Goal: Task Accomplishment & Management: Use online tool/utility

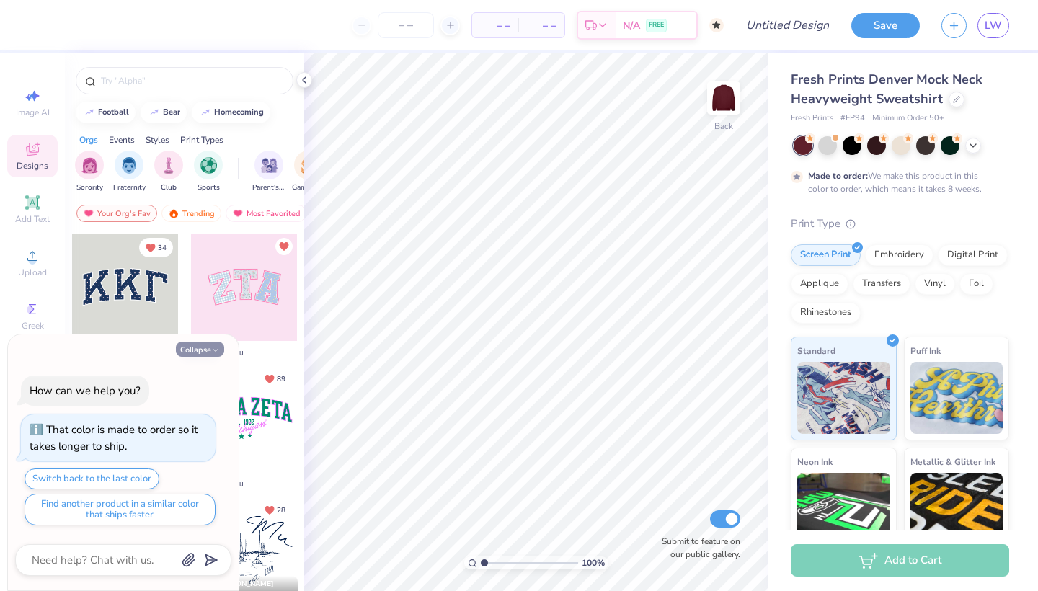
click at [208, 350] on button "Collapse" at bounding box center [200, 349] width 48 height 15
type textarea "x"
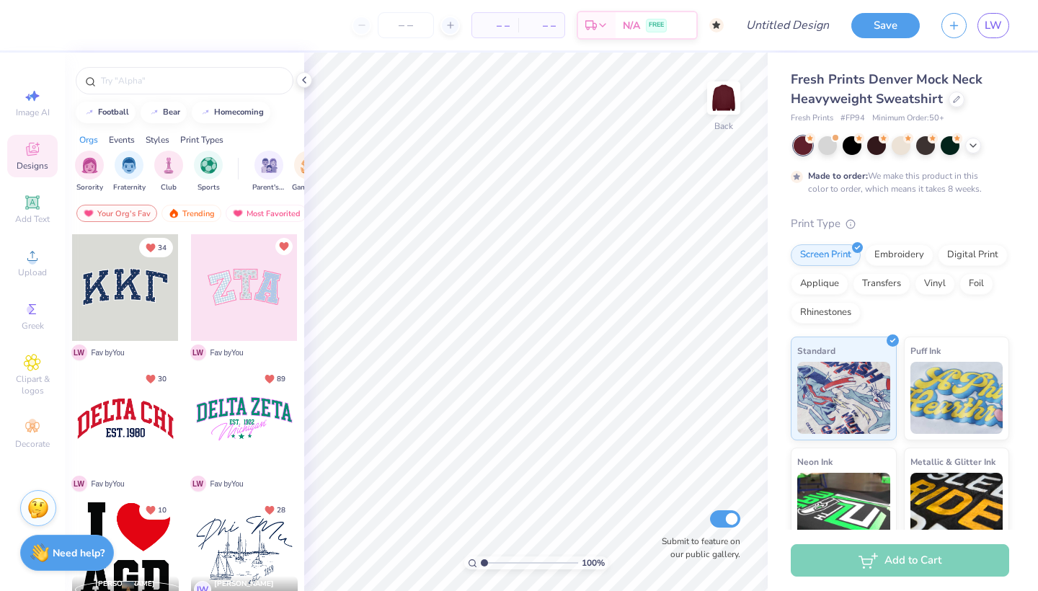
click at [148, 303] on div at bounding box center [125, 287] width 107 height 107
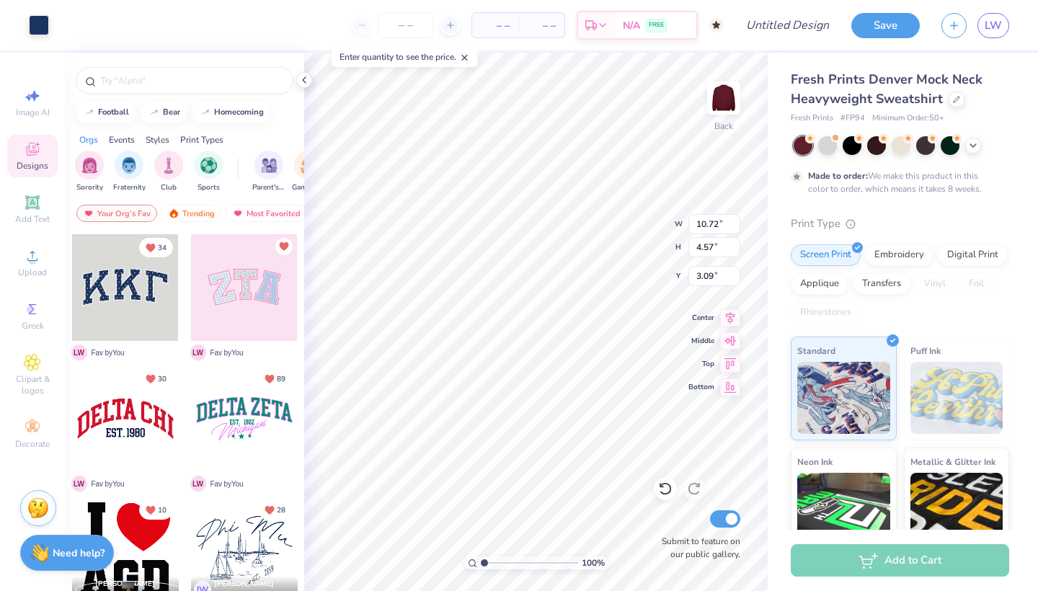
type input "10.63"
type input "4.44"
type input "3.12"
type input "10.72"
type input "4.57"
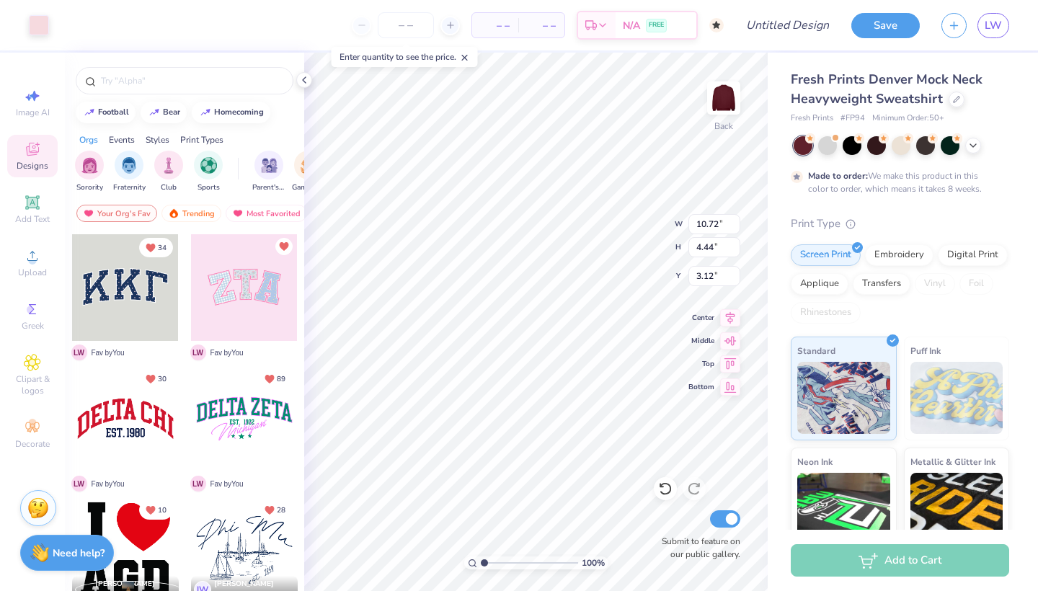
type input "3.09"
type input "10.91"
type input "4.79"
type input "3.00"
click at [303, 82] on icon at bounding box center [304, 80] width 12 height 12
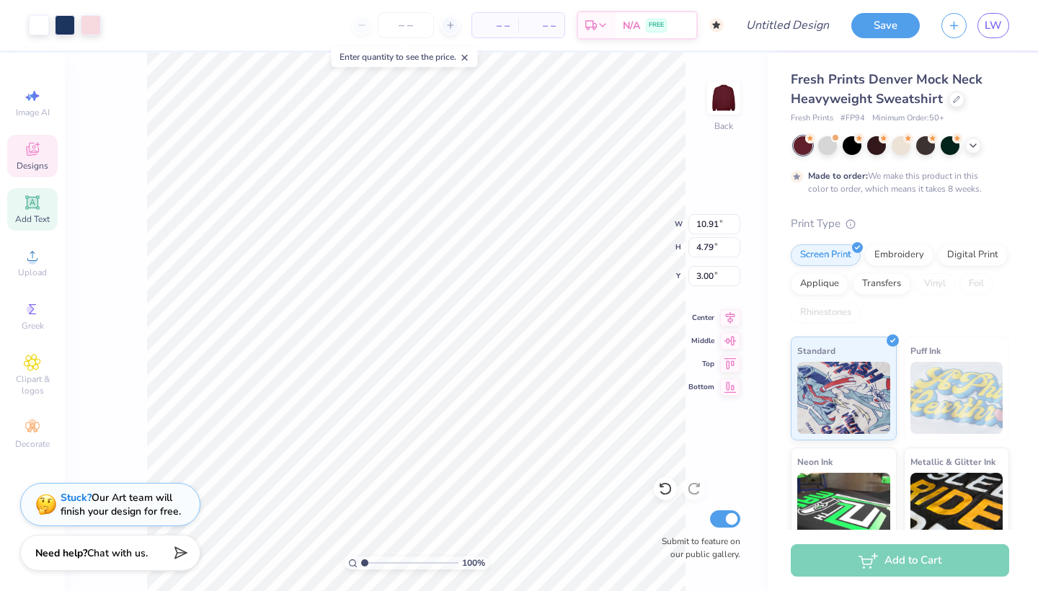
click at [28, 207] on icon at bounding box center [32, 202] width 14 height 14
type input "5.84"
type input "1.69"
type input "9.15"
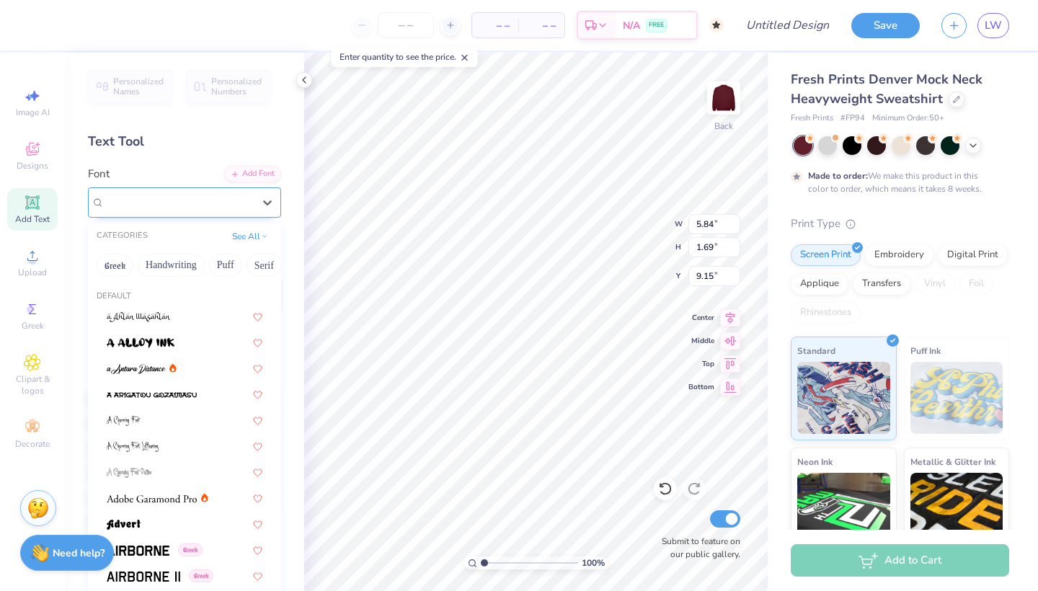
click at [248, 200] on div "Super Dream" at bounding box center [178, 202] width 151 height 22
click at [115, 265] on button "Greek" at bounding box center [115, 265] width 37 height 23
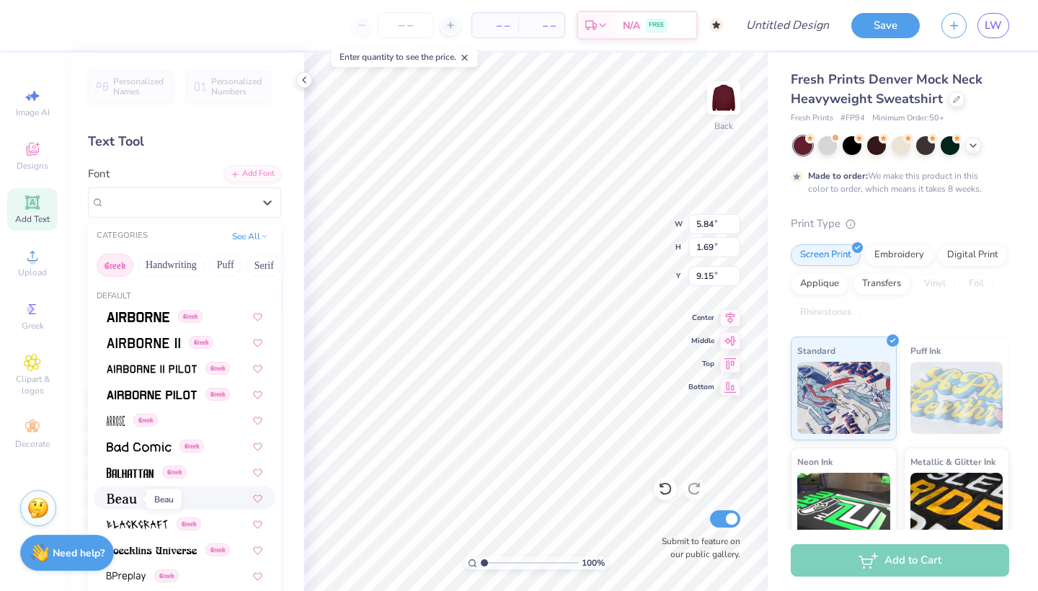
click at [117, 500] on img at bounding box center [122, 499] width 30 height 10
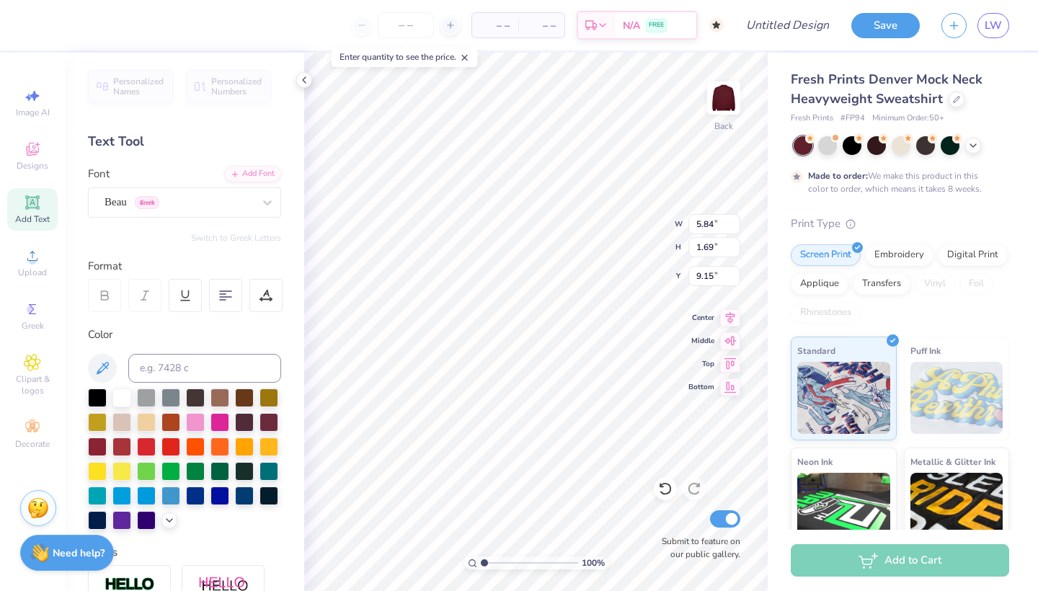
type input "5.43"
type input "1.67"
type input "9.16"
type textarea "y"
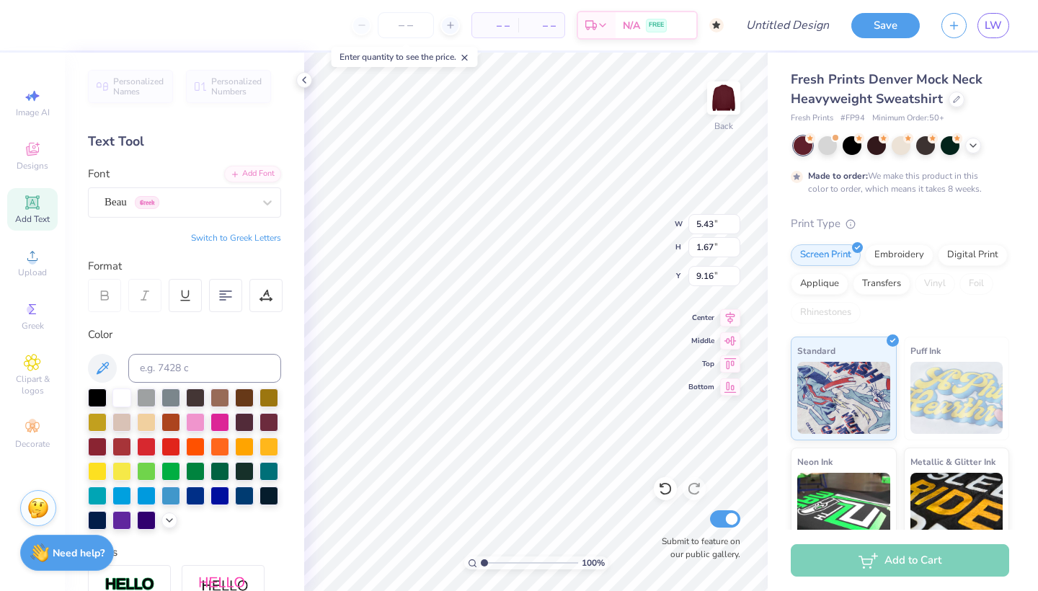
type textarea "YOUNLIFE"
click at [110, 294] on icon at bounding box center [104, 295] width 13 height 13
click at [200, 236] on button "Switch to Greek Letters" at bounding box center [236, 238] width 90 height 12
click at [200, 236] on button "Switch to Normal Letters" at bounding box center [232, 238] width 97 height 12
click at [195, 205] on div "Beau Greek" at bounding box center [178, 202] width 151 height 22
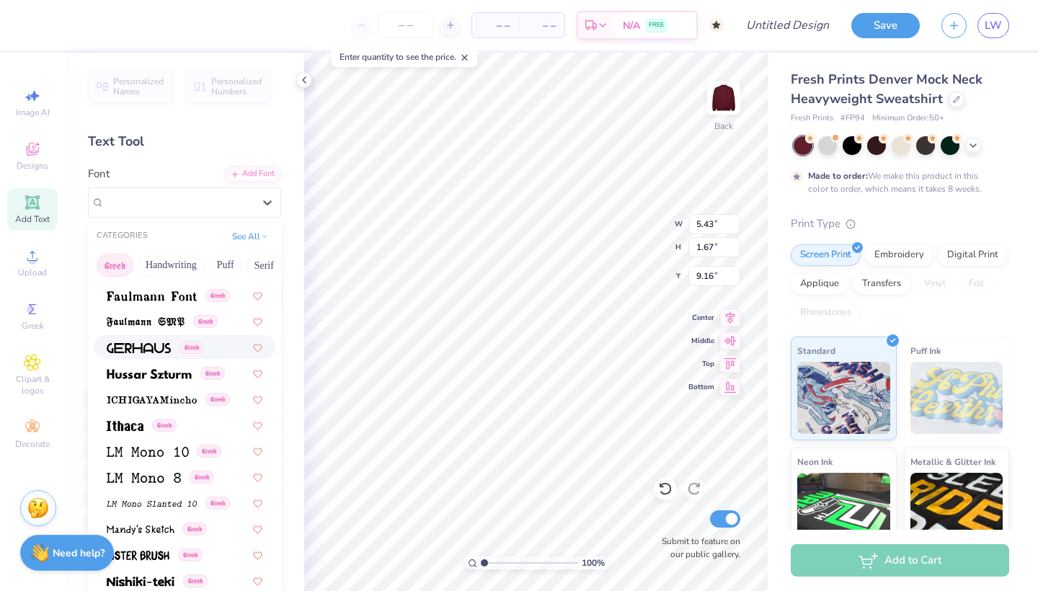
scroll to position [491, 0]
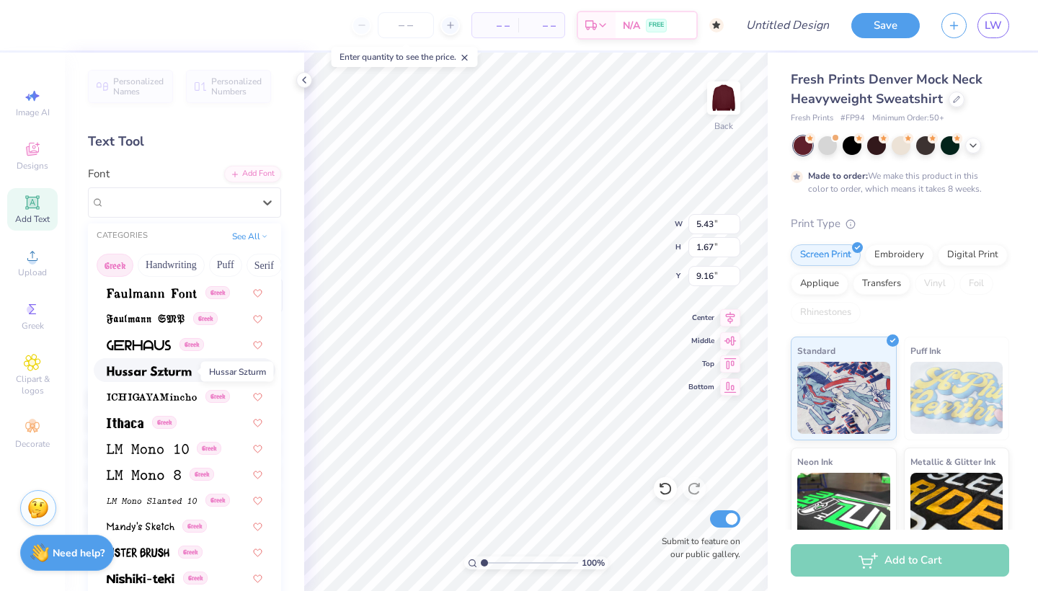
click at [156, 373] on img at bounding box center [149, 371] width 85 height 10
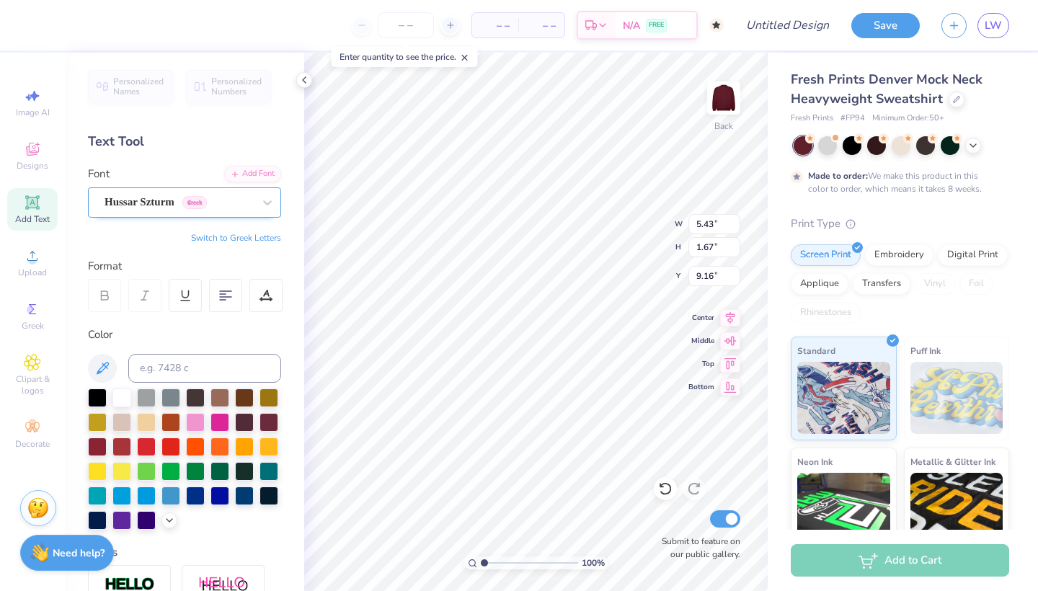
click at [157, 202] on span "Hussar Szturm" at bounding box center [139, 202] width 70 height 17
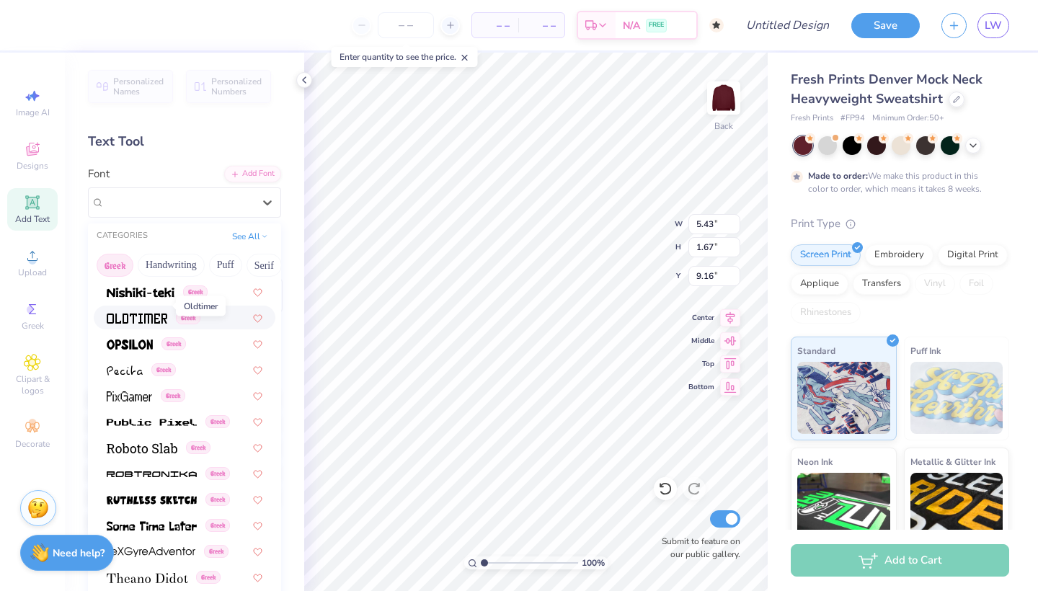
scroll to position [806, 0]
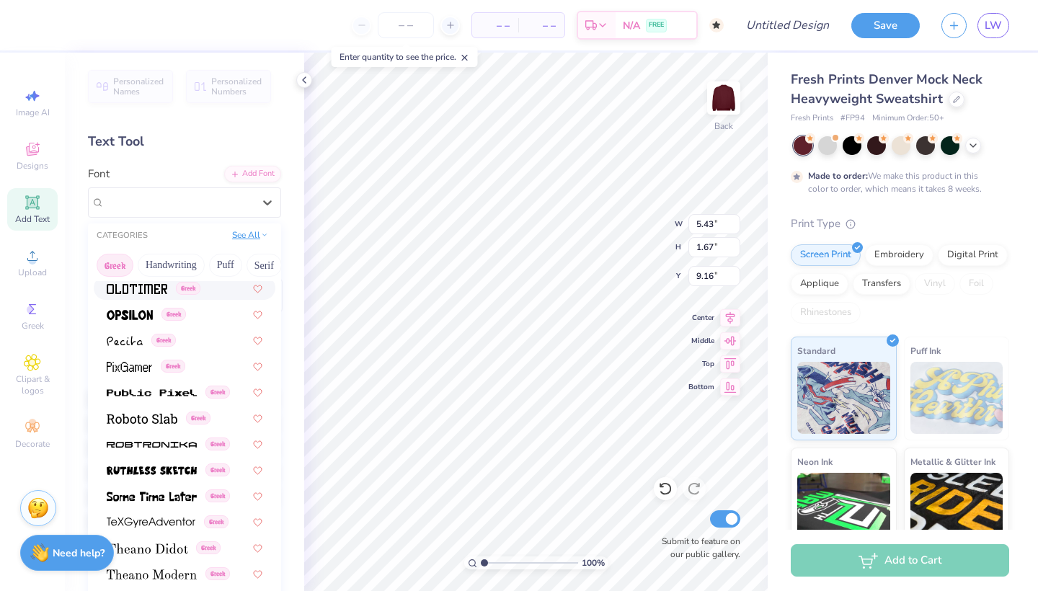
click at [254, 239] on button "See All" at bounding box center [250, 235] width 45 height 14
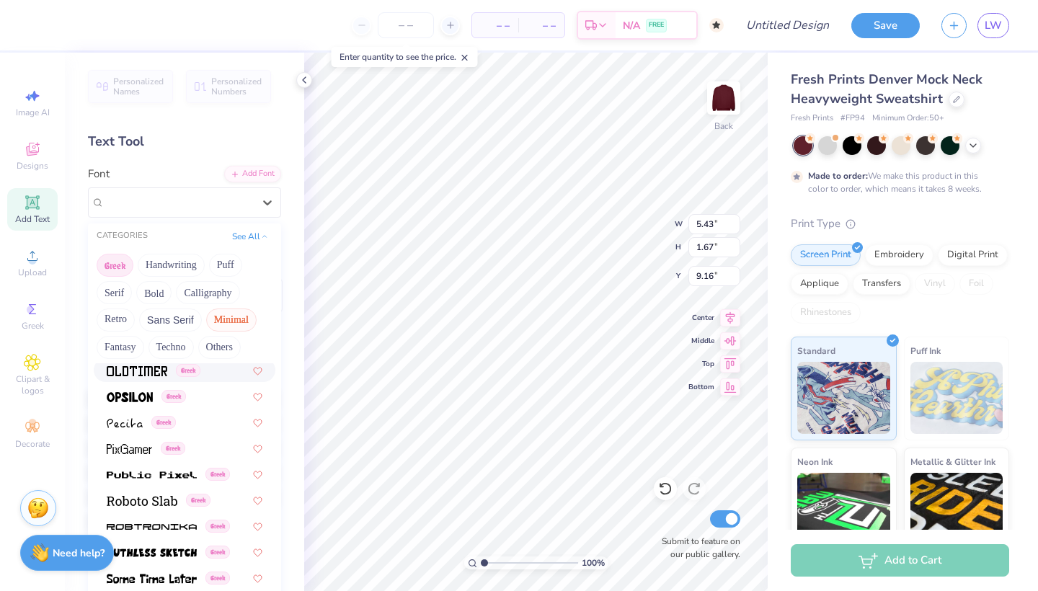
click at [215, 323] on button "Minimal" at bounding box center [231, 319] width 50 height 23
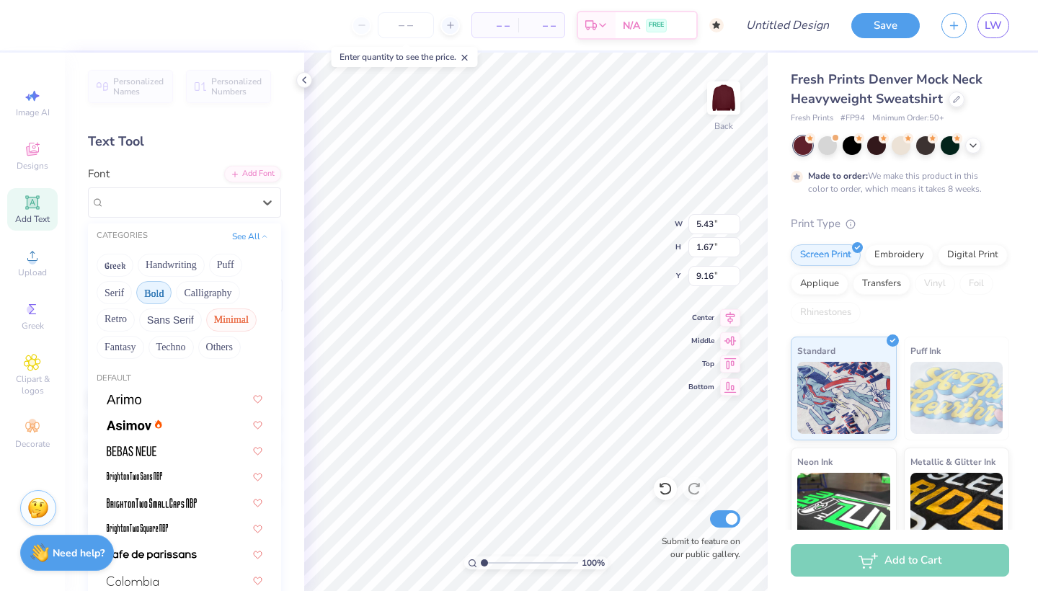
click at [157, 296] on button "Bold" at bounding box center [153, 292] width 35 height 23
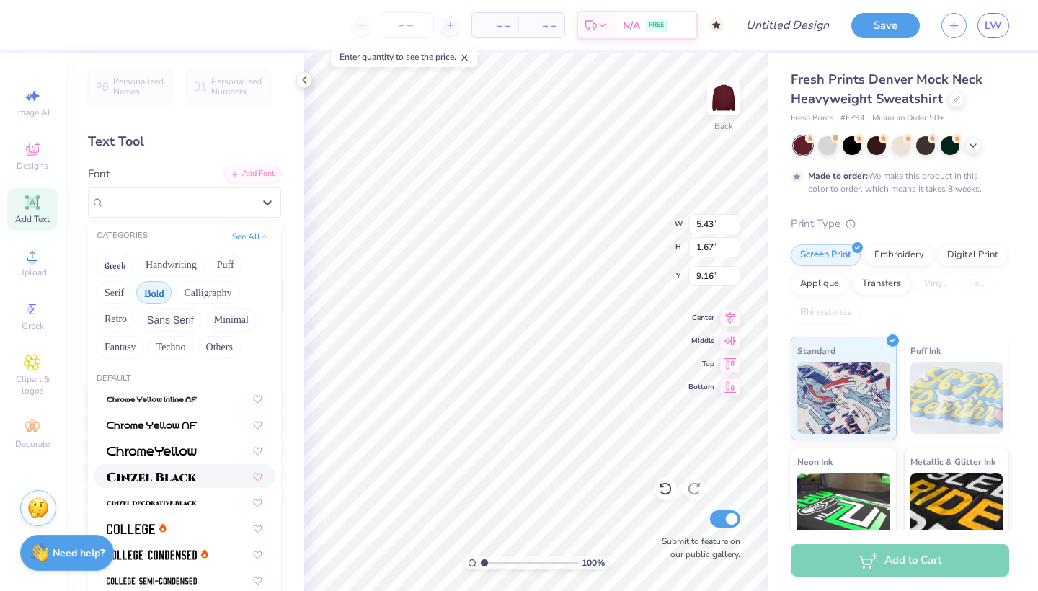
click at [174, 482] on img at bounding box center [152, 477] width 90 height 10
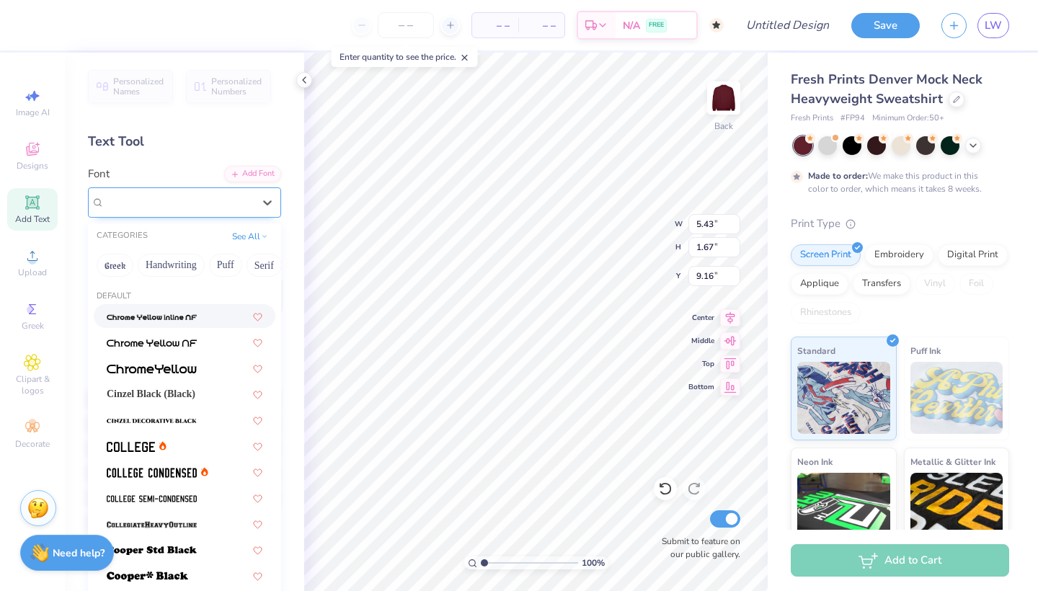
click at [167, 192] on div "Cinzel" at bounding box center [178, 202] width 151 height 22
click at [138, 442] on span at bounding box center [131, 445] width 48 height 15
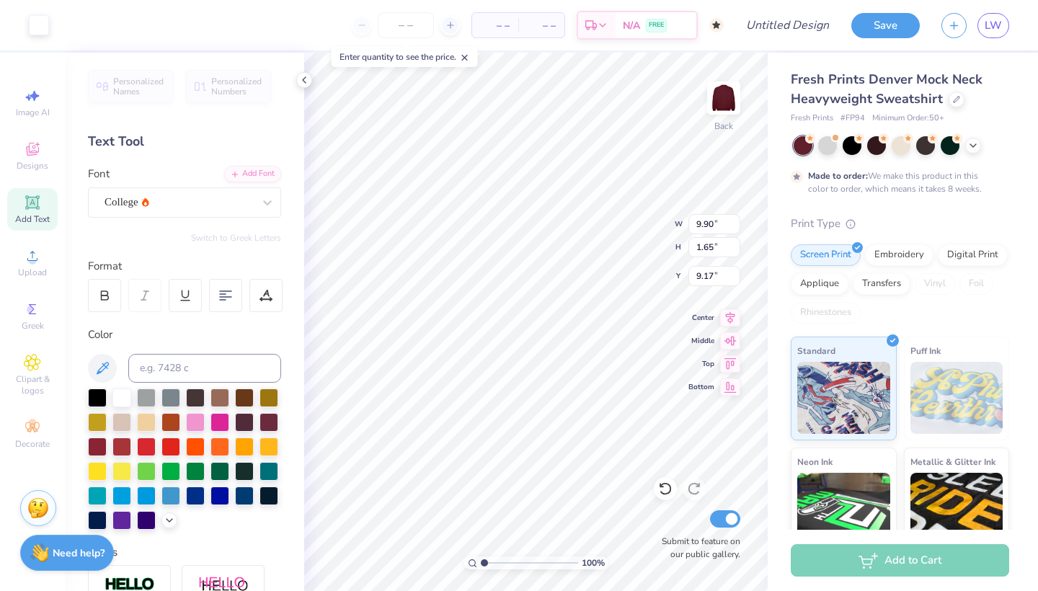
type input "9.90"
type input "1.65"
type input "9.17"
click at [32, 421] on circle at bounding box center [32, 423] width 8 height 8
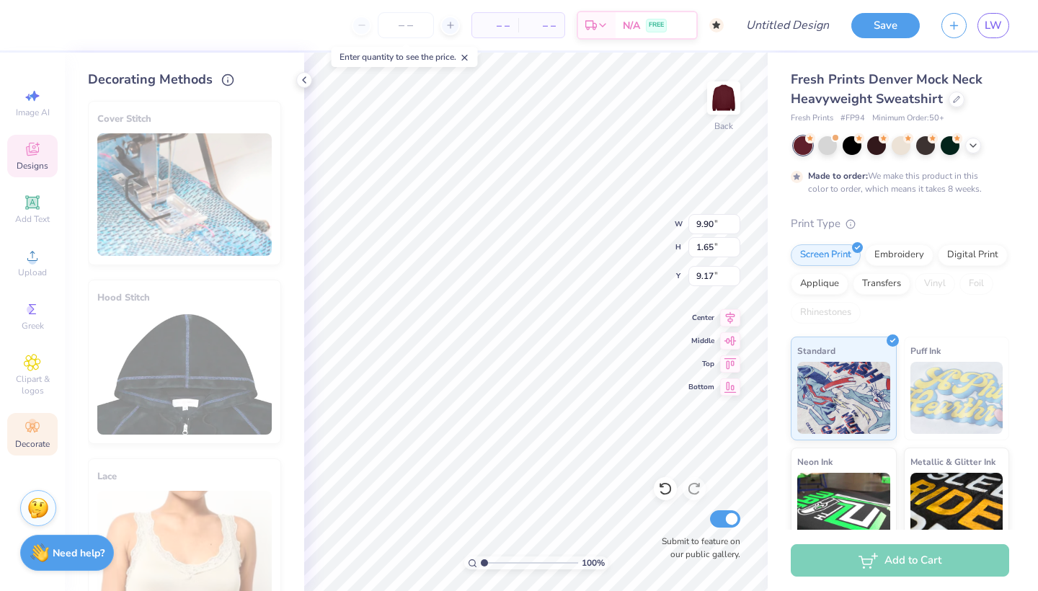
click at [27, 155] on icon at bounding box center [32, 149] width 13 height 13
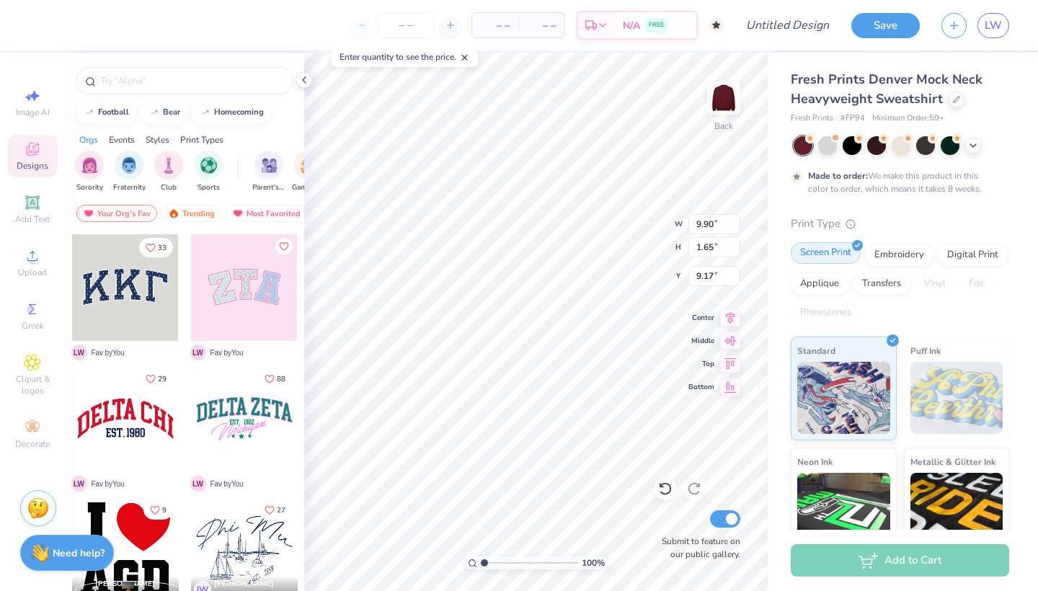
drag, startPoint x: 916, startPoint y: 251, endPoint x: 805, endPoint y: 249, distance: 111.0
click at [916, 252] on div "Embroidery" at bounding box center [899, 255] width 68 height 22
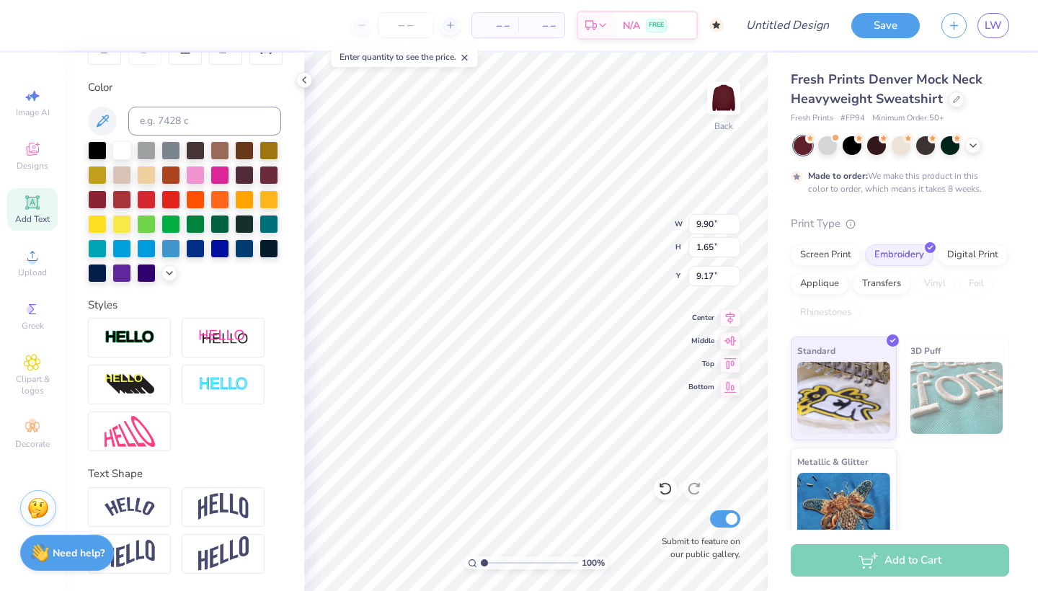
scroll to position [247, 0]
click at [141, 505] on img at bounding box center [129, 506] width 50 height 19
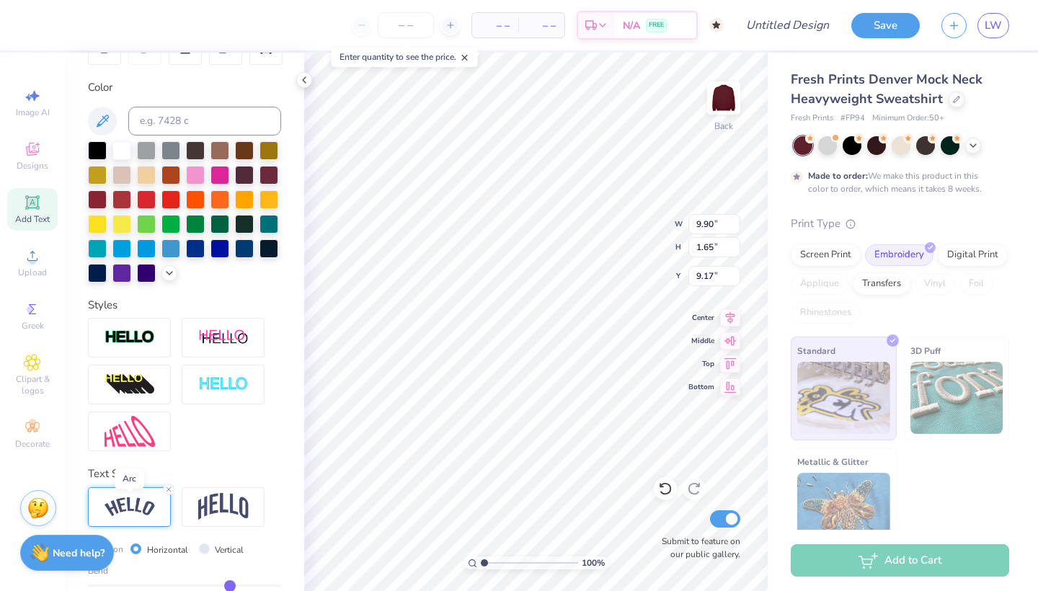
type input "12.24"
type input "3.10"
type input "8.45"
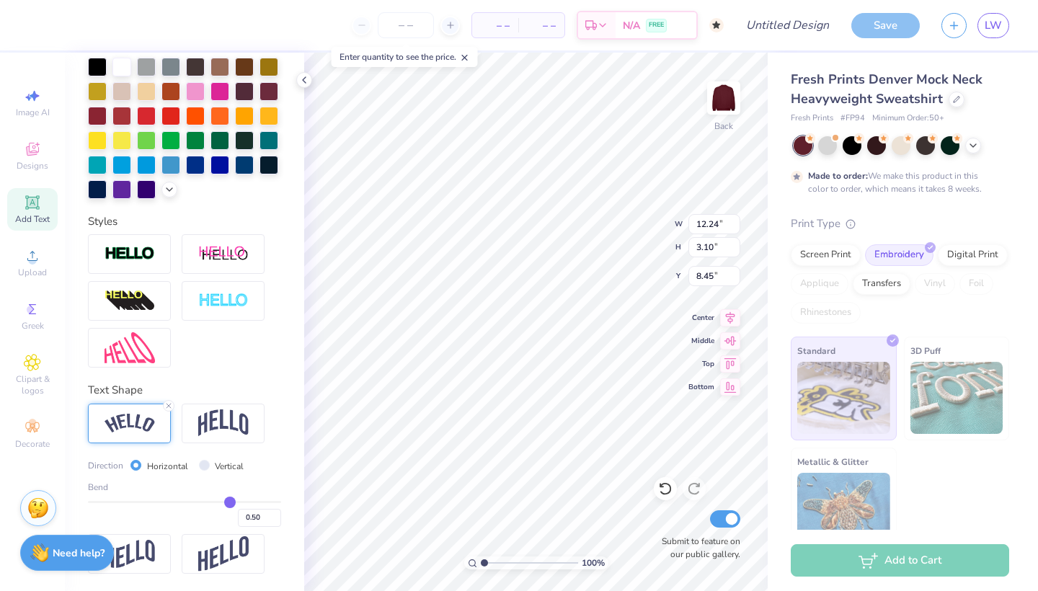
scroll to position [331, 0]
type input "0.49"
type input "0.48"
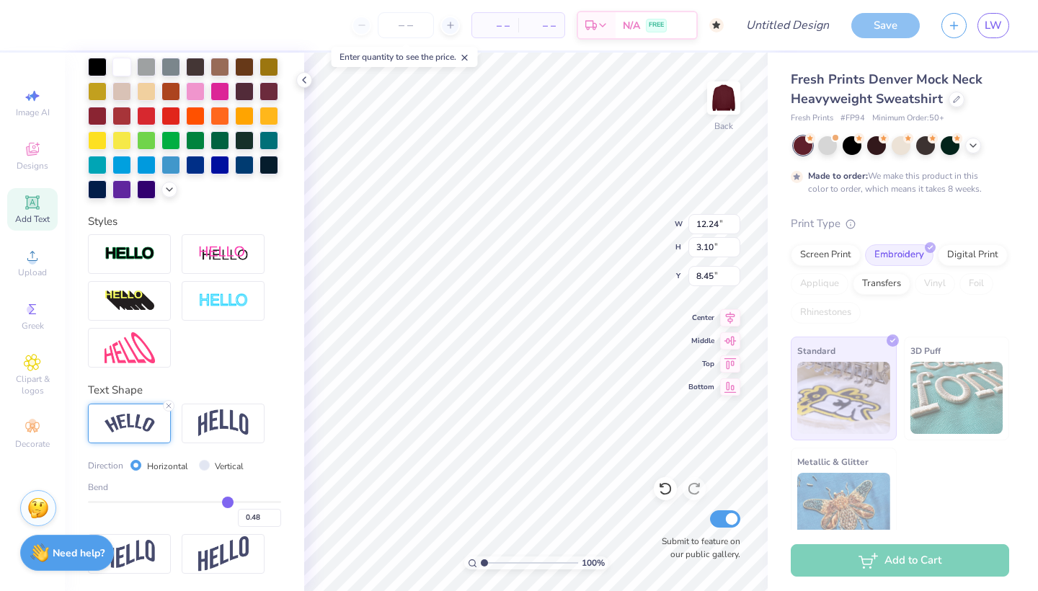
type input "0.46"
type input "0.44"
type input "0.43"
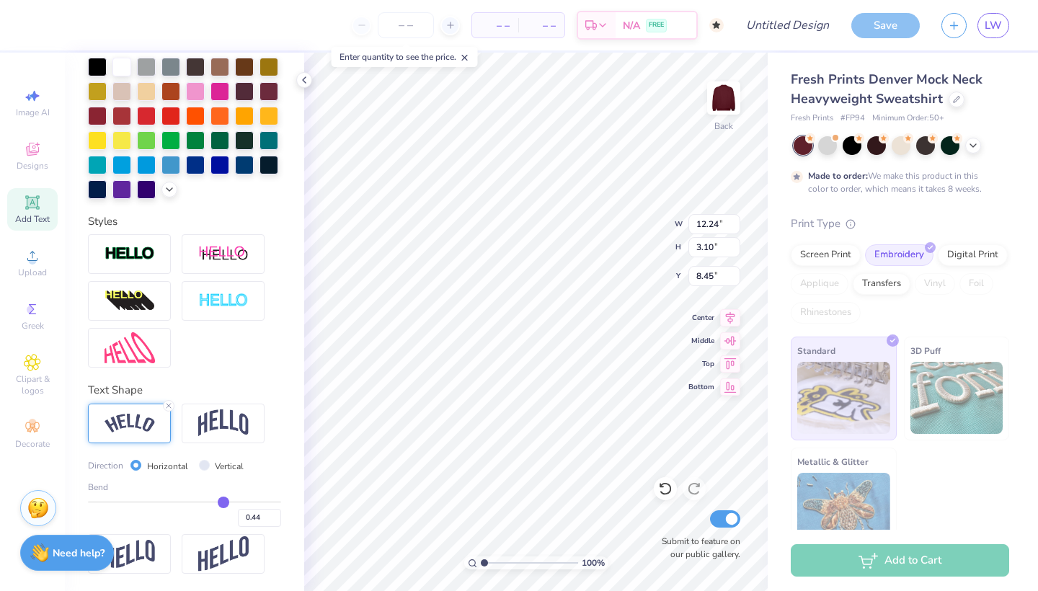
type input "0.43"
type input "0.41"
type input "0.4"
type input "0.40"
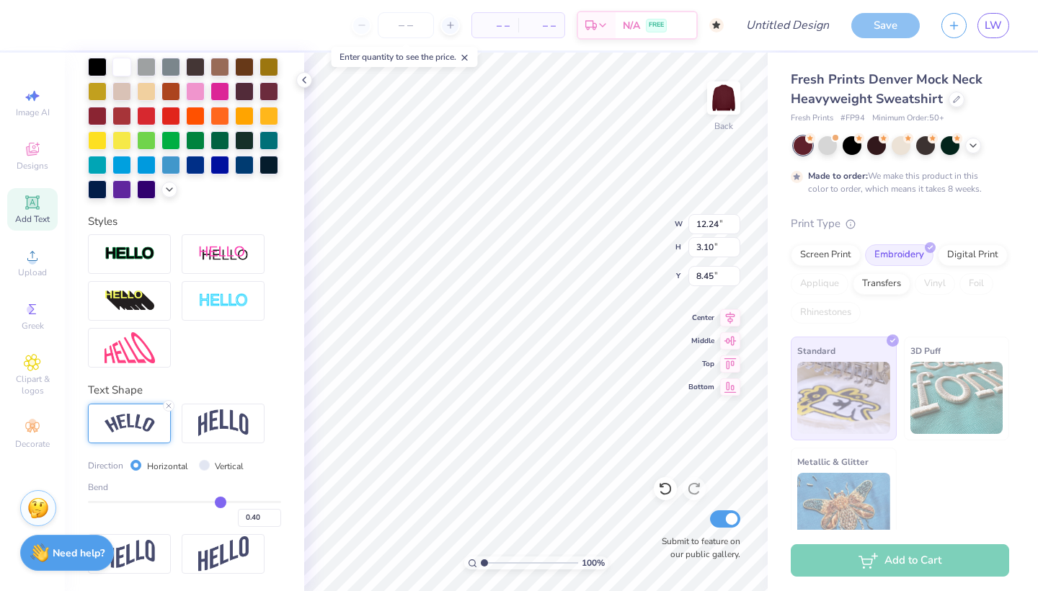
type input "0.39"
type input "0.37"
type input "0.35"
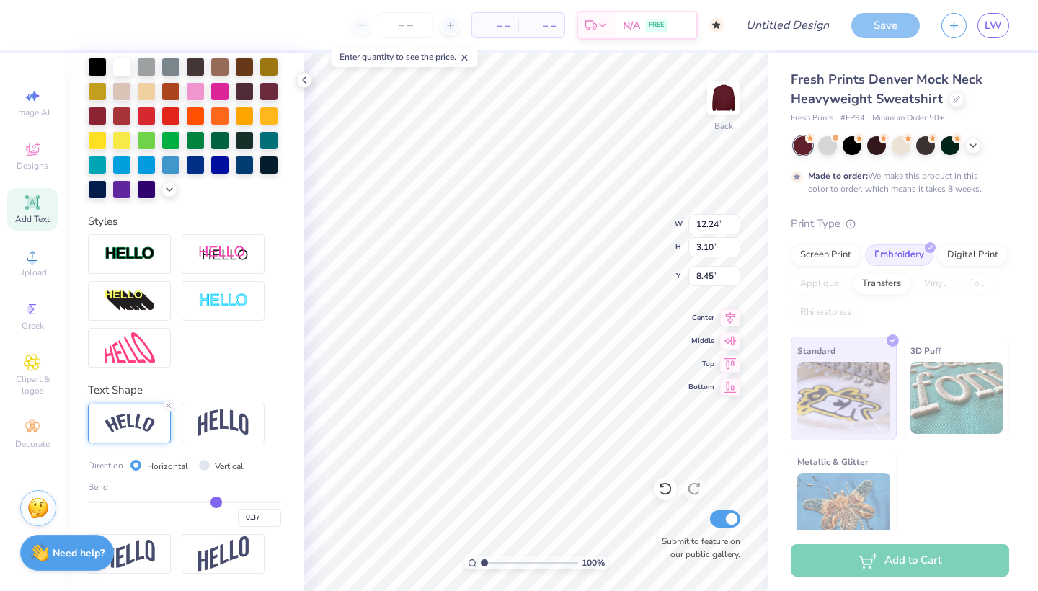
type input "0.35"
type input "0.34"
type input "0.33"
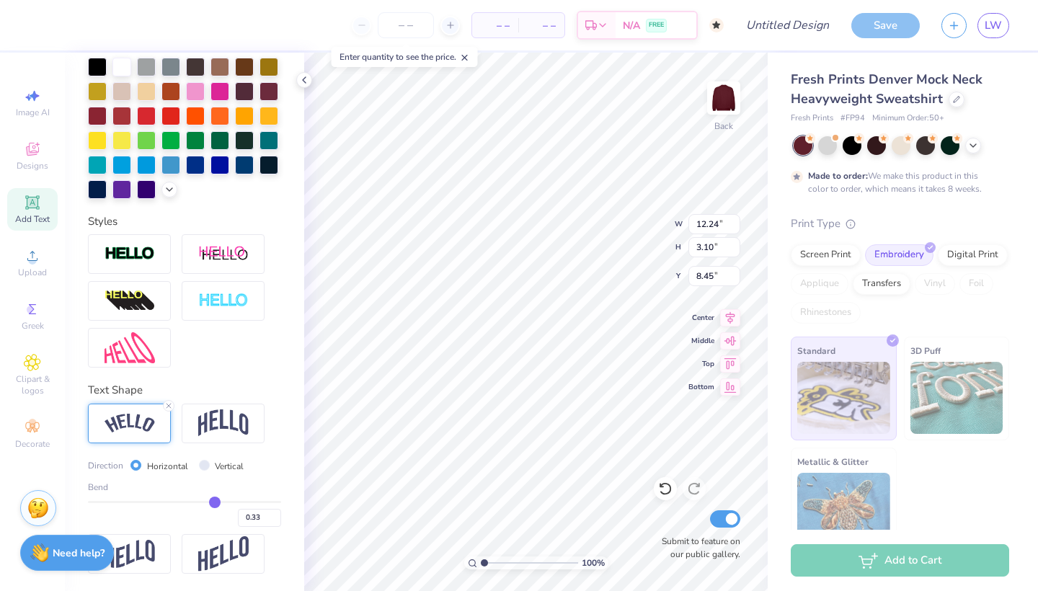
type input "0.32"
type input "0.31"
type input "0.29"
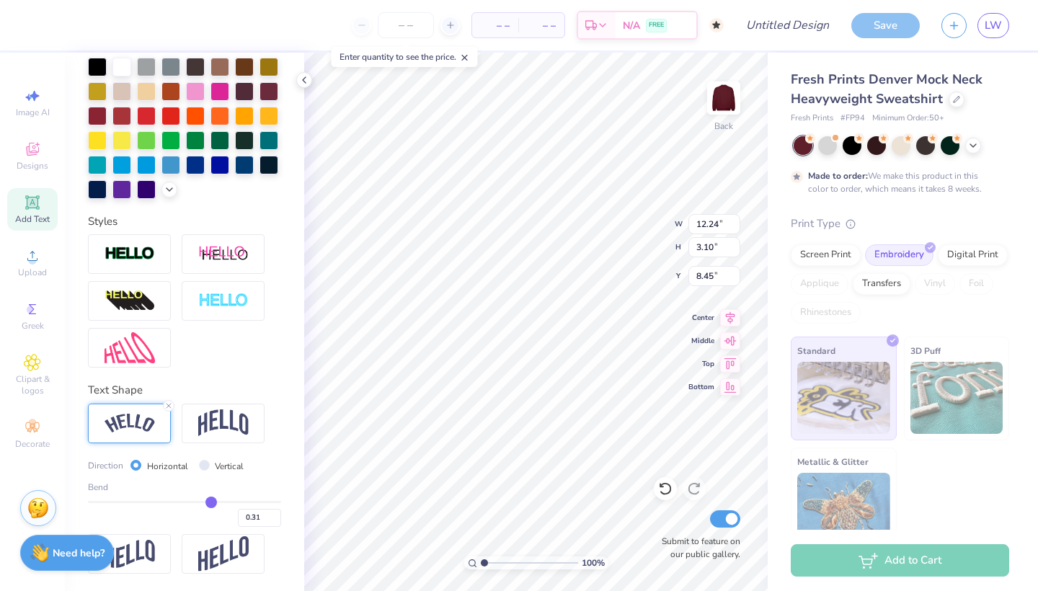
type input "0.29"
type input "0.28"
type input "0.27"
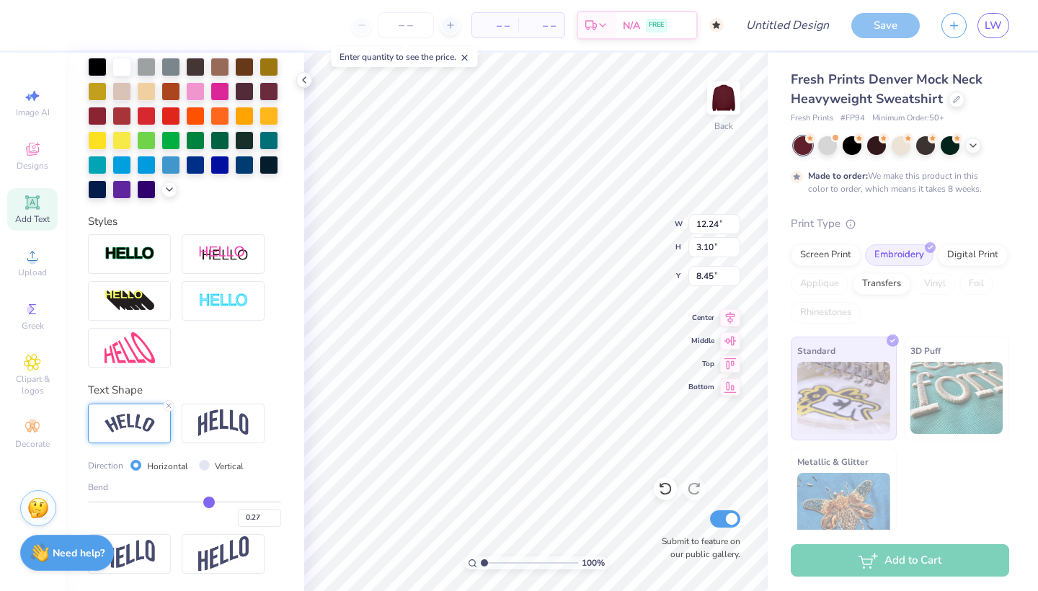
type input "0.26"
type input "0.25"
type input "0.24"
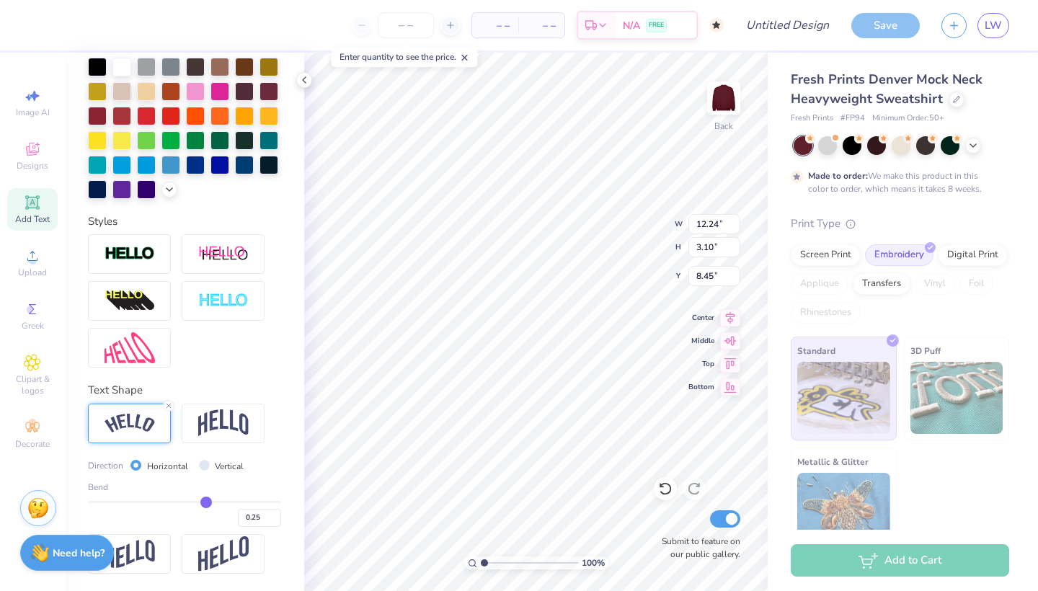
type input "0.24"
type input "0.23"
type input "0.22"
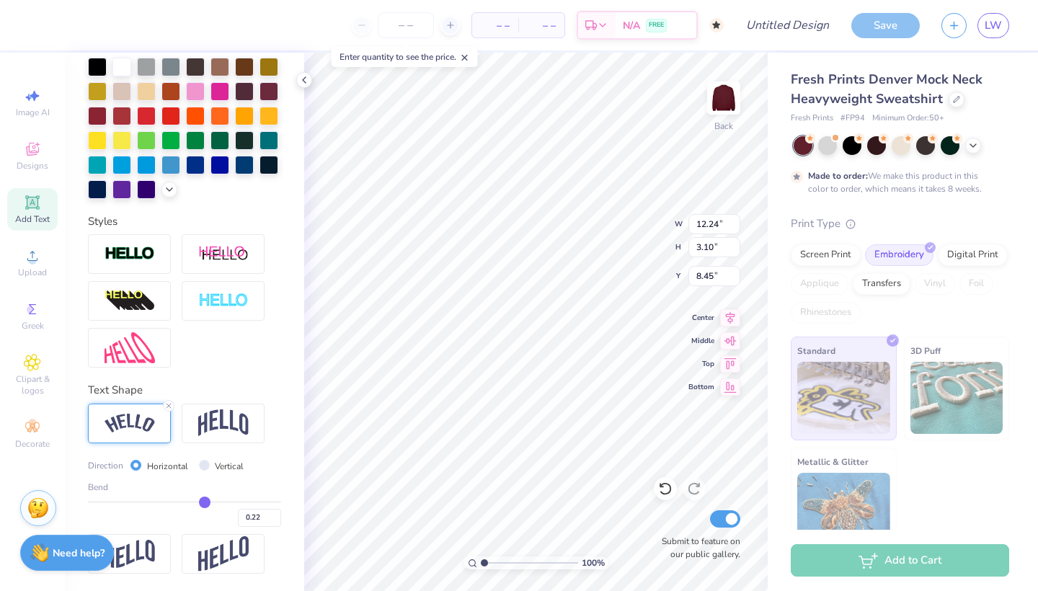
type input "0.21"
type input "0.2"
type input "0.20"
type input "0.19"
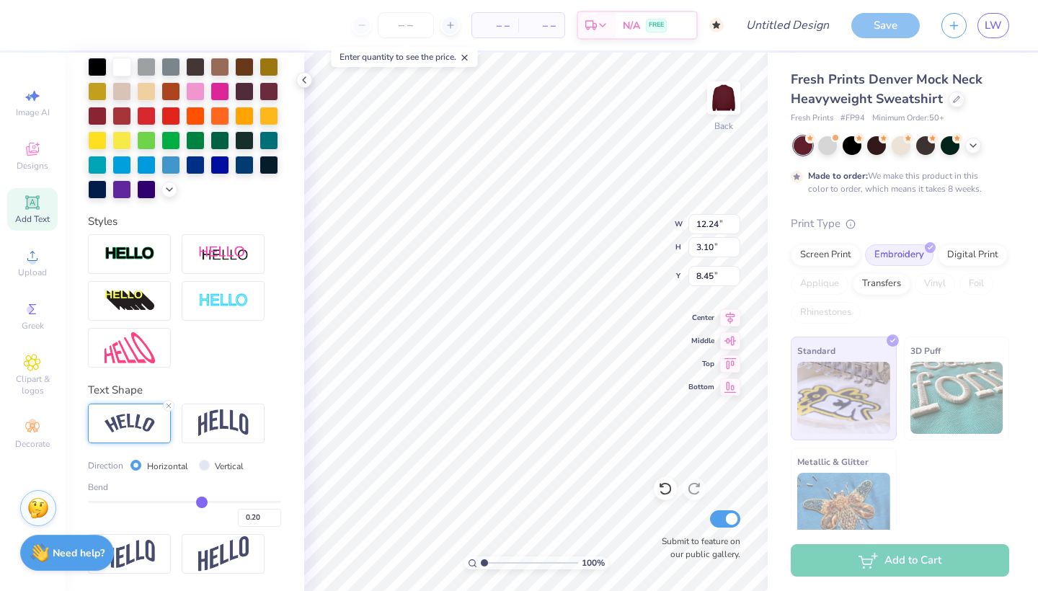
type input "0.19"
type input "0.18"
type input "0.17"
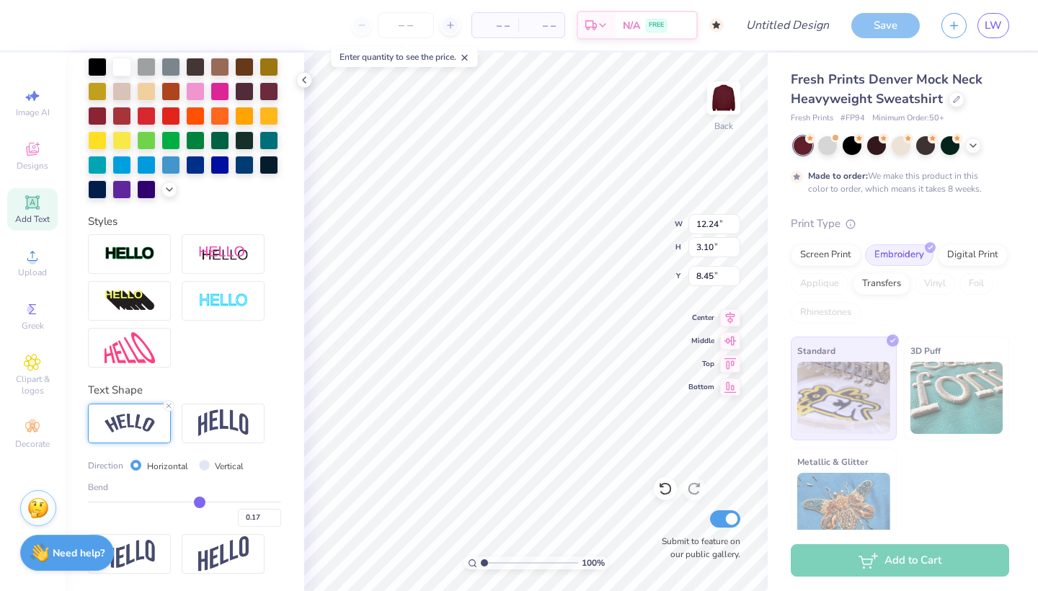
type input "0.16"
type input "0.15"
type input "0.14"
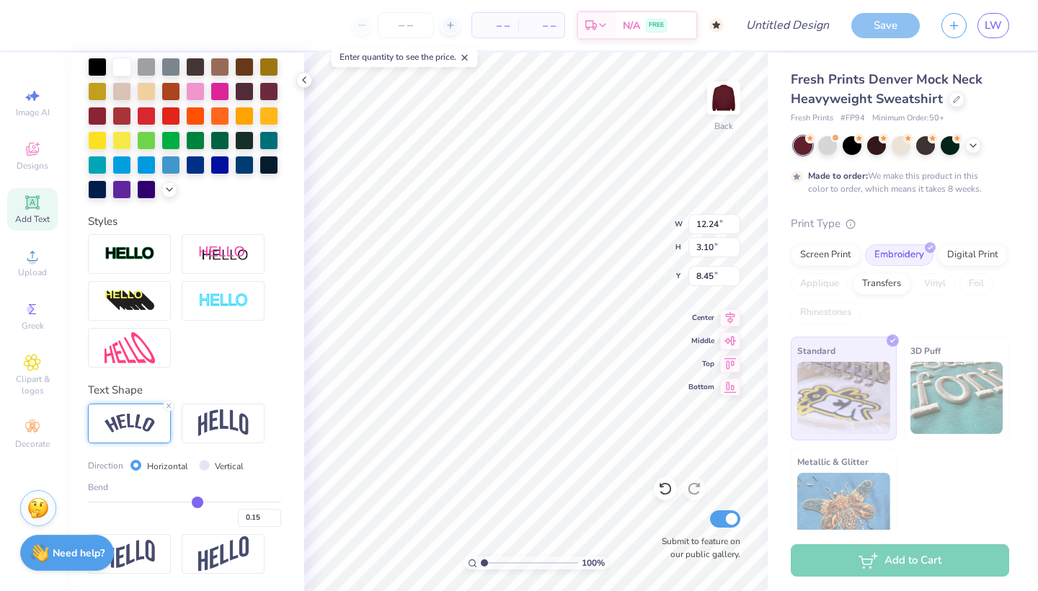
type input "0.14"
type input "0.13"
type input "0.12"
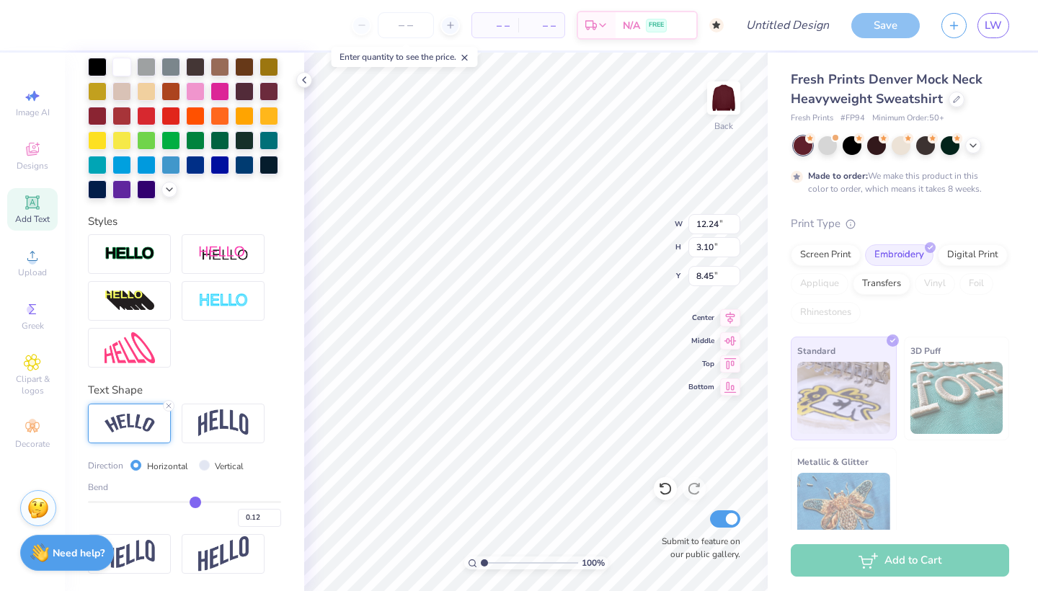
type input "0.11"
type input "0.1"
type input "0.10"
type input "0.09"
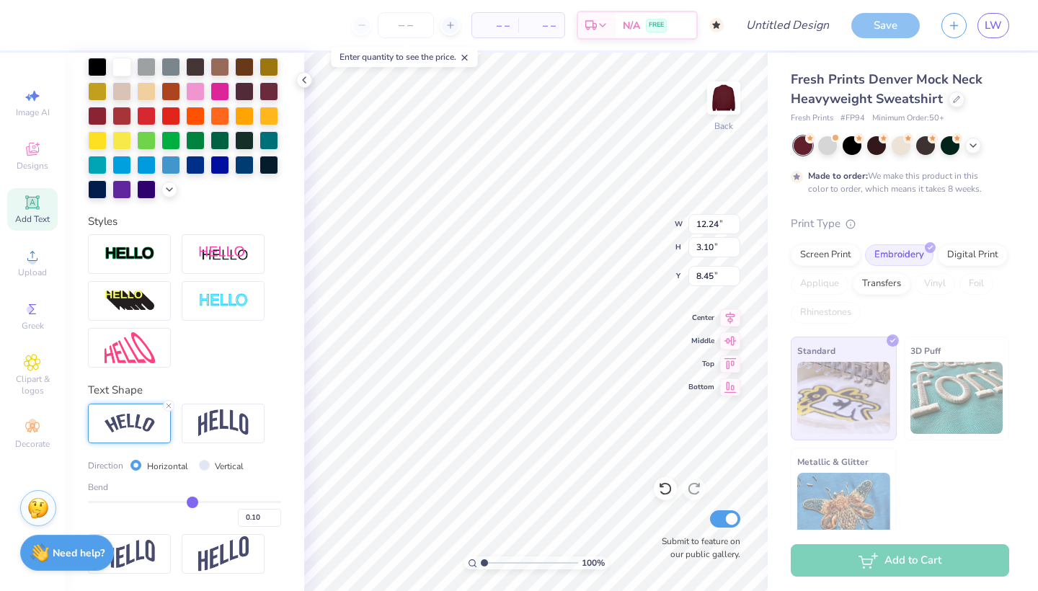
type input "0.09"
type input "0.08"
type input "0.07"
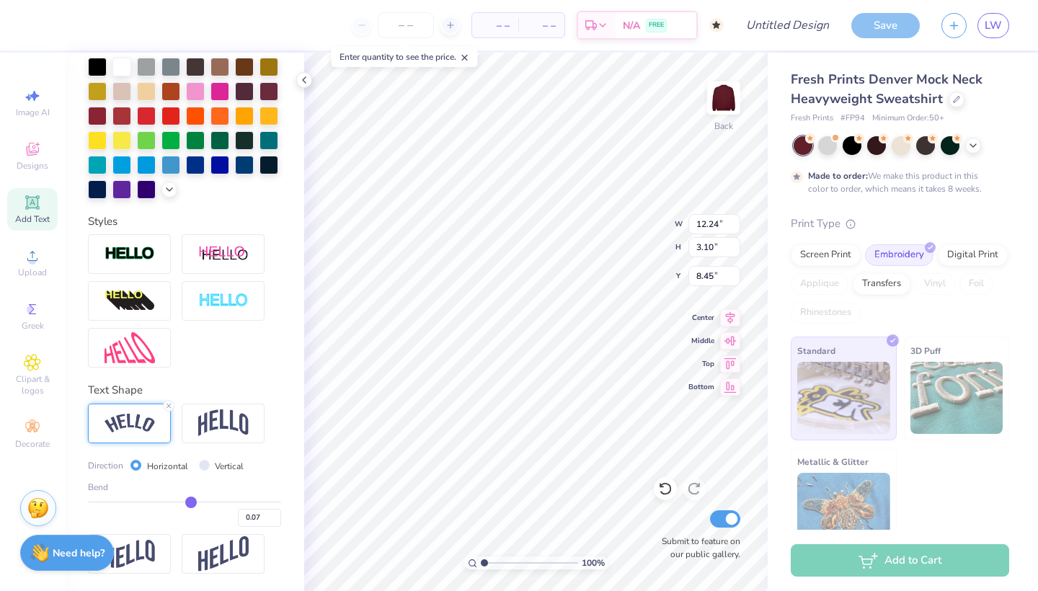
type input "0.06"
type input "0.05"
type input "0.04"
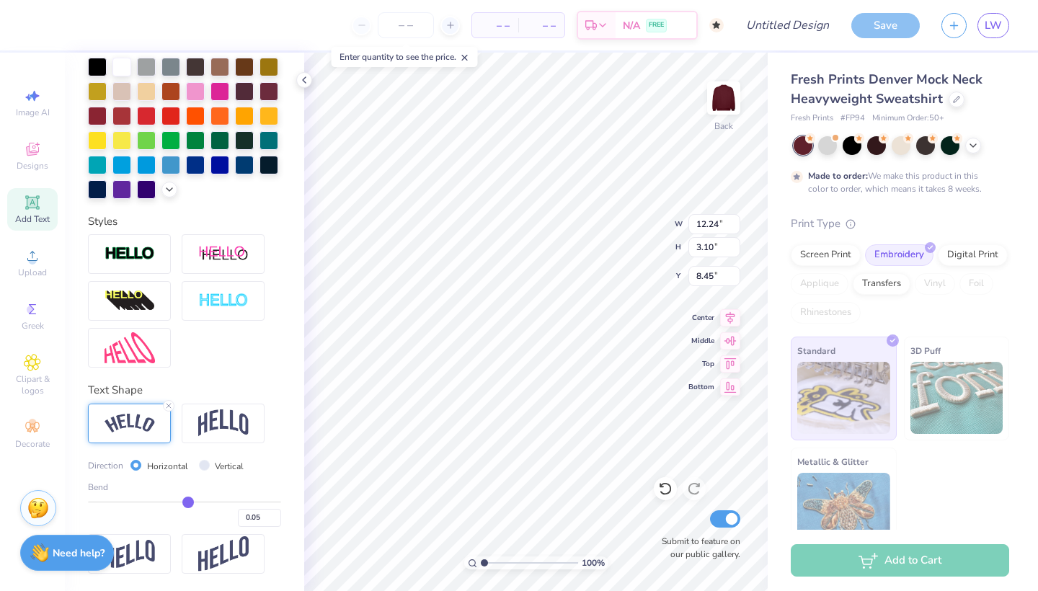
type input "0.04"
type input "0.03"
type input "0.02"
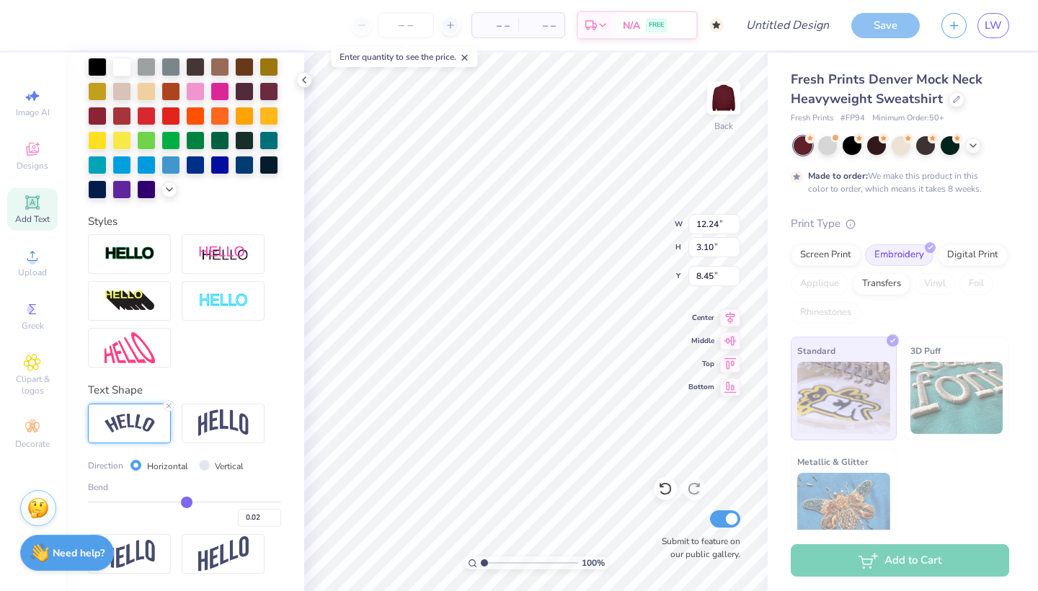
drag, startPoint x: 230, startPoint y: 499, endPoint x: 187, endPoint y: 505, distance: 43.6
type input "0.02"
click at [187, 503] on input "range" at bounding box center [184, 502] width 193 height 2
type input "10.01"
type input "1.65"
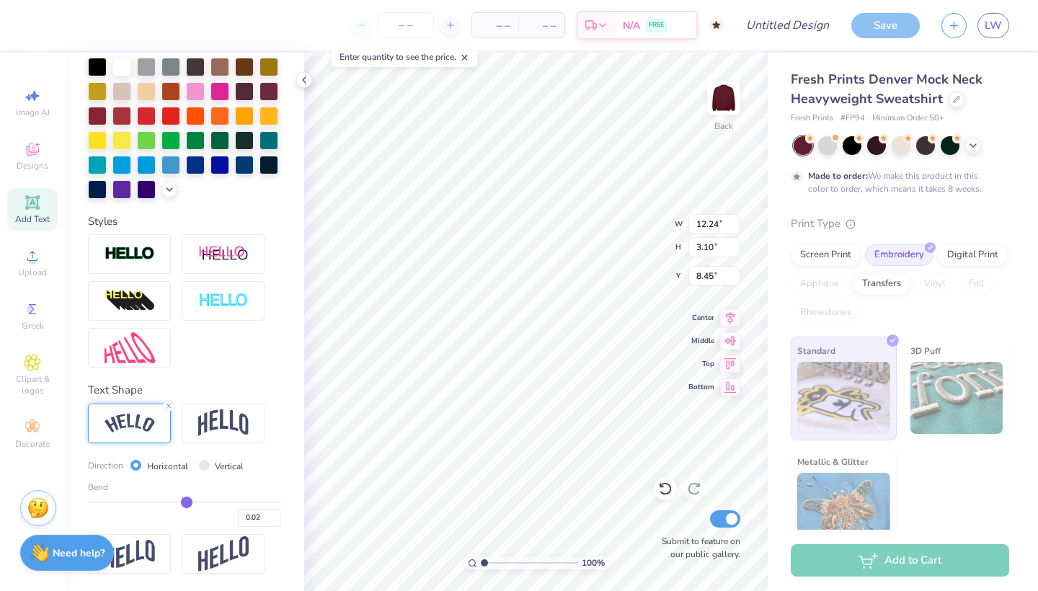
type input "9.17"
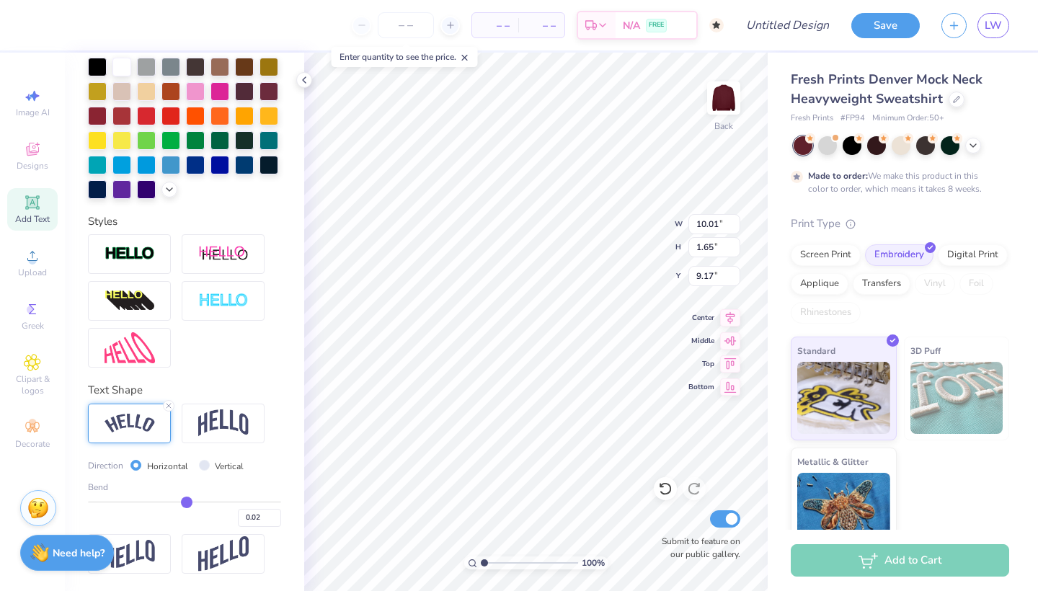
type input "0.01"
type input "0.02"
type input "0.03"
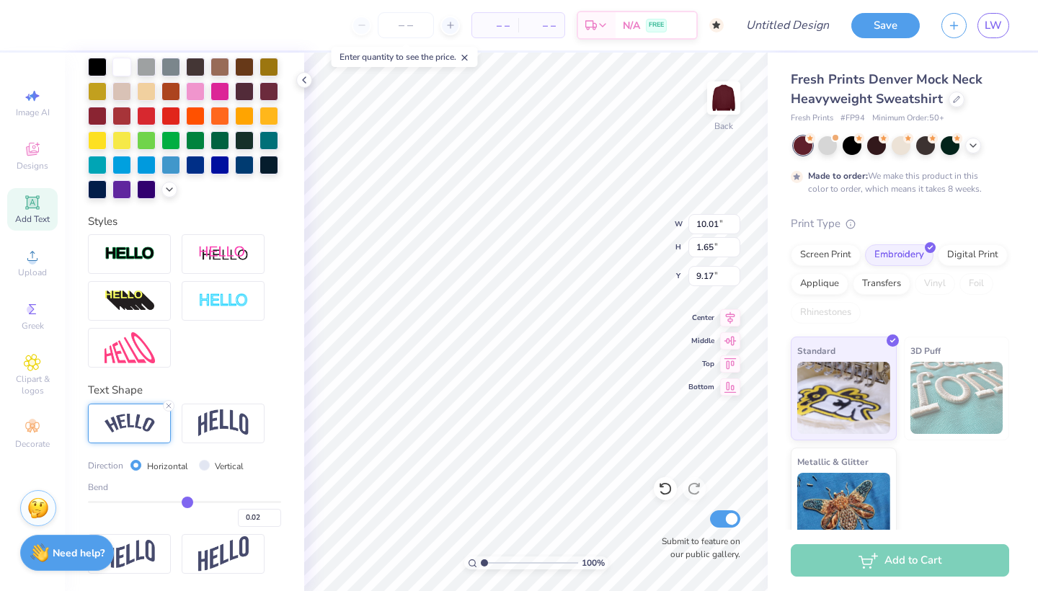
type input "0.03"
type input "0.04"
type input "0.05"
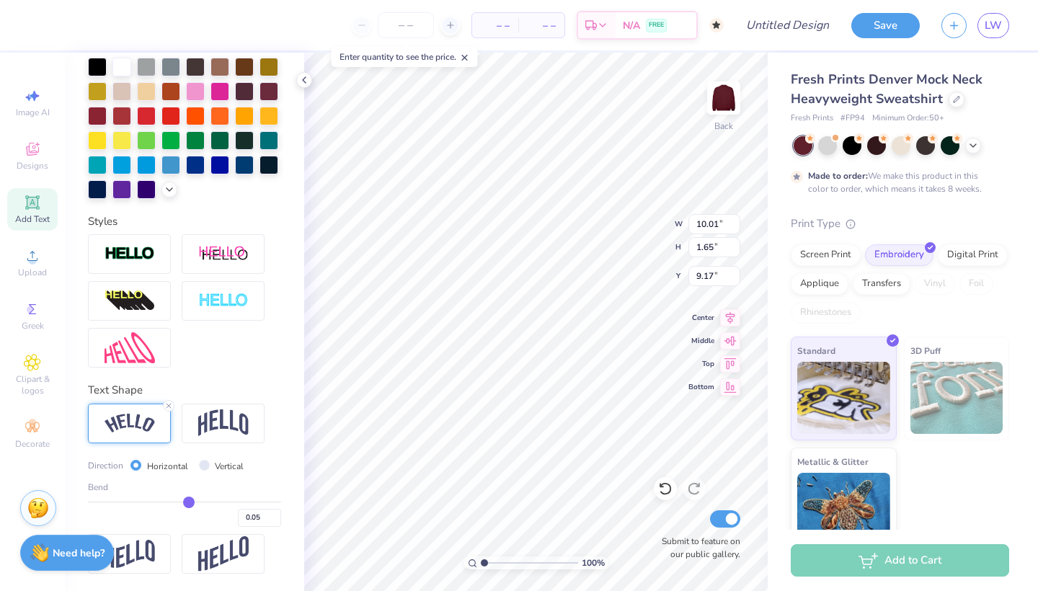
type input "0.06"
type input "0.08"
type input "0.1"
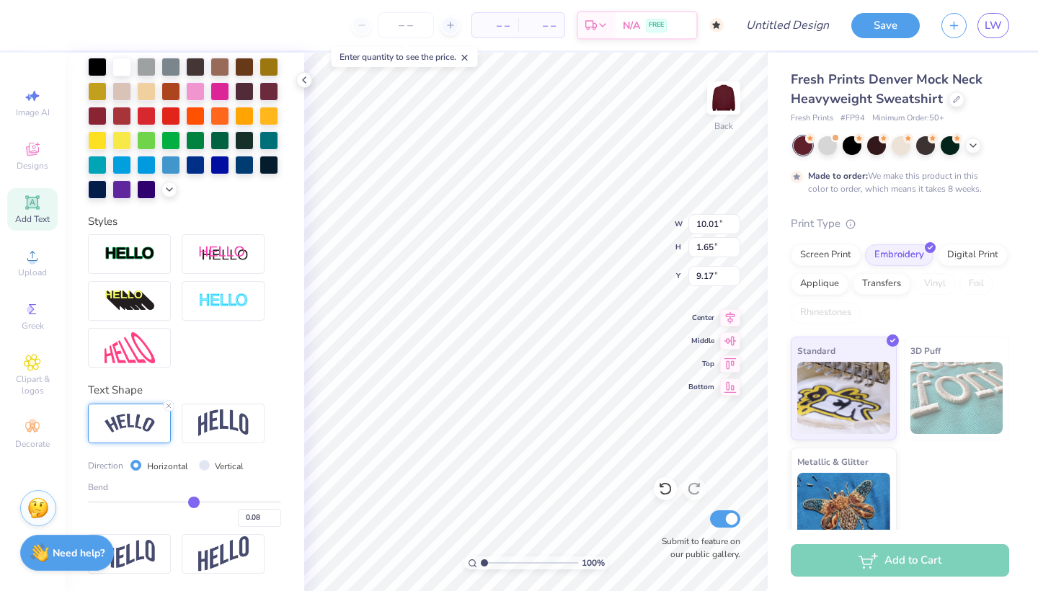
type input "0.10"
type input "0.11"
type input "0.13"
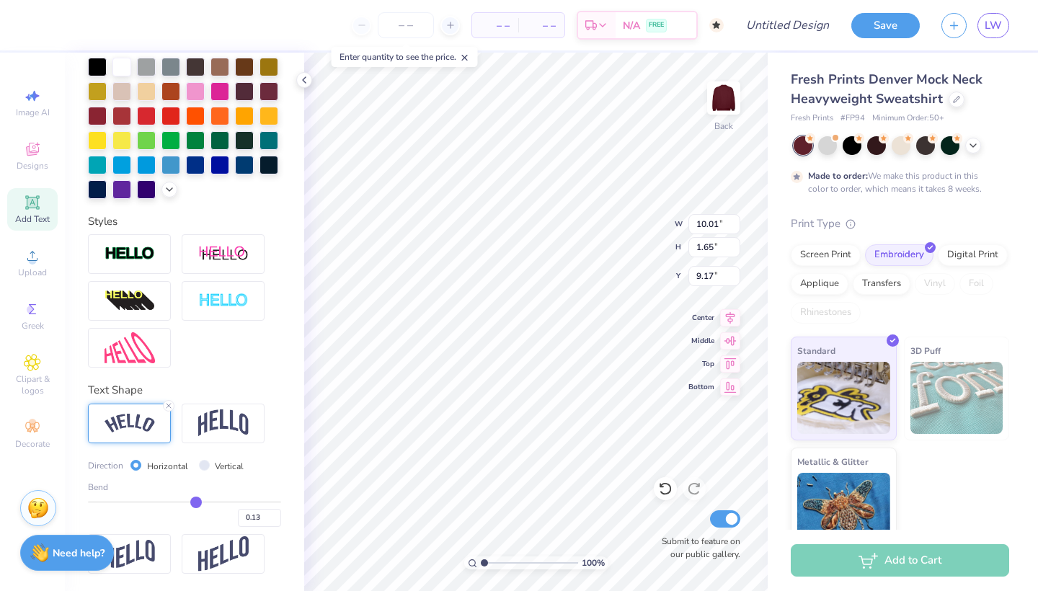
type input "0.14"
type input "0.15"
type input "0.16"
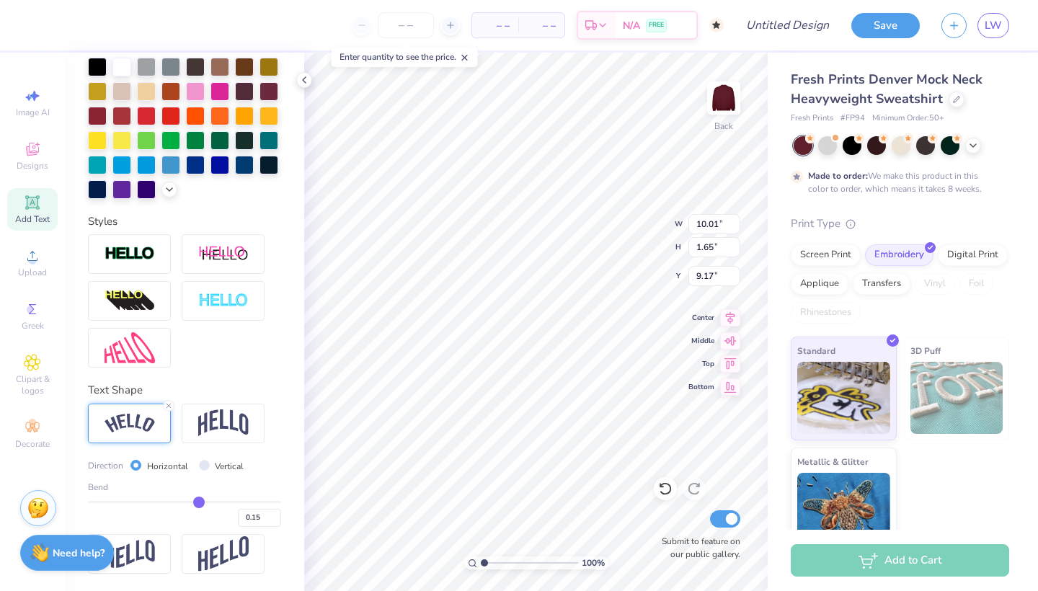
type input "0.16"
type input "0.17"
type input "0.18"
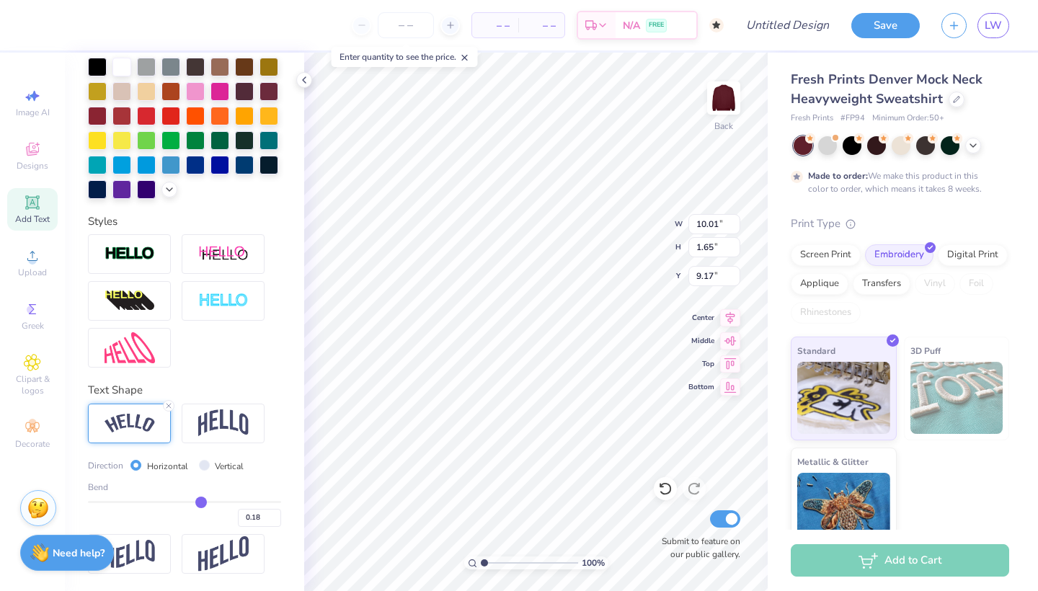
type input "0.19"
type input "0.2"
type input "0.20"
type input "0.21"
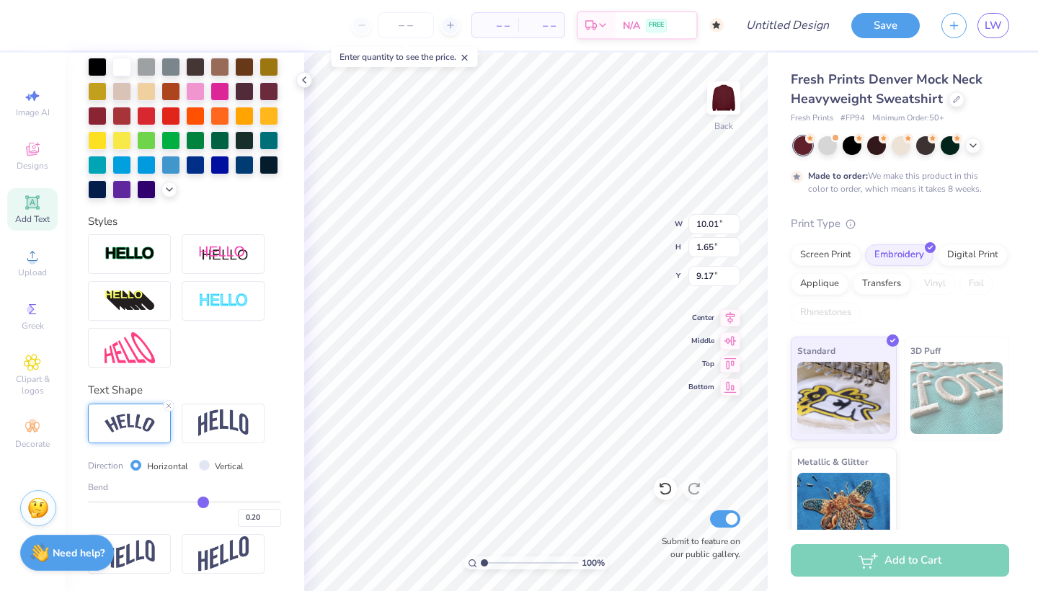
type input "0.21"
type input "0.22"
type input "0.23"
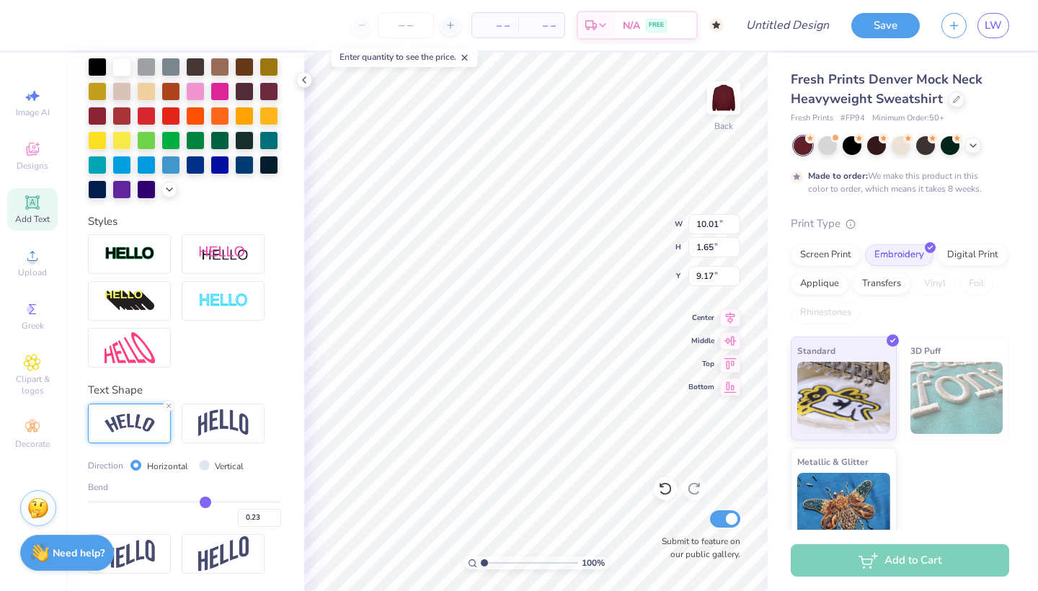
type input "0.24"
type input "0.25"
drag, startPoint x: 185, startPoint y: 501, endPoint x: 206, endPoint y: 501, distance: 20.9
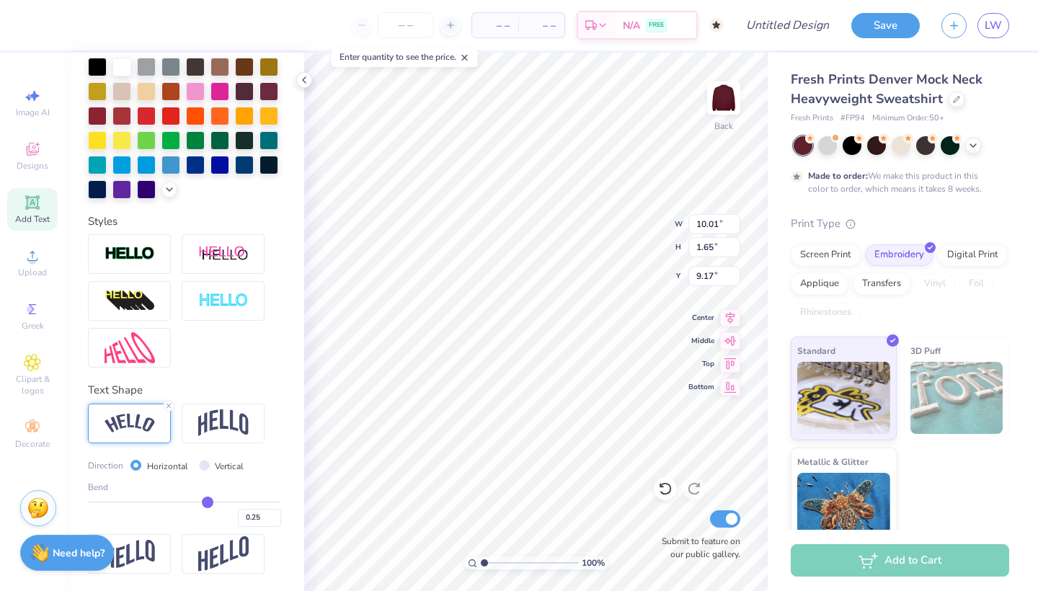
type input "0.25"
click at [207, 501] on input "range" at bounding box center [184, 502] width 193 height 2
type input "11.17"
type input "2.03"
type input "8.99"
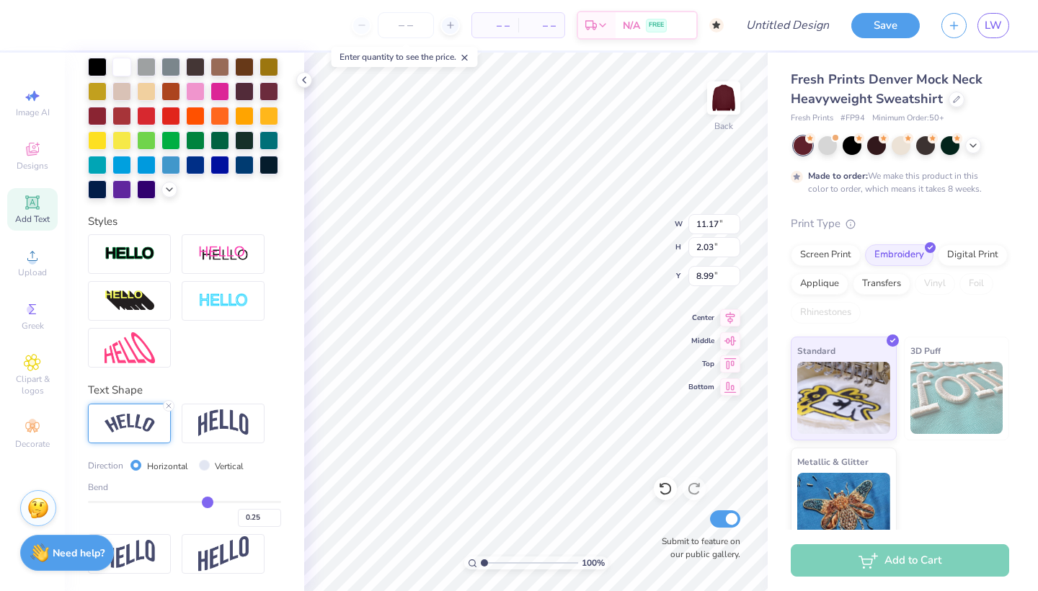
type input "0.24"
type input "0.22"
type input "0.21"
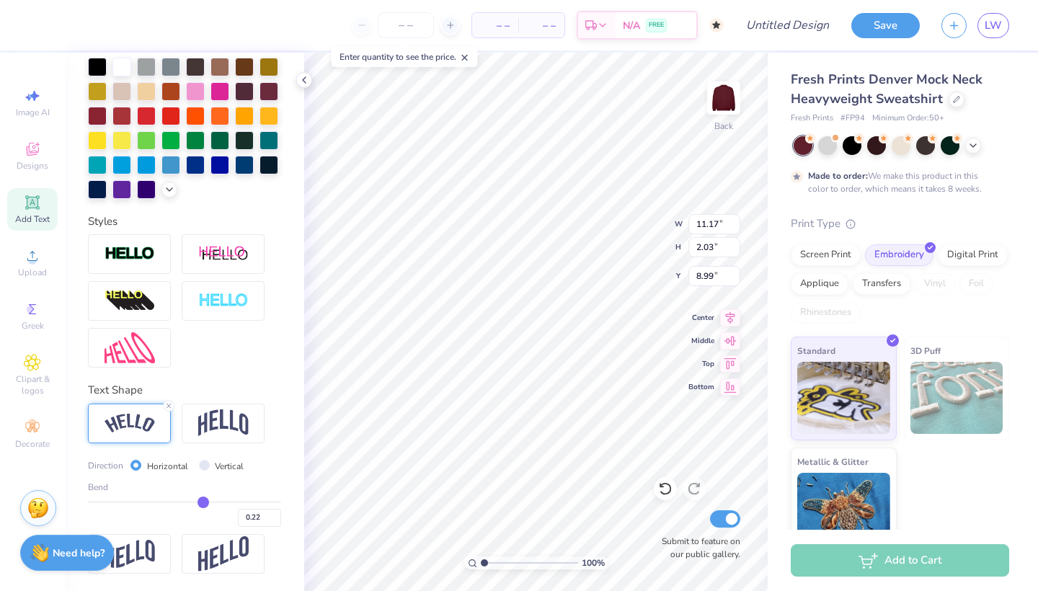
type input "0.21"
type input "0.18"
type input "0.16"
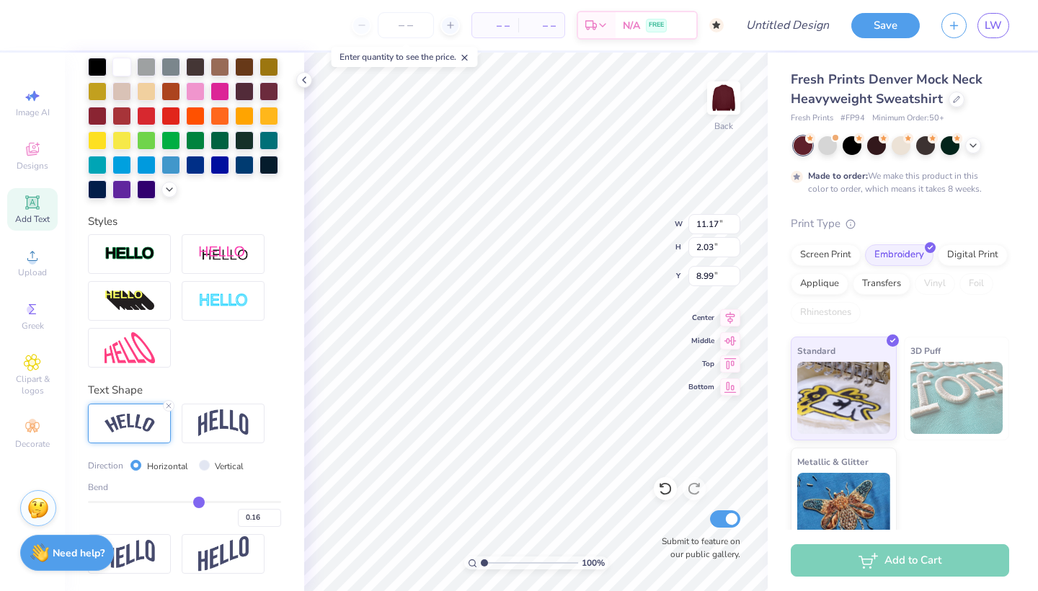
type input "0.15"
type input "0.1"
type input "0.10"
type input "0.07"
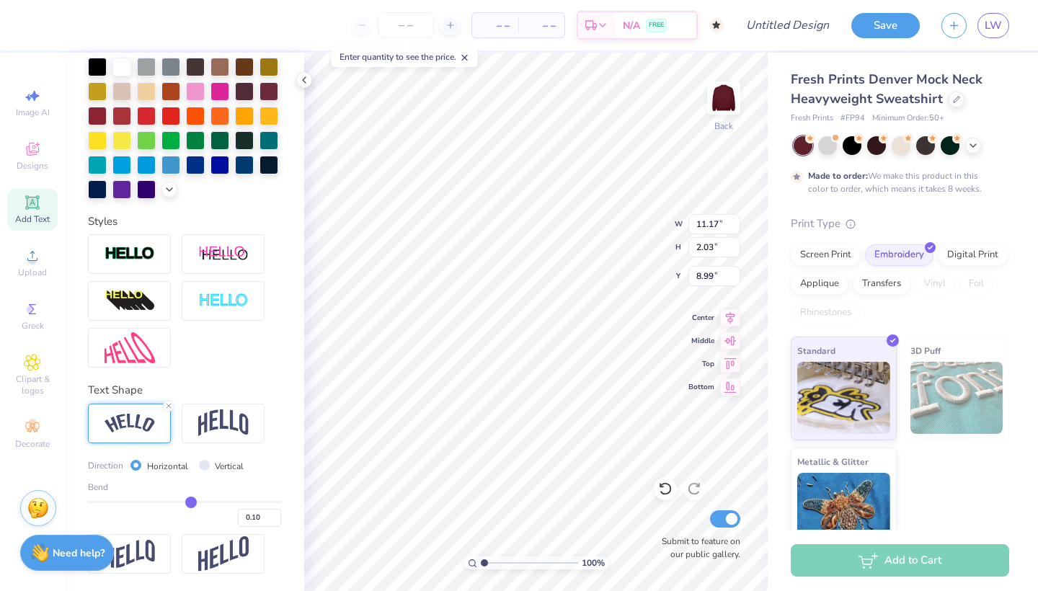
type input "0.07"
type input "0.03"
type input "0.02"
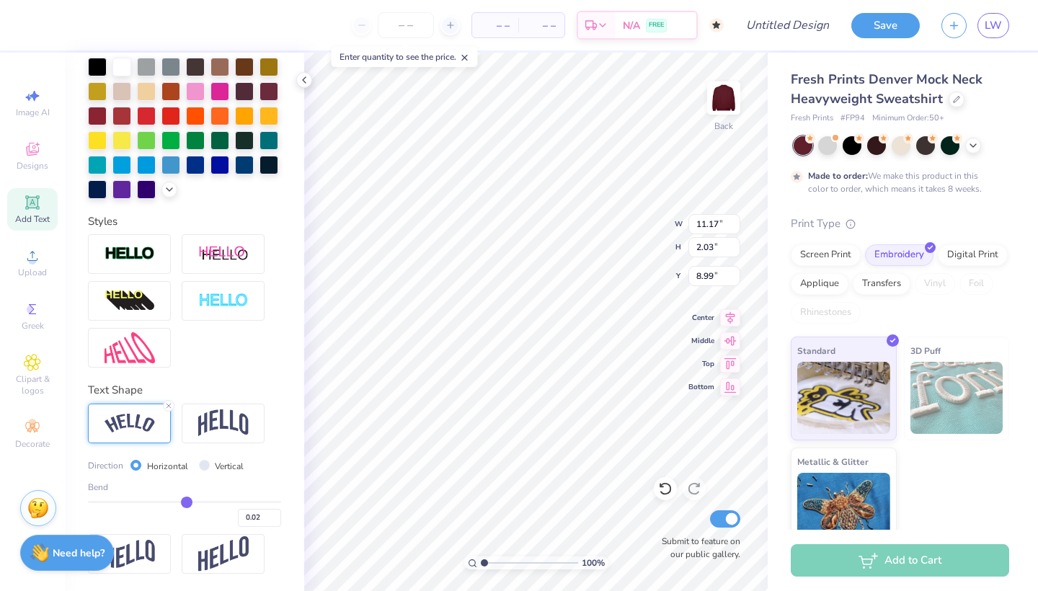
type input "-0.02"
type input "-0.04"
type input "-0.06"
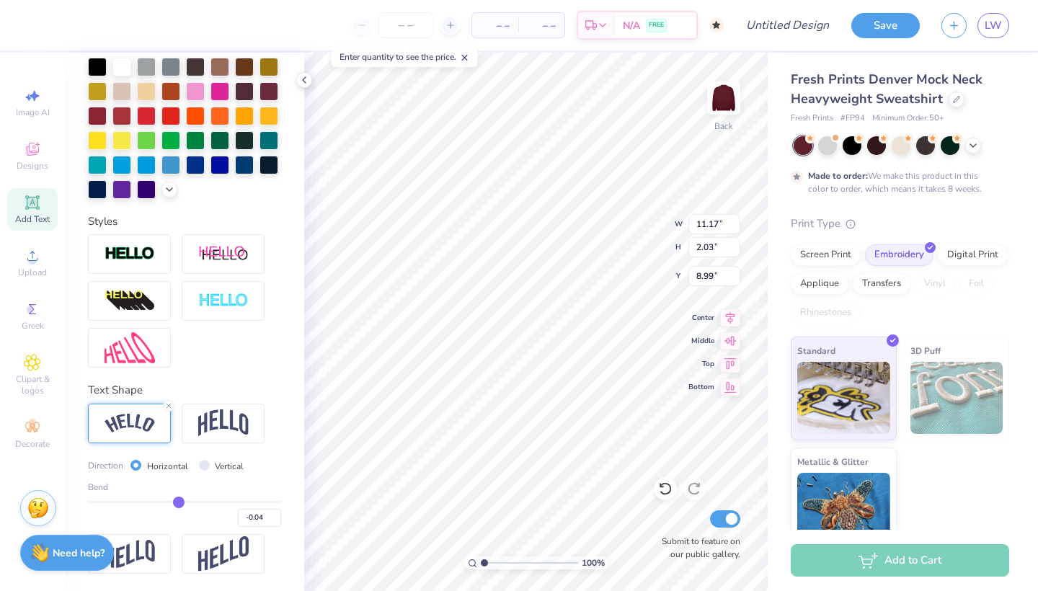
type input "-0.06"
type input "-0.08"
type input "-0.11"
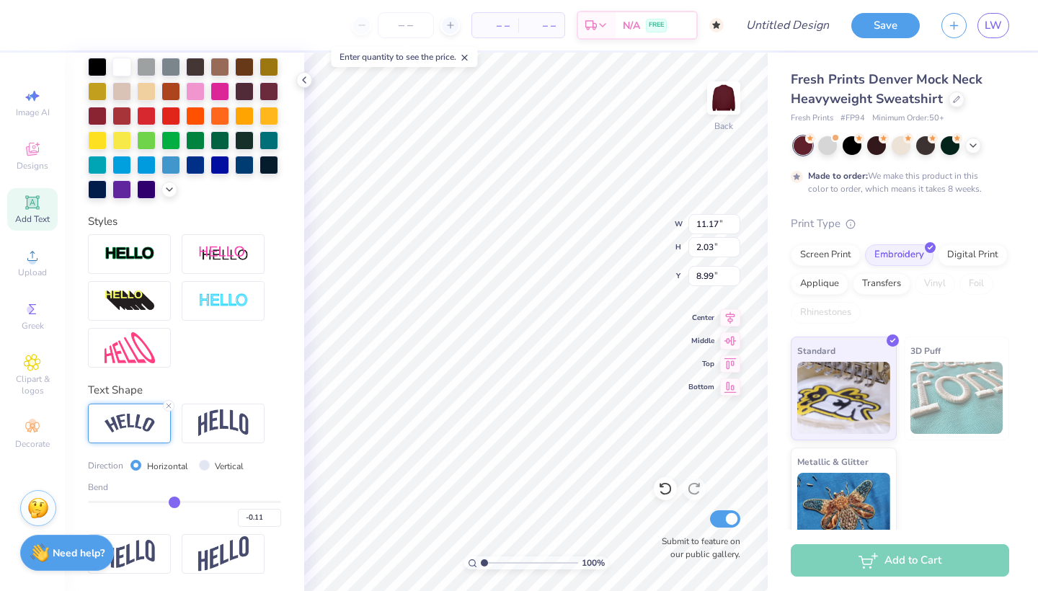
type input "-0.13"
type input "-0.16"
type input "-0.18"
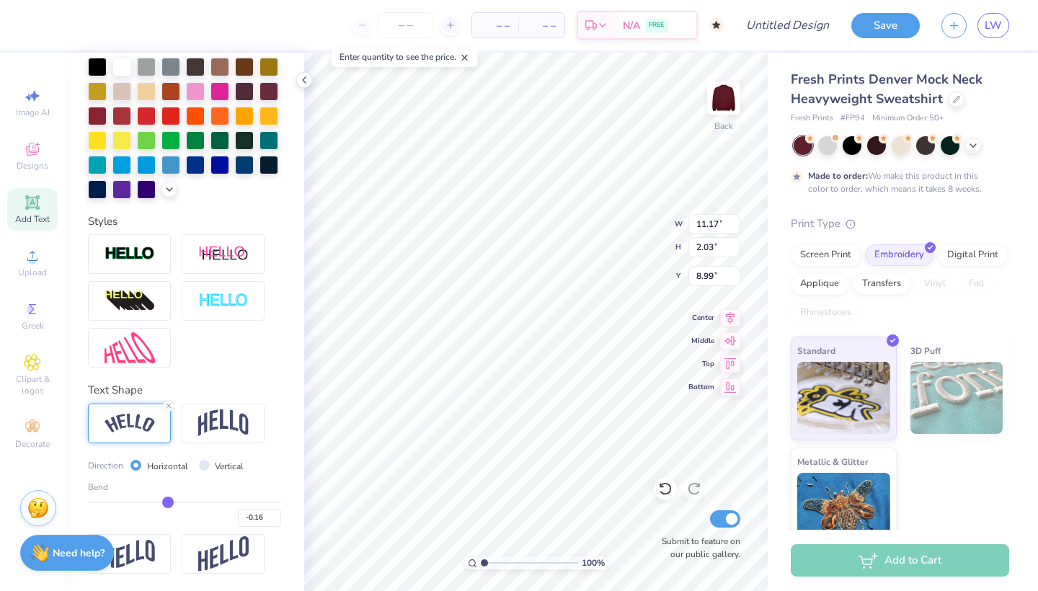
type input "-0.18"
type input "-0.21"
type input "-0.24"
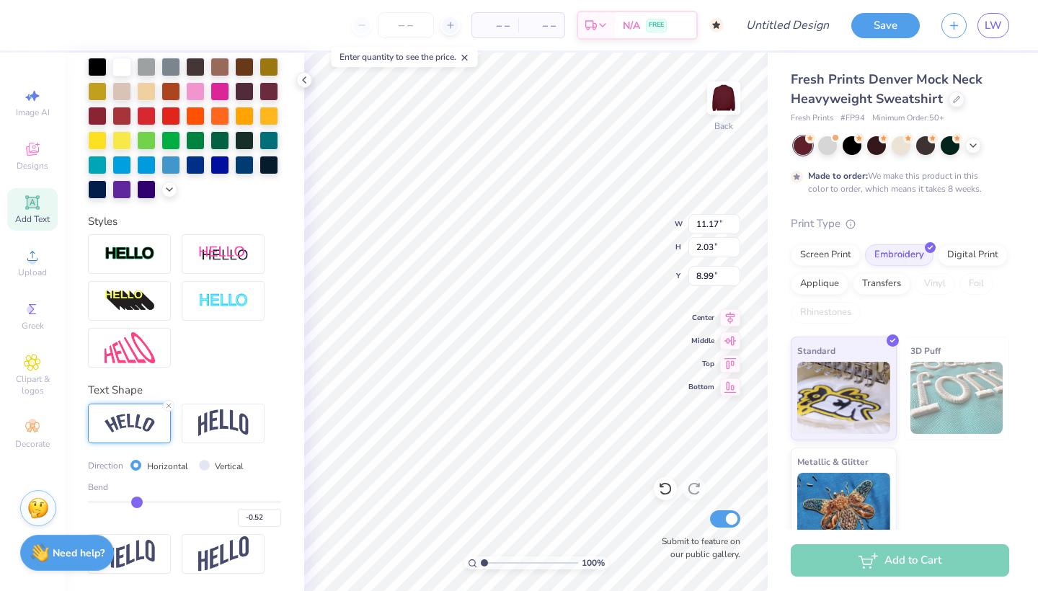
drag, startPoint x: 207, startPoint y: 500, endPoint x: 137, endPoint y: 507, distance: 70.2
click at [137, 503] on input "range" at bounding box center [184, 502] width 193 height 2
click at [220, 423] on img at bounding box center [223, 422] width 50 height 27
drag, startPoint x: 141, startPoint y: 501, endPoint x: 248, endPoint y: 496, distance: 106.8
click at [248, 501] on input "range" at bounding box center [184, 502] width 193 height 2
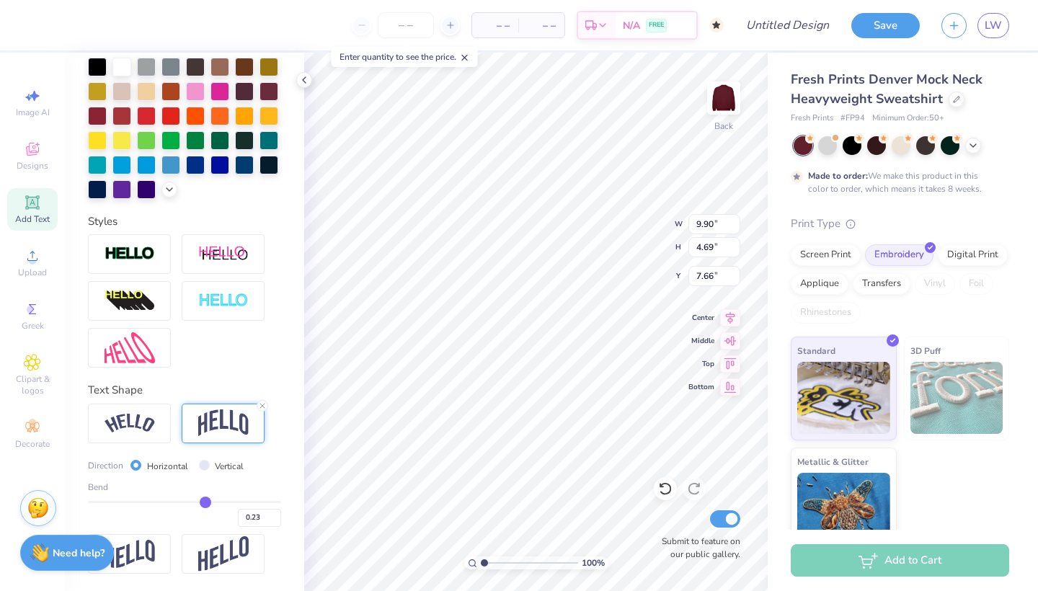
drag, startPoint x: 246, startPoint y: 498, endPoint x: 205, endPoint y: 500, distance: 41.1
click at [205, 501] on input "range" at bounding box center [184, 502] width 193 height 2
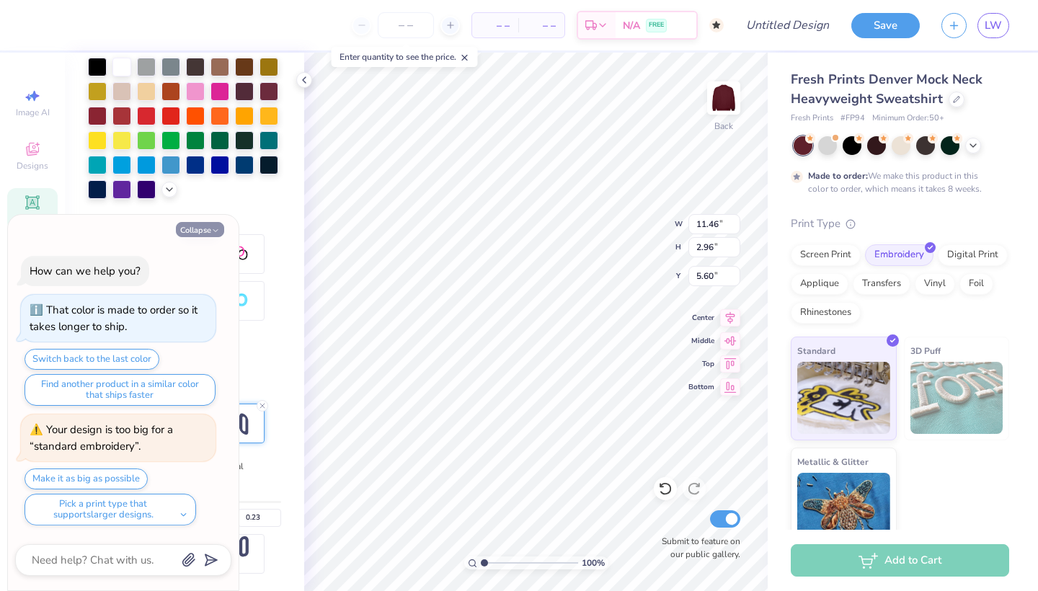
click at [207, 228] on button "Collapse" at bounding box center [200, 229] width 48 height 15
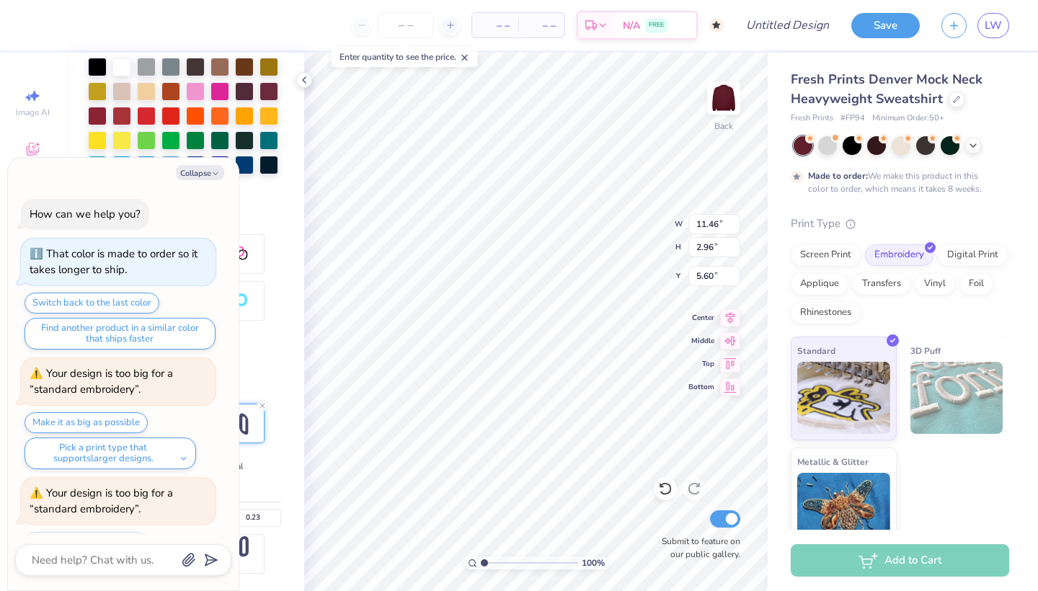
scroll to position [61, 0]
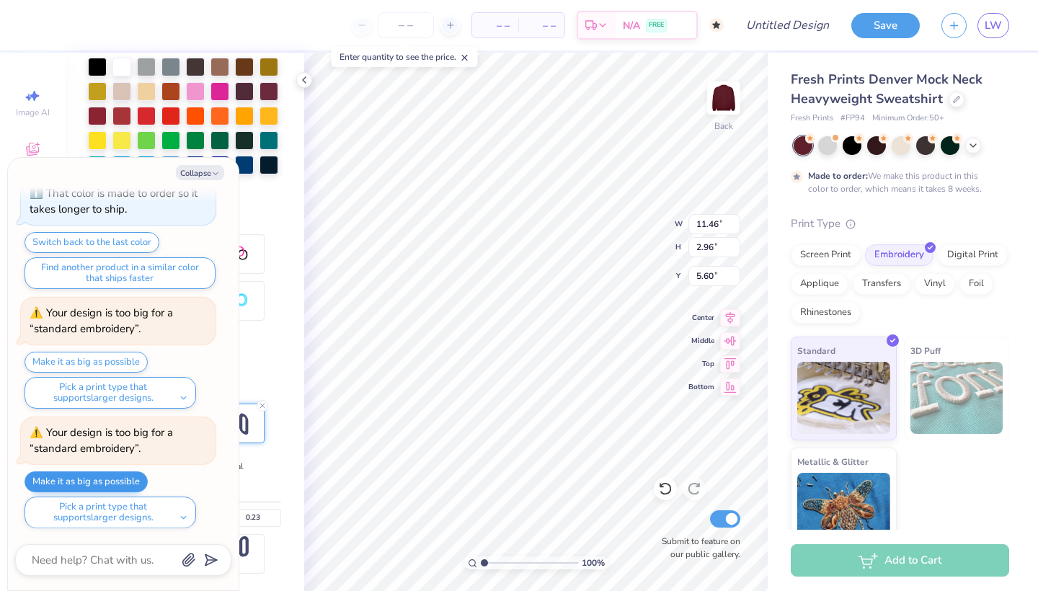
click at [133, 477] on button "Make it as big as possible" at bounding box center [85, 481] width 123 height 21
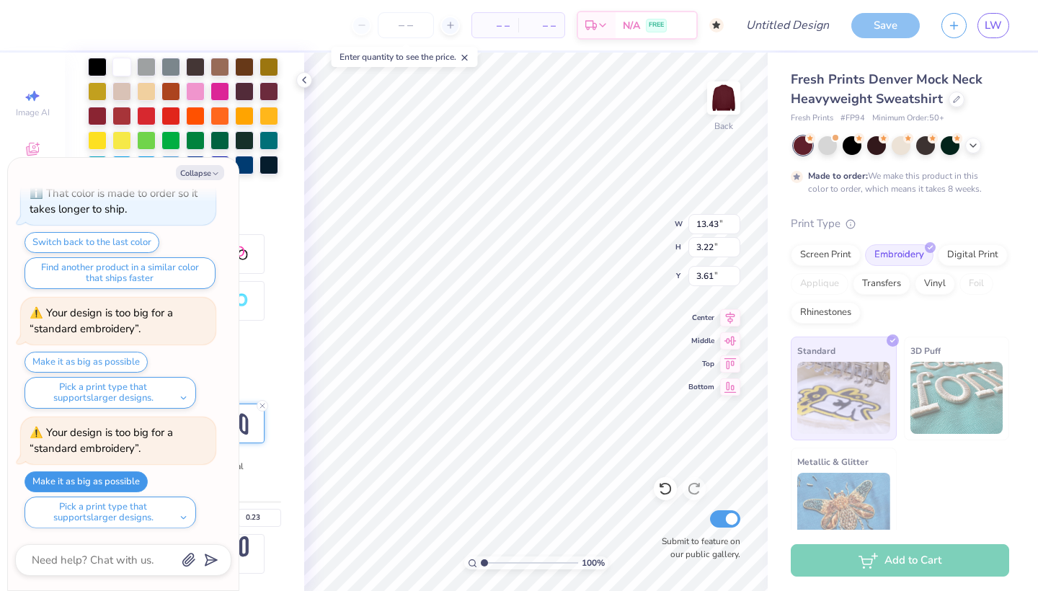
click at [117, 478] on button "Make it as big as possible" at bounding box center [85, 481] width 123 height 21
click at [216, 171] on icon "button" at bounding box center [215, 173] width 9 height 9
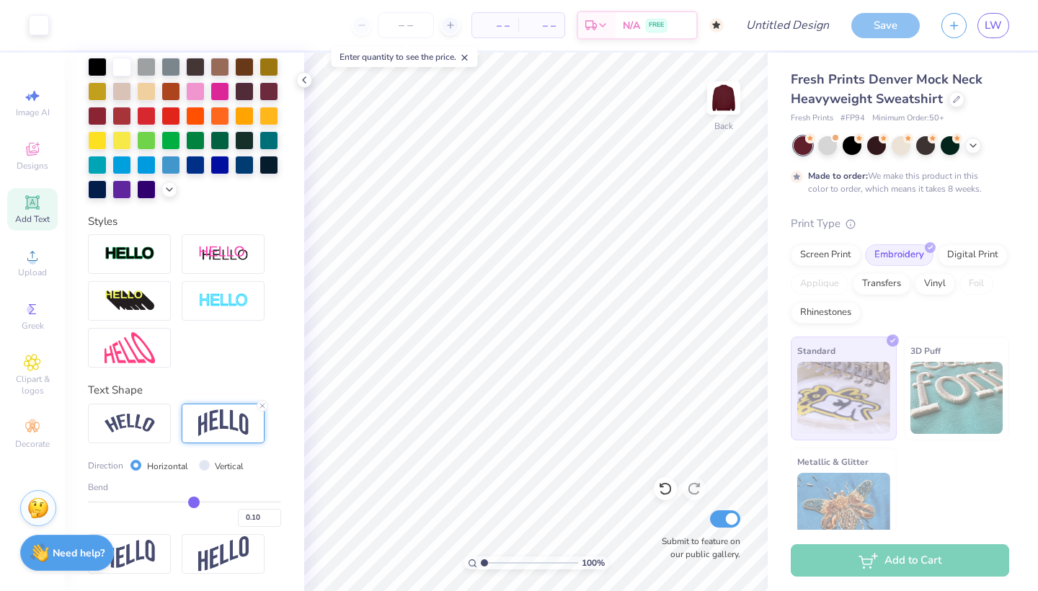
drag, startPoint x: 204, startPoint y: 503, endPoint x: 194, endPoint y: 501, distance: 10.3
click at [194, 501] on input "range" at bounding box center [184, 502] width 193 height 2
drag, startPoint x: 193, startPoint y: 501, endPoint x: 207, endPoint y: 500, distance: 13.7
click at [207, 501] on input "range" at bounding box center [184, 502] width 193 height 2
click at [144, 242] on div at bounding box center [129, 254] width 83 height 40
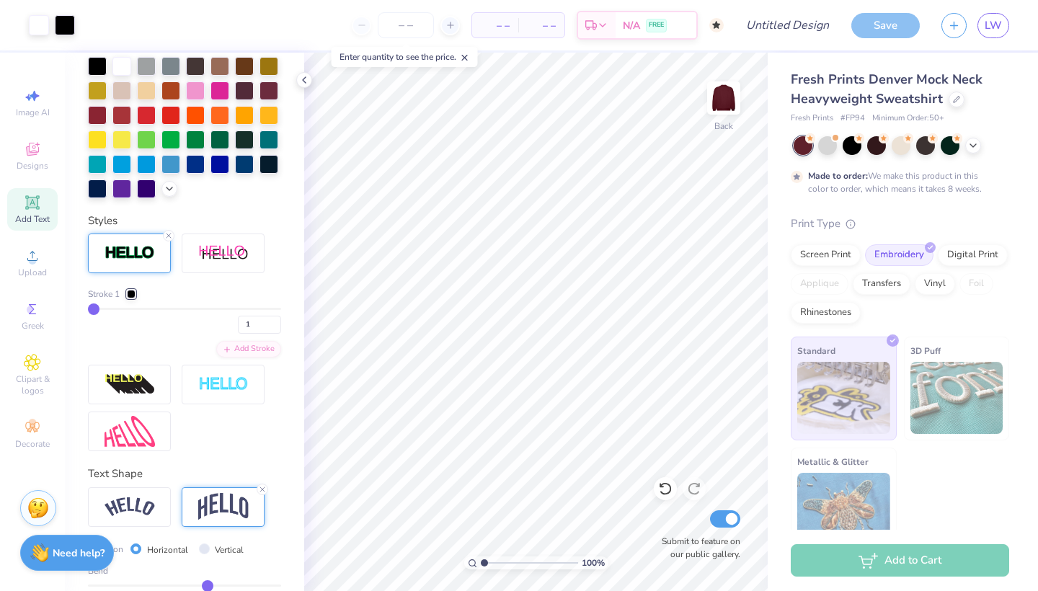
click at [132, 295] on div at bounding box center [131, 294] width 9 height 9
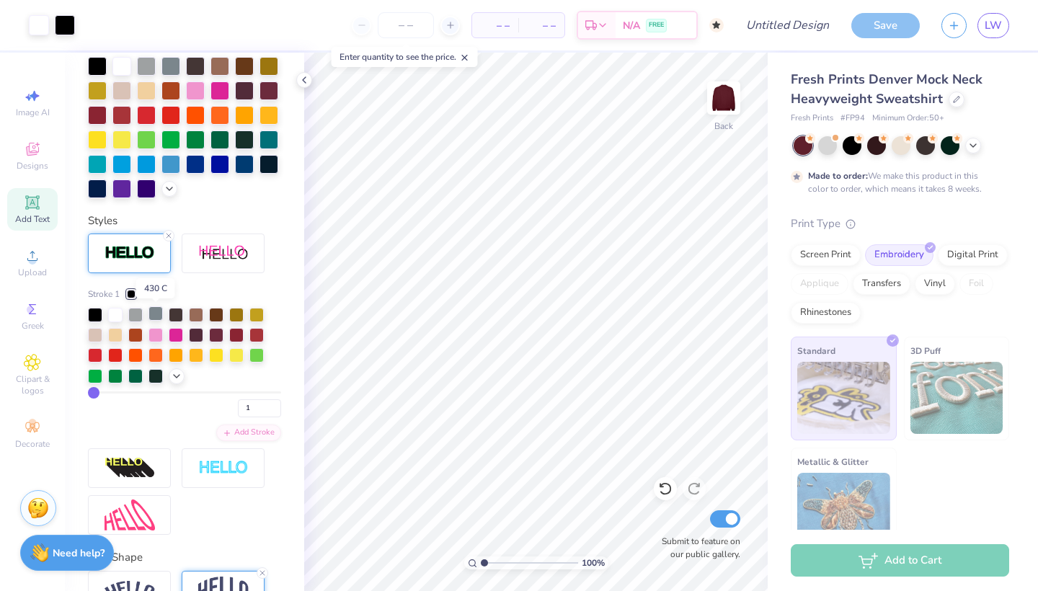
click at [155, 315] on div at bounding box center [155, 313] width 14 height 14
click at [829, 149] on div at bounding box center [827, 144] width 19 height 19
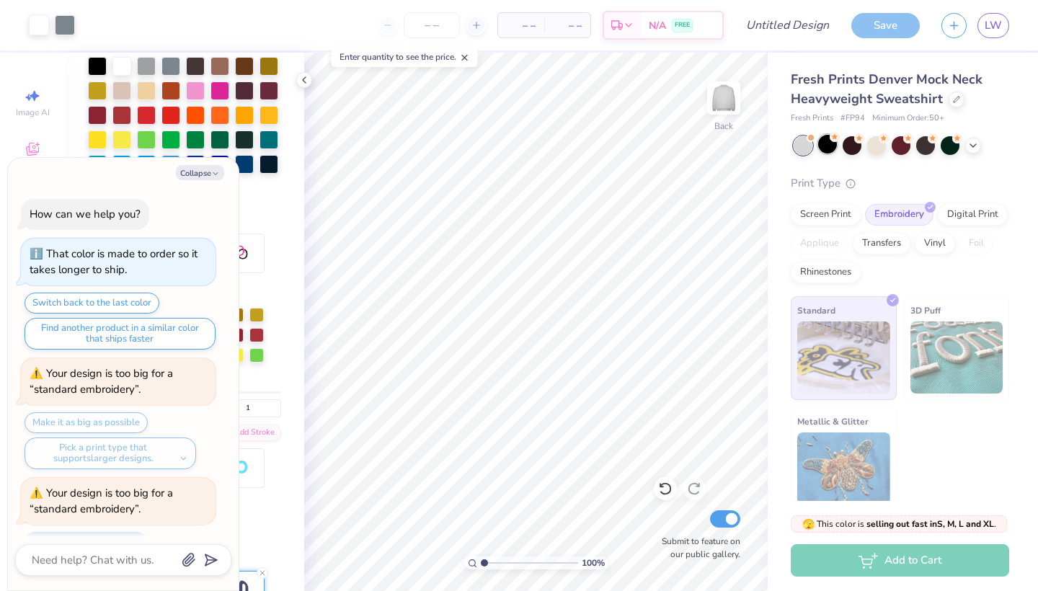
scroll to position [503, 0]
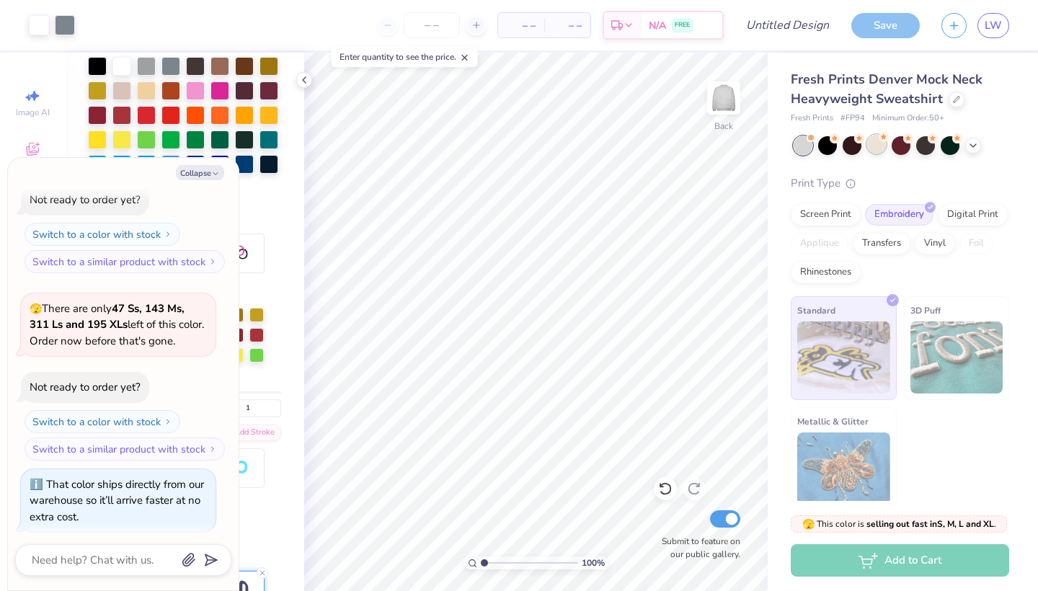
click at [879, 146] on div at bounding box center [876, 144] width 19 height 19
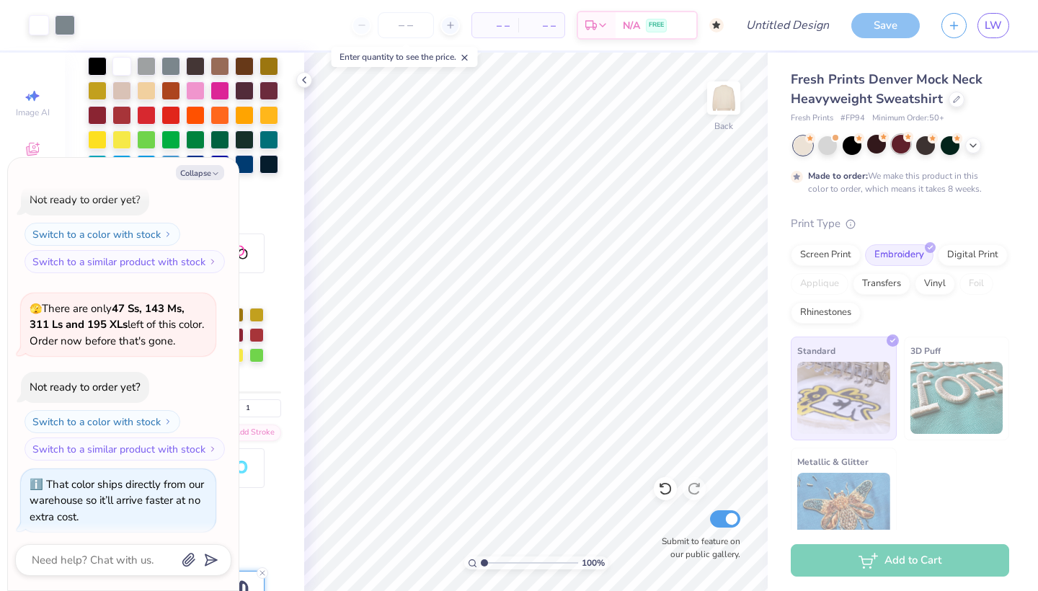
scroll to position [622, 0]
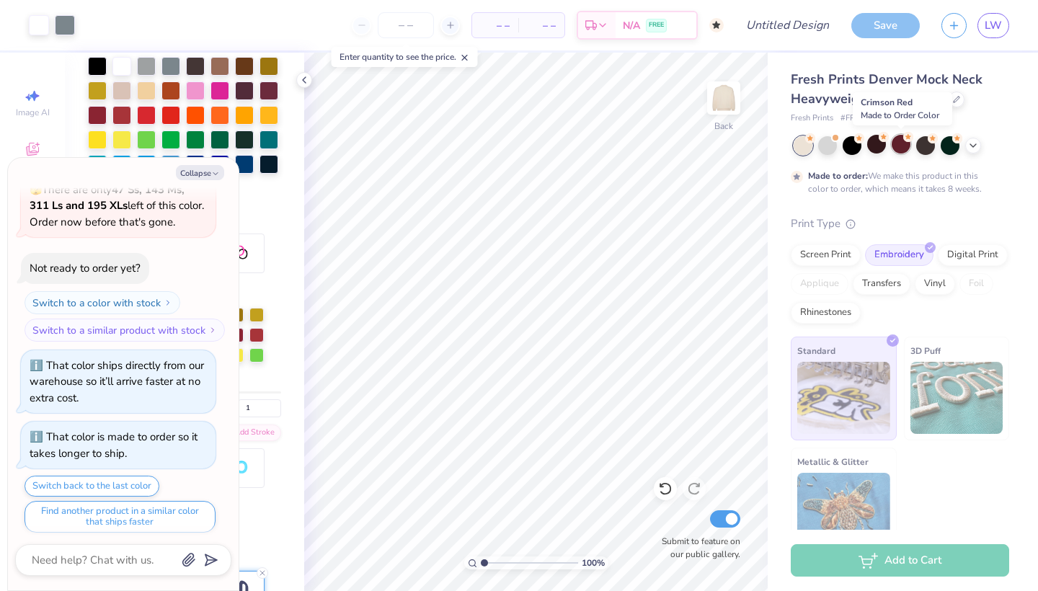
click at [904, 148] on div at bounding box center [900, 144] width 19 height 19
click at [205, 171] on button "Collapse" at bounding box center [200, 172] width 48 height 15
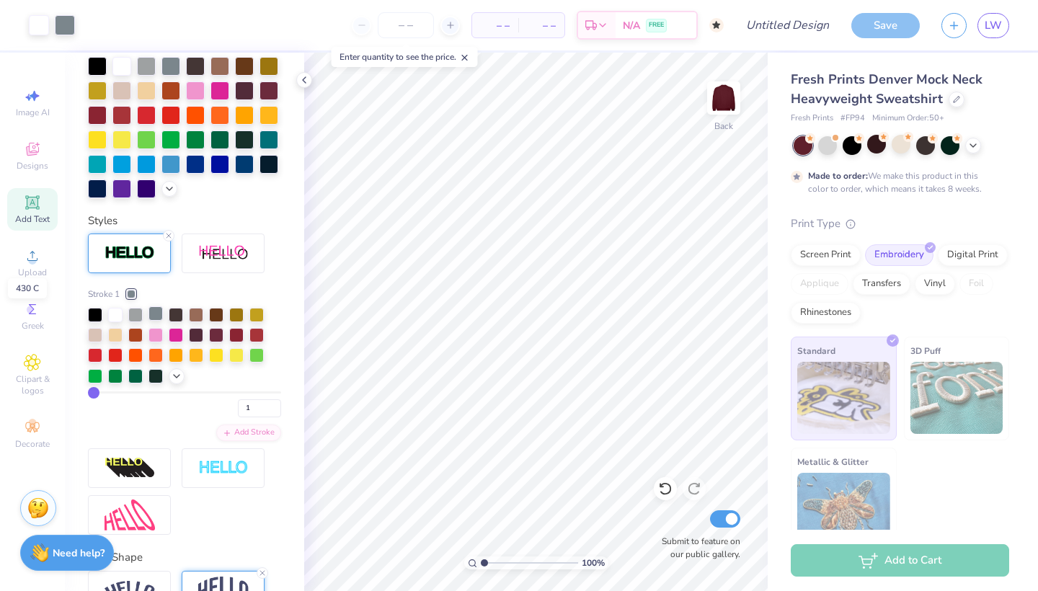
click at [157, 315] on div at bounding box center [155, 313] width 14 height 14
click at [130, 314] on div at bounding box center [135, 313] width 14 height 14
drag, startPoint x: 91, startPoint y: 389, endPoint x: 176, endPoint y: 393, distance: 85.1
click at [176, 393] on input "range" at bounding box center [184, 392] width 193 height 2
drag, startPoint x: 177, startPoint y: 395, endPoint x: 134, endPoint y: 396, distance: 42.5
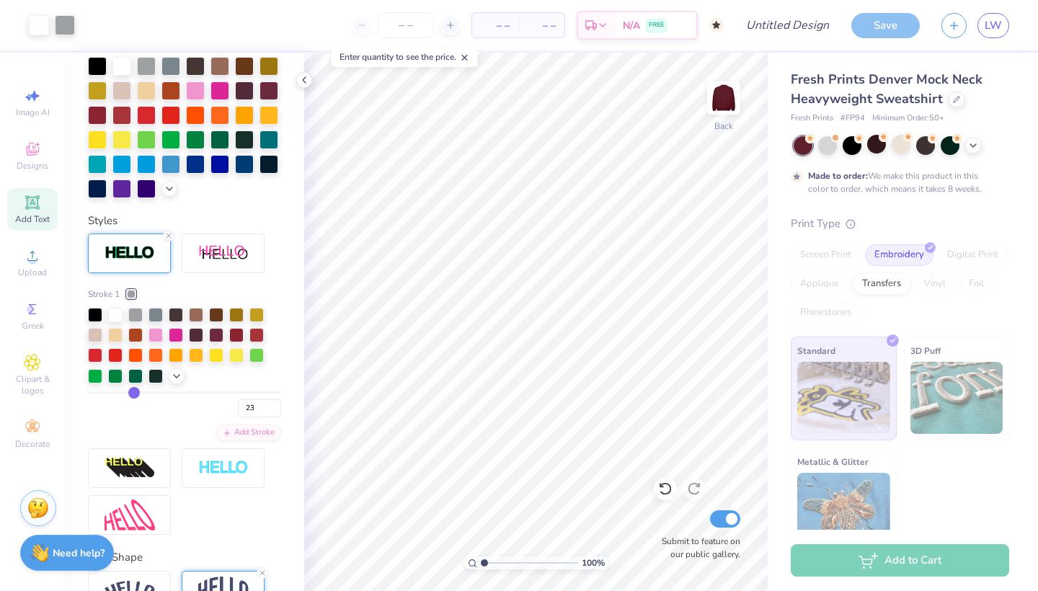
click at [134, 393] on input "range" at bounding box center [184, 392] width 193 height 2
drag, startPoint x: 132, startPoint y: 394, endPoint x: 110, endPoint y: 398, distance: 22.6
click at [110, 393] on input "range" at bounding box center [184, 392] width 193 height 2
drag, startPoint x: 110, startPoint y: 396, endPoint x: 99, endPoint y: 396, distance: 10.8
click at [99, 393] on input "range" at bounding box center [184, 392] width 193 height 2
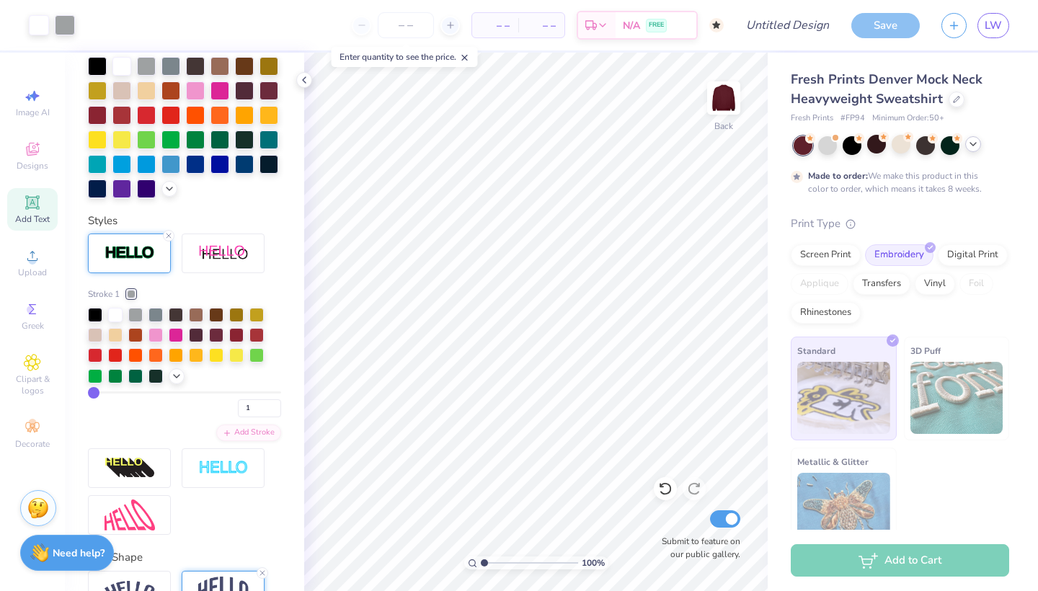
click at [967, 146] on icon at bounding box center [973, 144] width 12 height 12
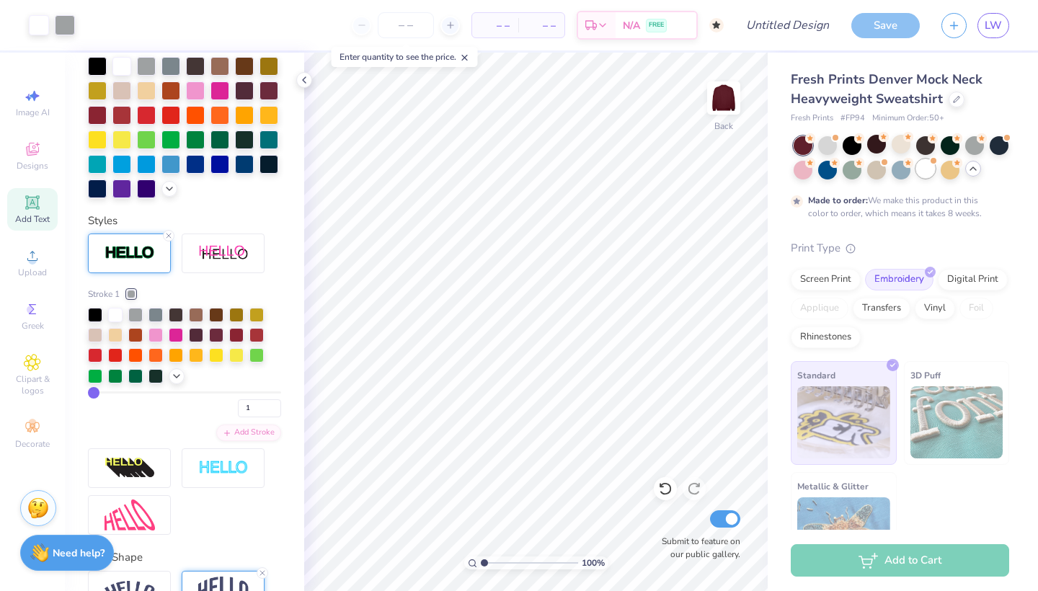
click at [927, 169] on div at bounding box center [925, 168] width 19 height 19
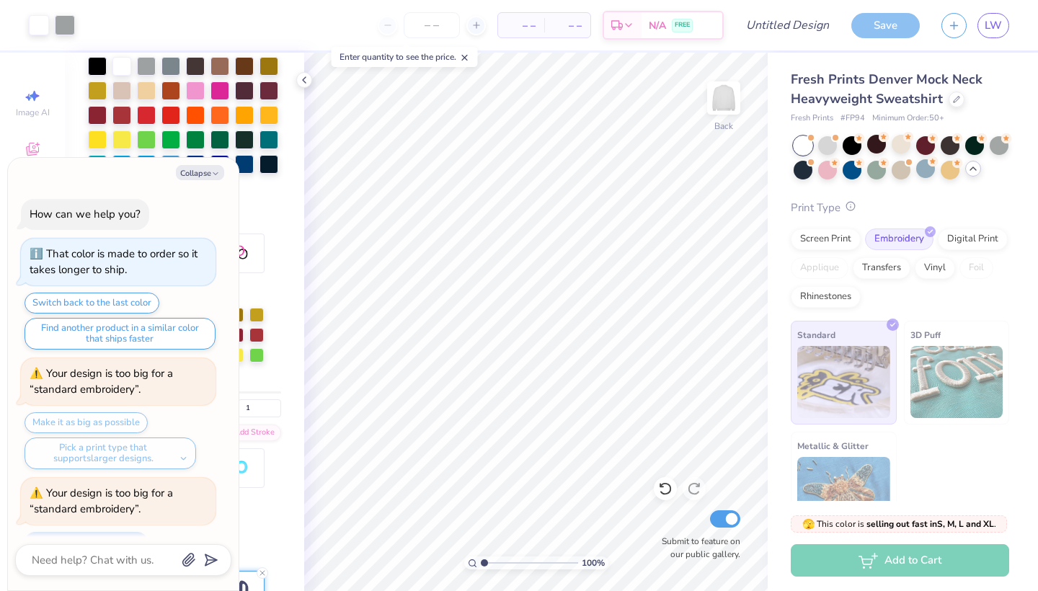
scroll to position [878, 0]
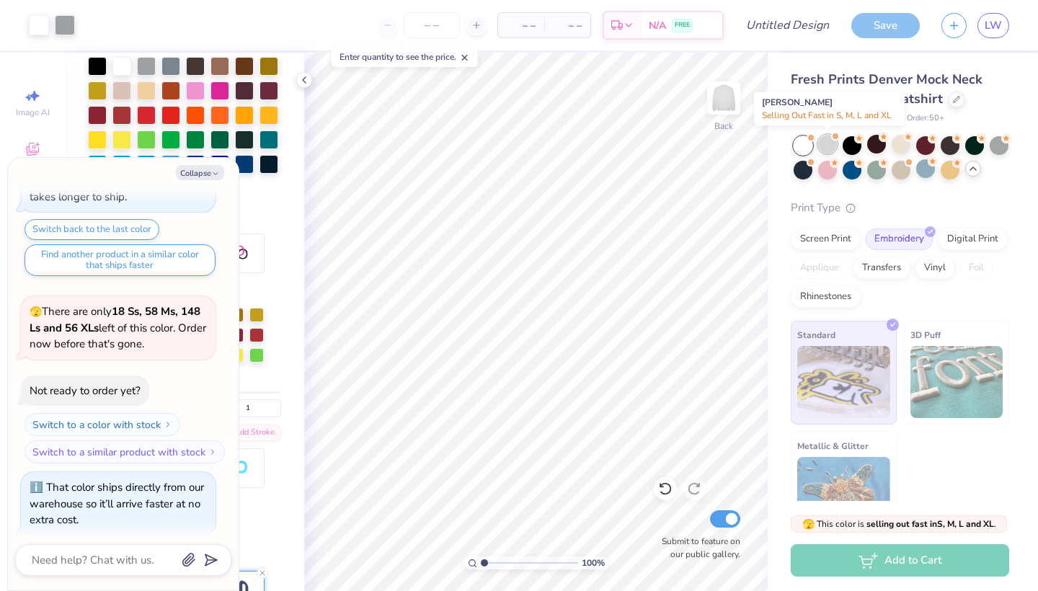
click at [824, 146] on div at bounding box center [827, 144] width 19 height 19
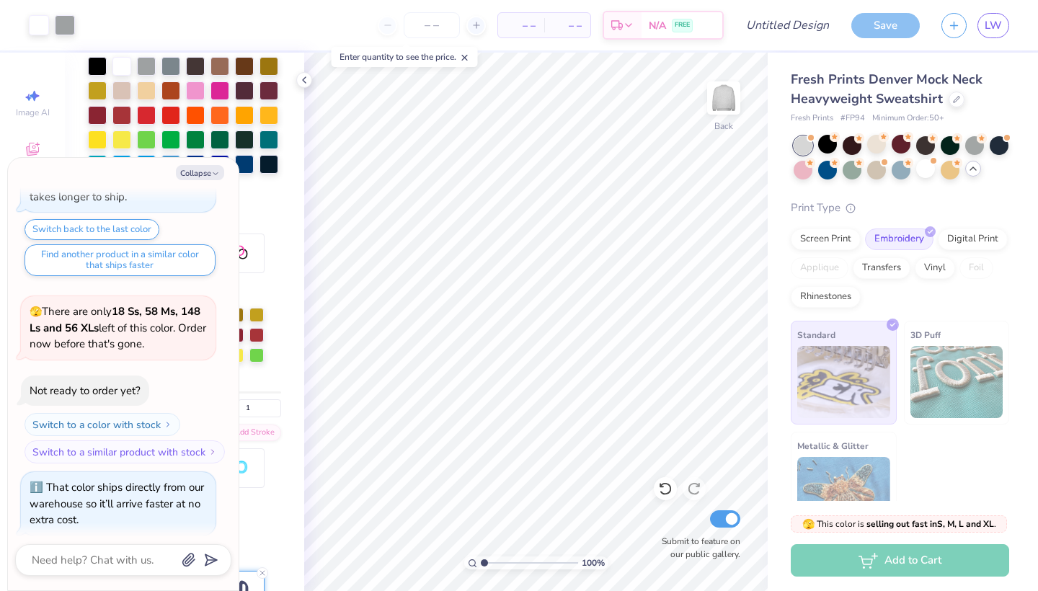
scroll to position [1064, 0]
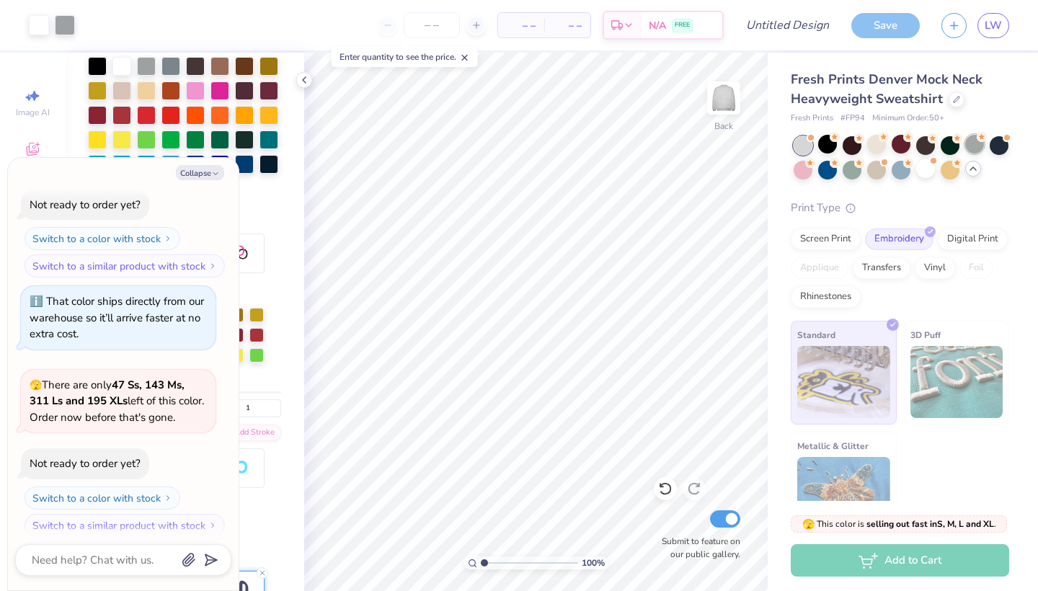
click at [968, 145] on div at bounding box center [974, 144] width 19 height 19
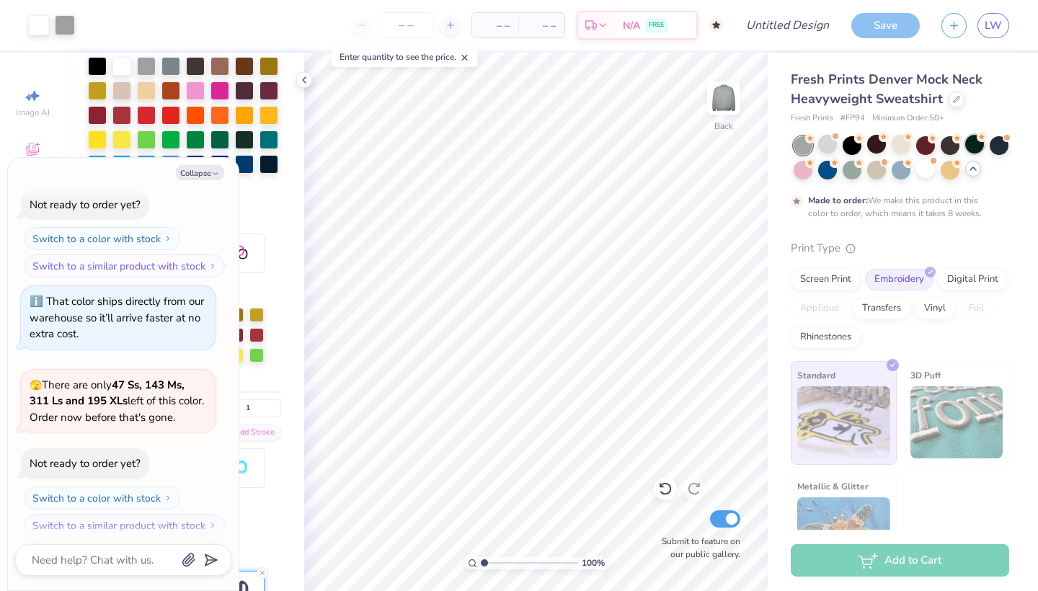
scroll to position [1183, 0]
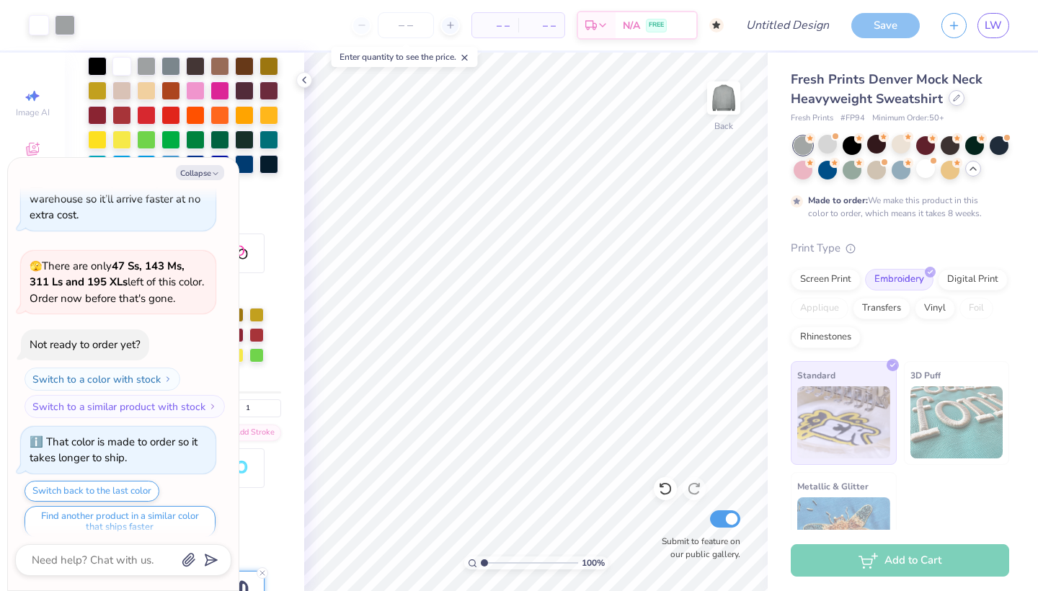
click at [955, 99] on icon at bounding box center [956, 97] width 7 height 7
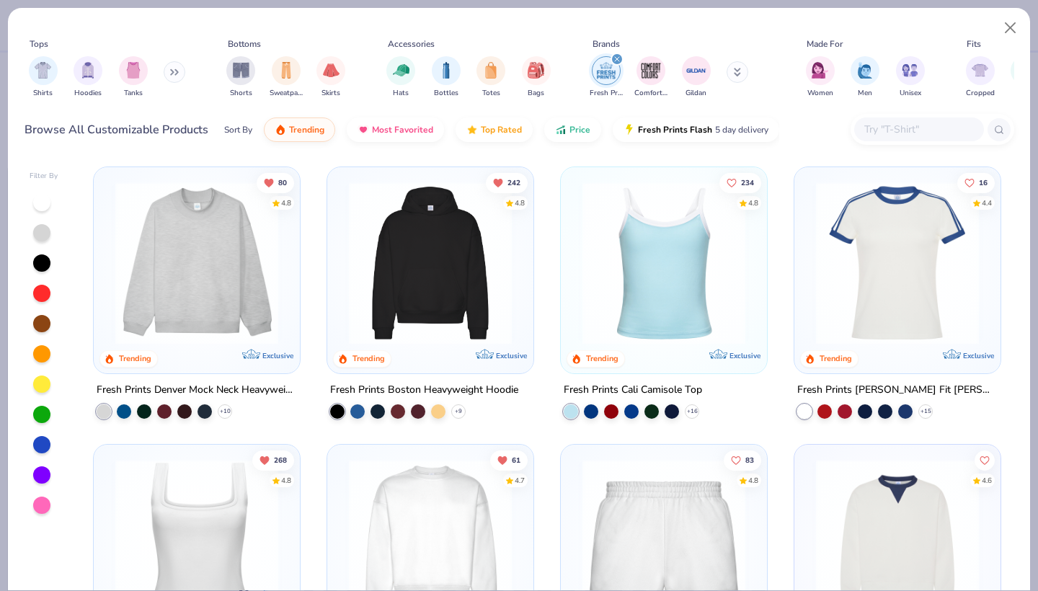
click at [175, 72] on icon at bounding box center [174, 71] width 9 height 7
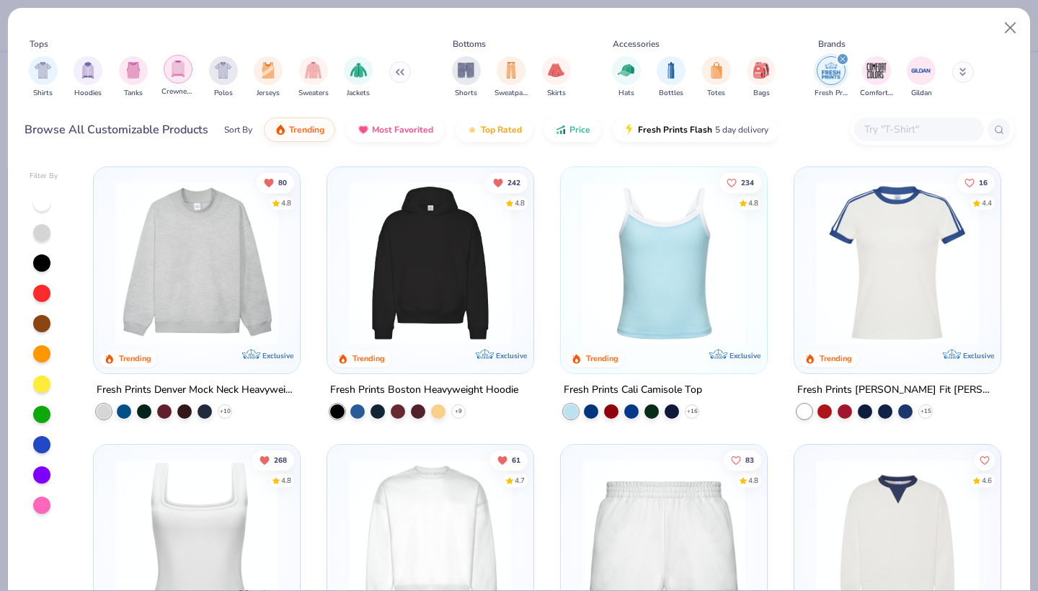
click at [180, 68] on img "filter for Crewnecks" at bounding box center [178, 69] width 16 height 17
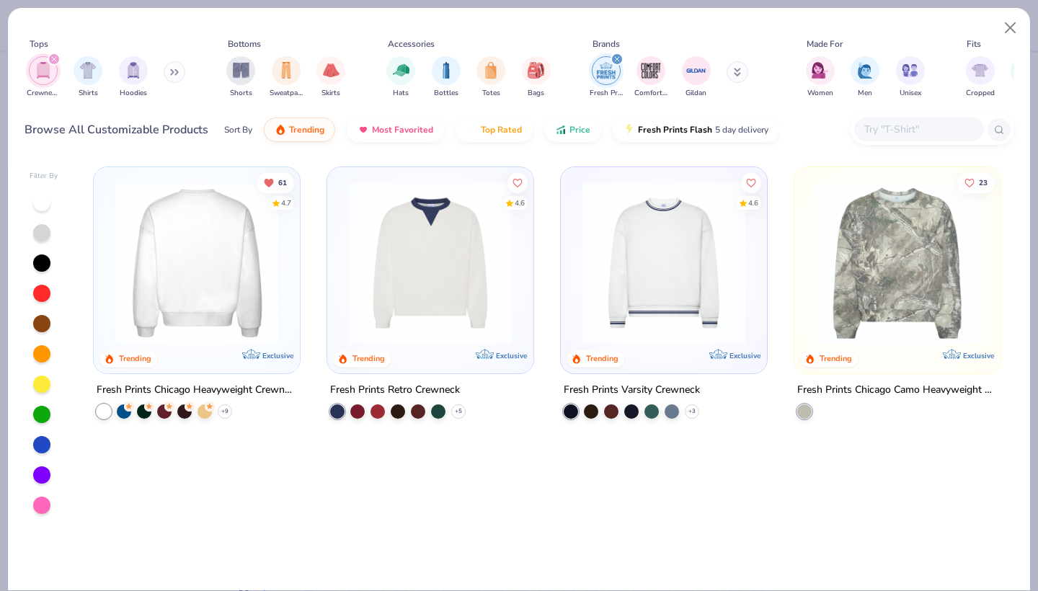
click at [109, 266] on img at bounding box center [20, 263] width 177 height 163
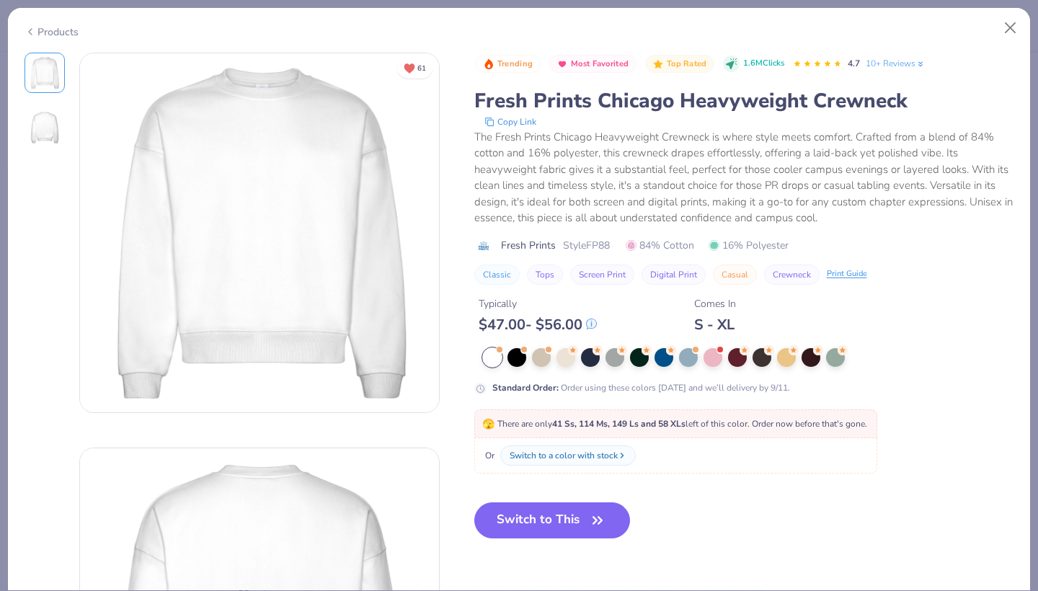
click at [41, 35] on div "Products" at bounding box center [51, 31] width 54 height 15
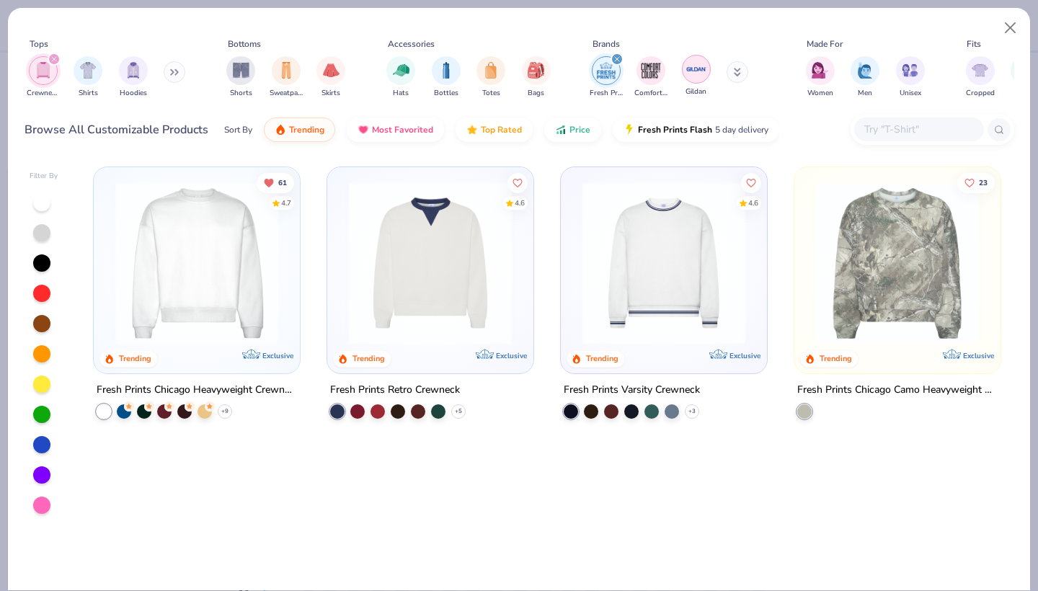
click at [687, 69] on img "filter for Gildan" at bounding box center [696, 69] width 22 height 22
click at [736, 73] on icon at bounding box center [737, 72] width 7 height 9
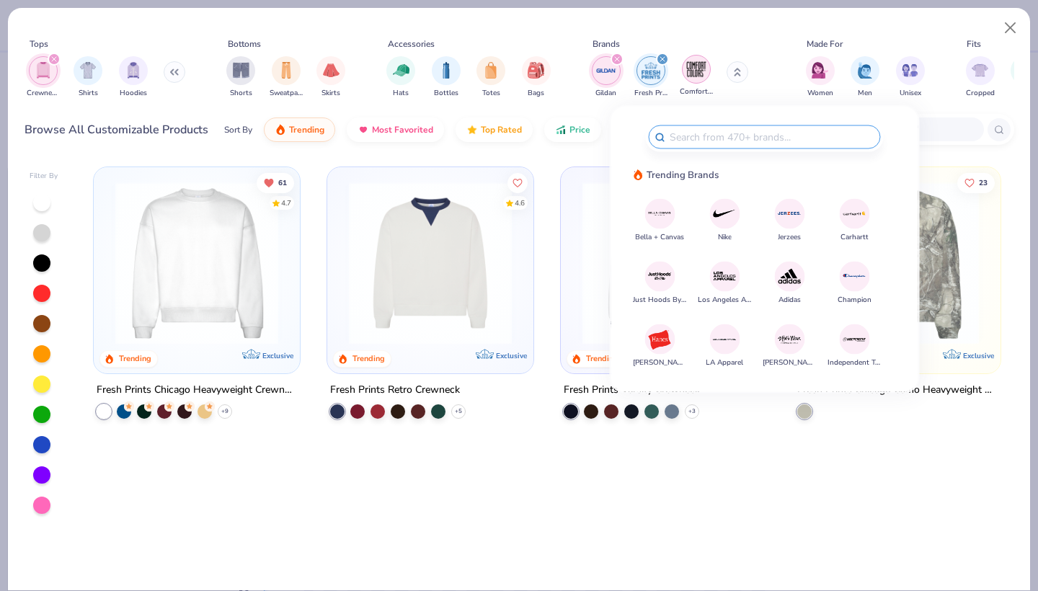
click at [698, 68] on img "filter for Comfort Colors" at bounding box center [696, 69] width 22 height 22
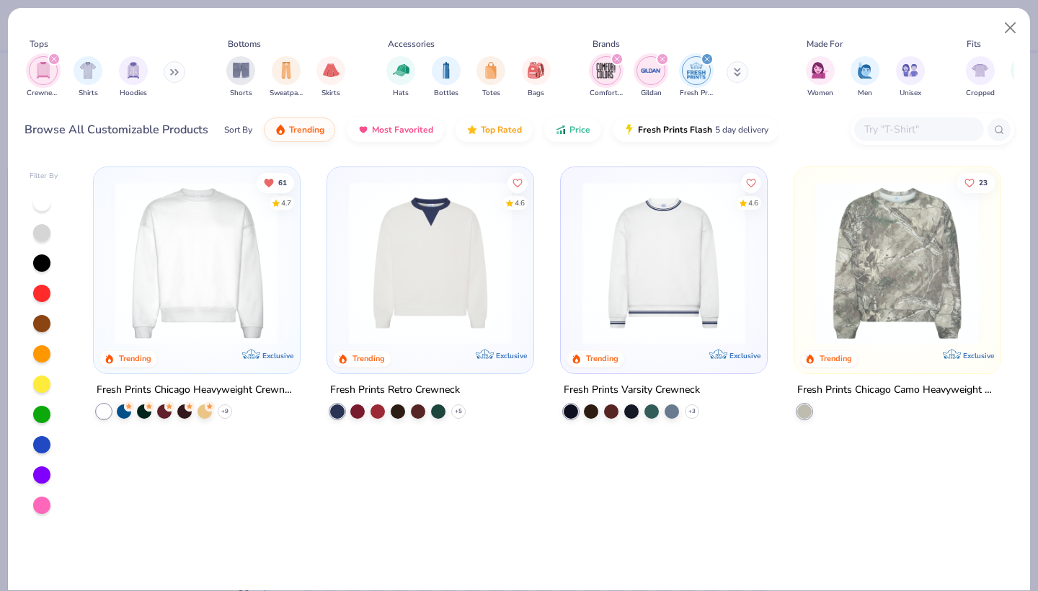
click at [175, 292] on img at bounding box center [196, 263] width 177 height 163
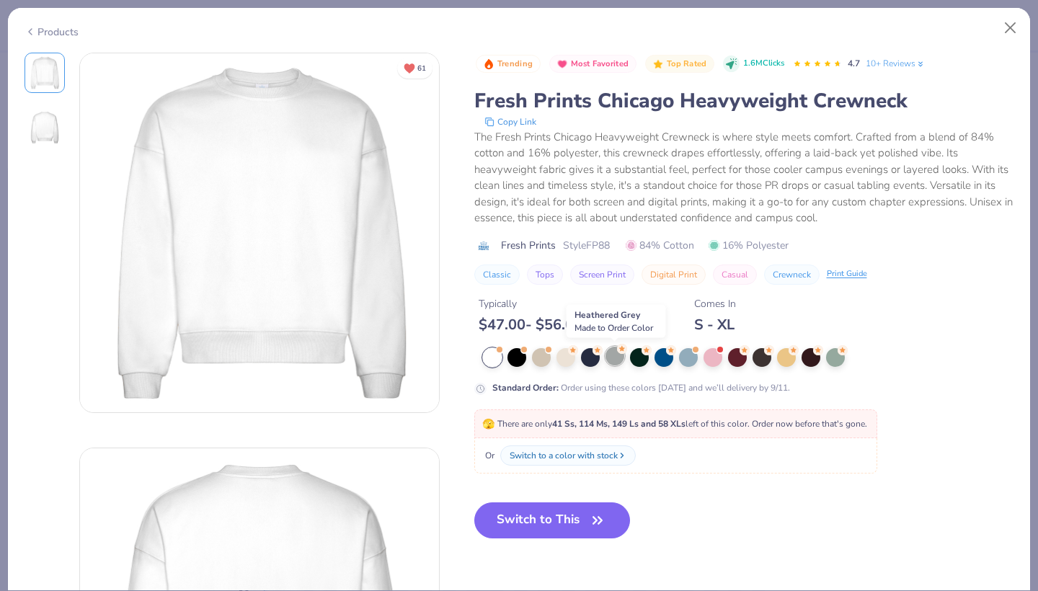
click at [619, 355] on div at bounding box center [614, 356] width 19 height 19
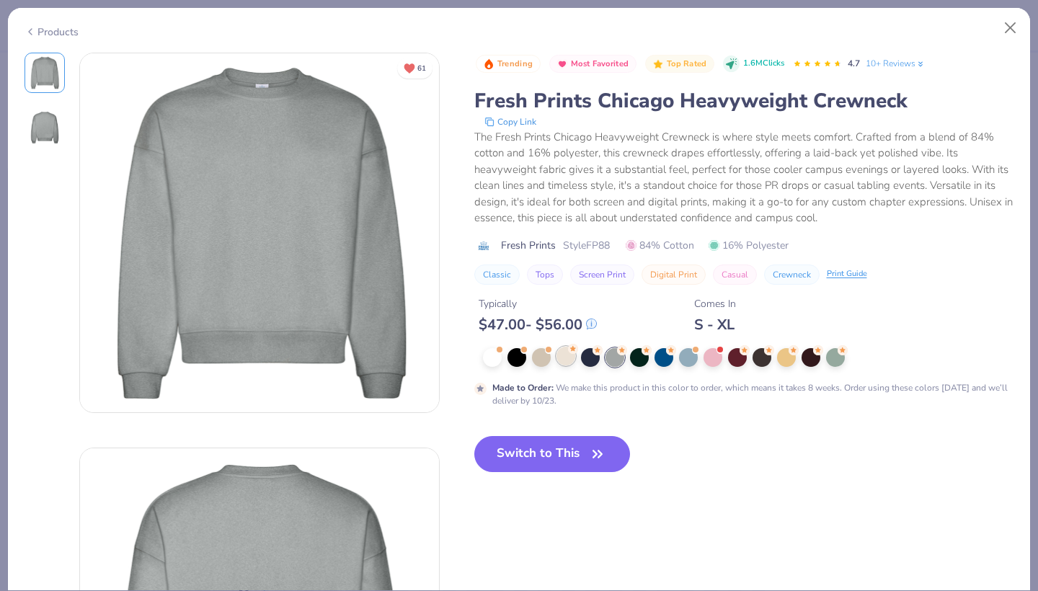
click at [561, 359] on div at bounding box center [565, 356] width 19 height 19
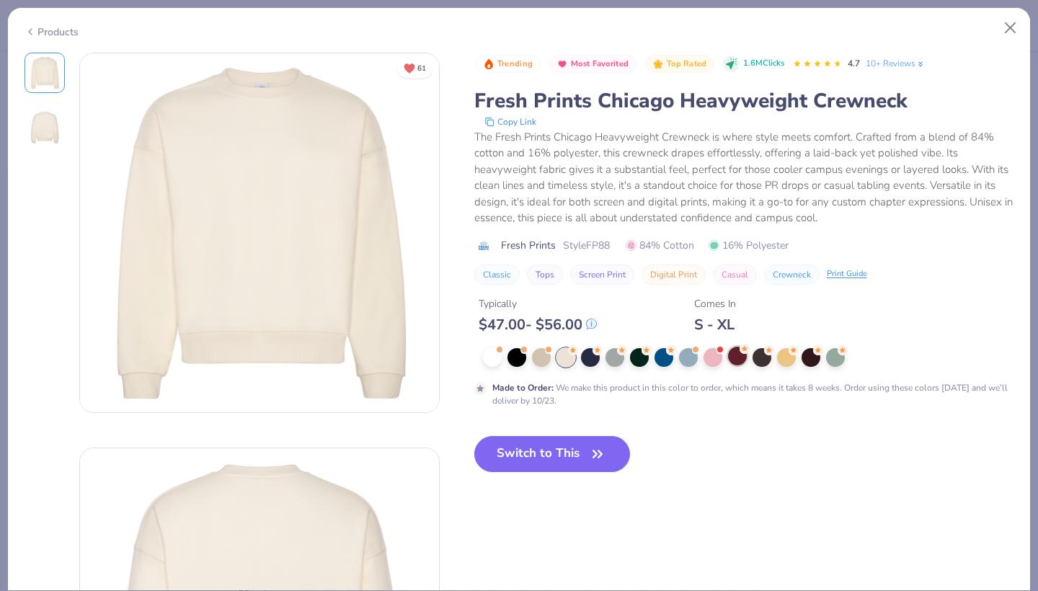
click at [734, 353] on div at bounding box center [737, 356] width 19 height 19
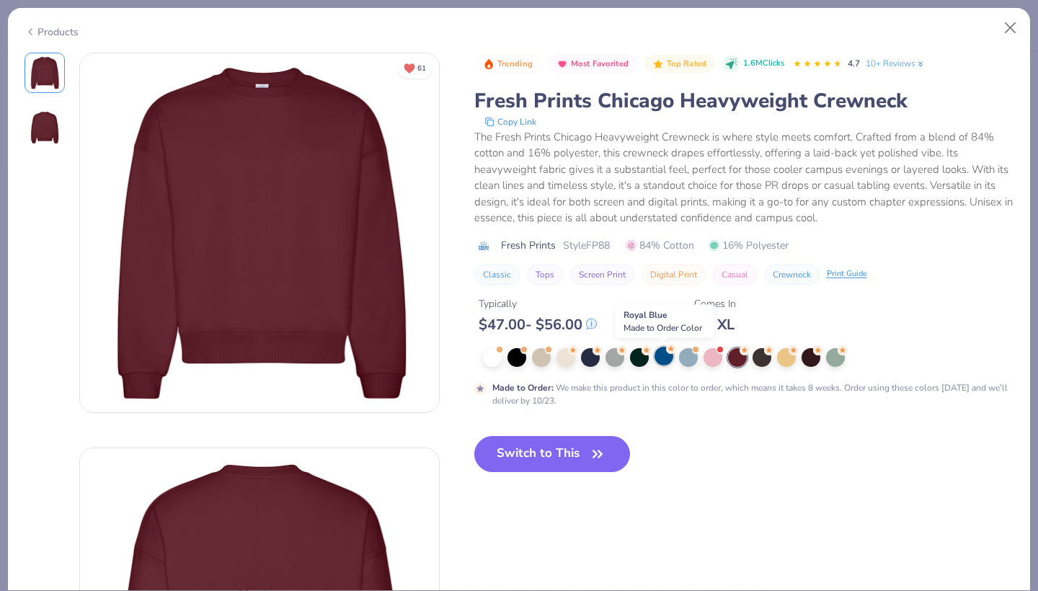
click at [660, 357] on div at bounding box center [663, 356] width 19 height 19
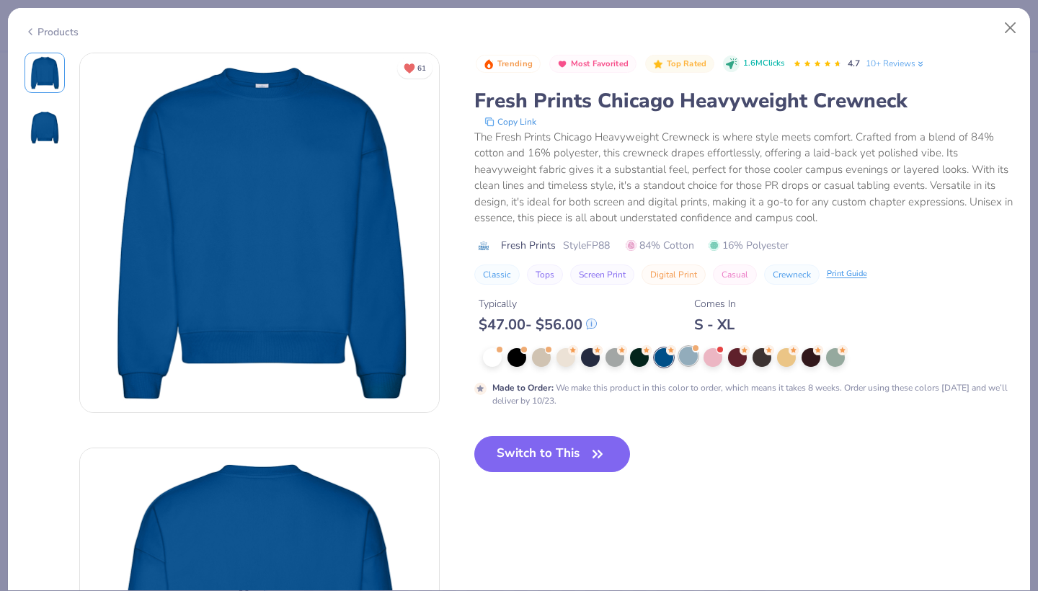
click at [685, 358] on div at bounding box center [688, 356] width 19 height 19
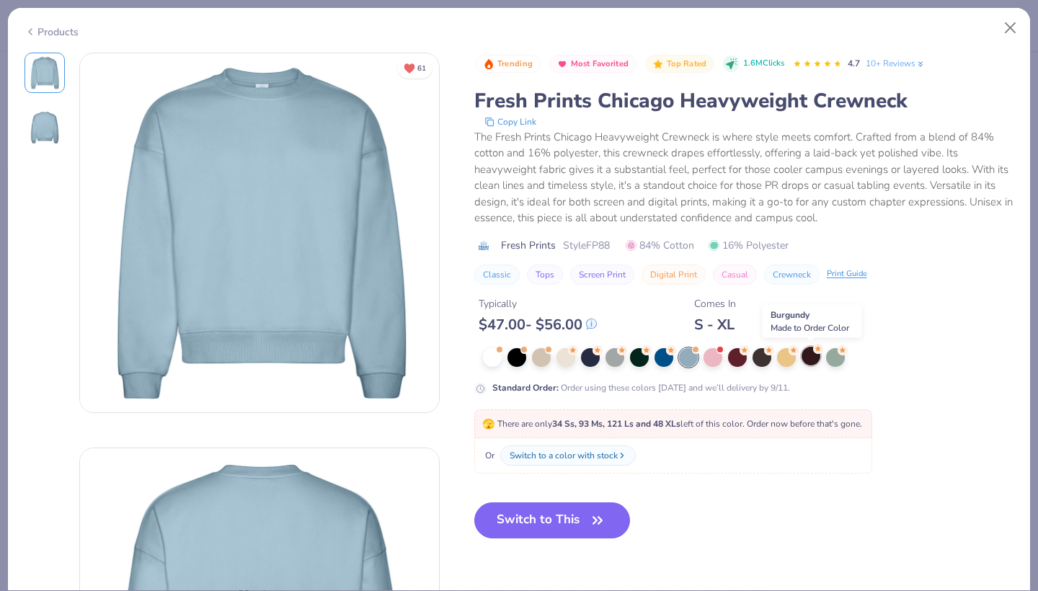
click at [808, 357] on div at bounding box center [810, 356] width 19 height 19
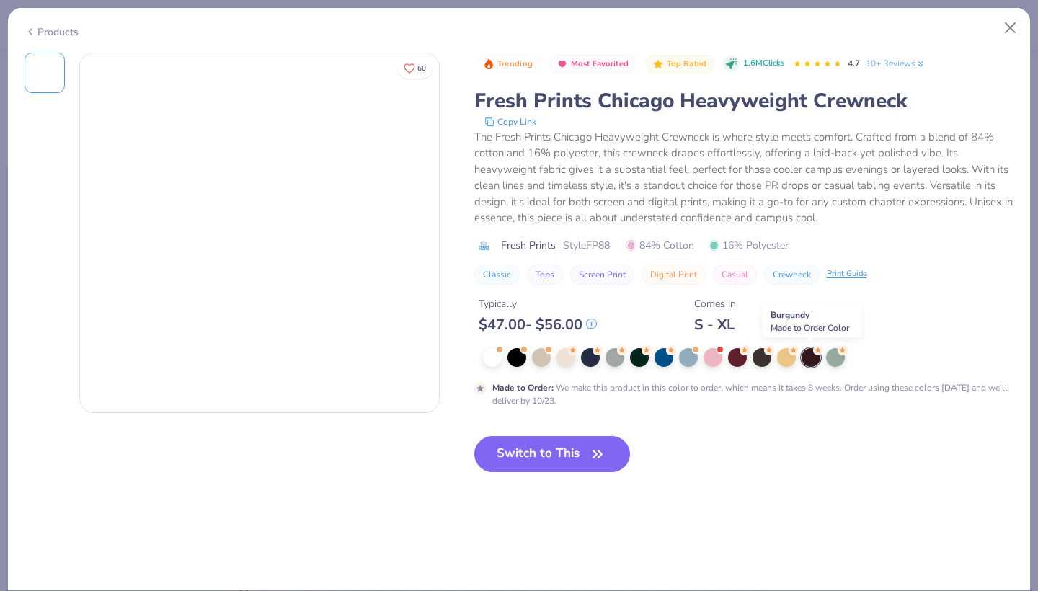
click at [809, 357] on div at bounding box center [810, 357] width 19 height 19
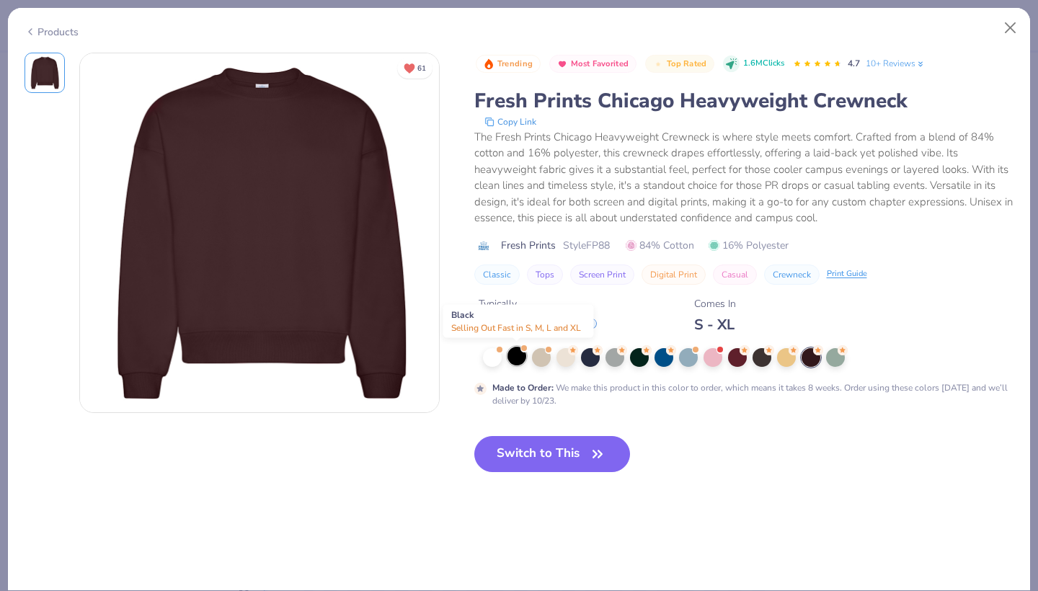
click at [518, 359] on div at bounding box center [516, 356] width 19 height 19
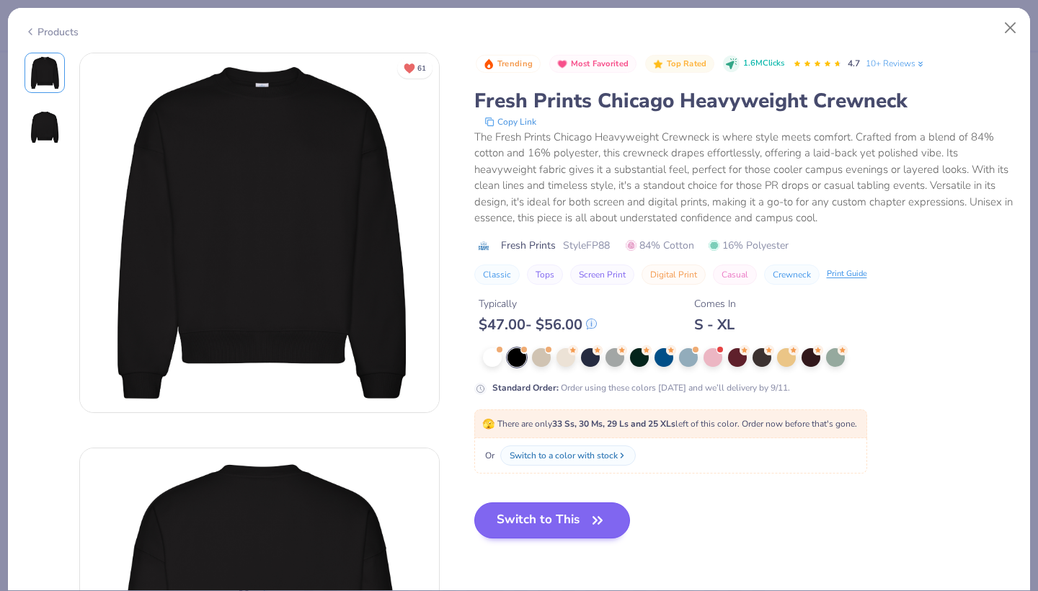
click at [523, 520] on button "Switch to This" at bounding box center [552, 520] width 156 height 36
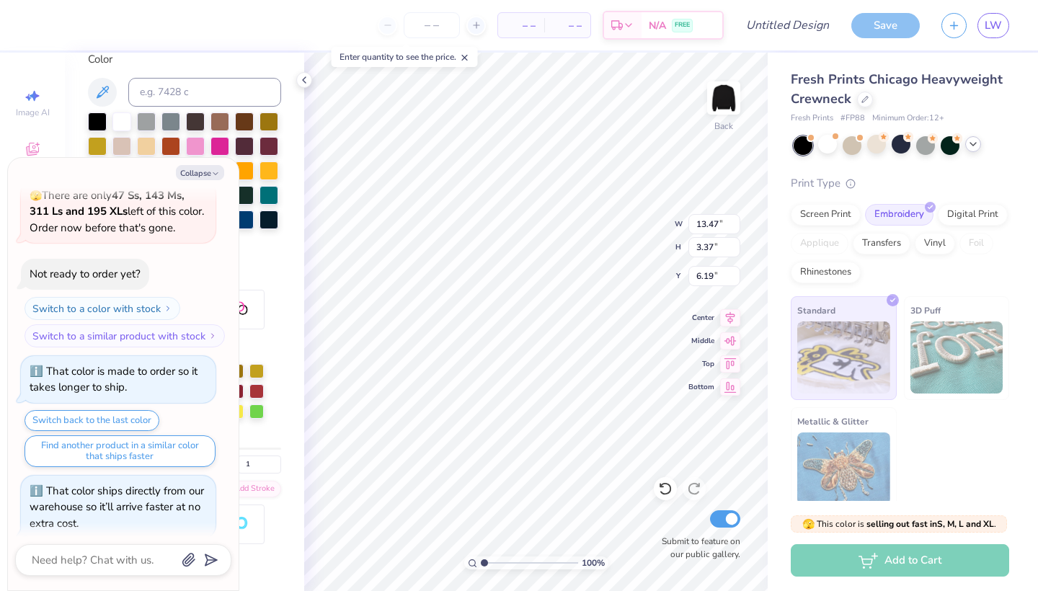
scroll to position [0, 1]
click at [214, 168] on button "Collapse" at bounding box center [200, 172] width 48 height 15
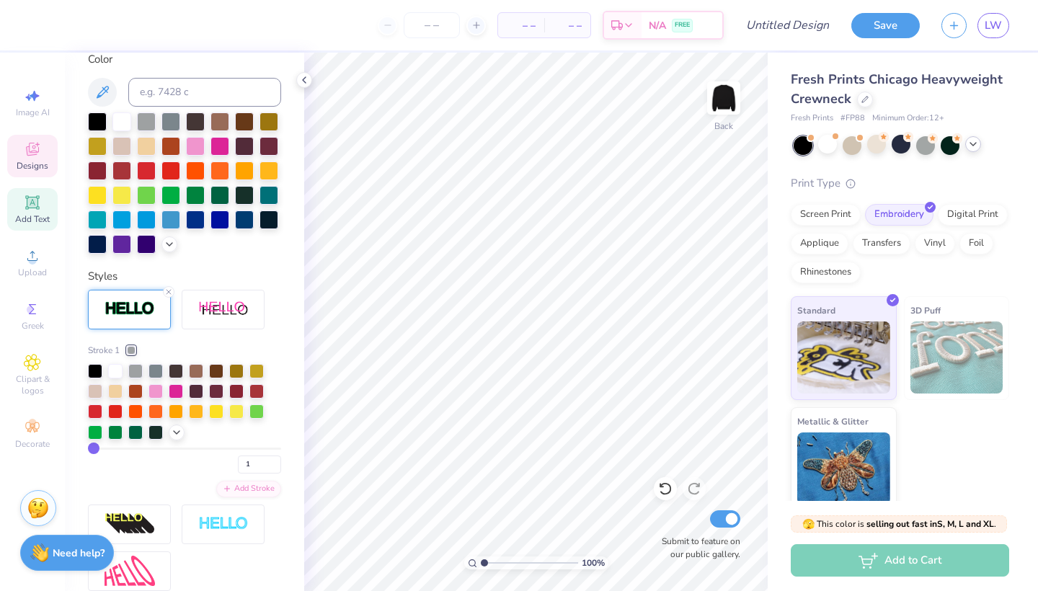
click at [33, 156] on icon at bounding box center [32, 149] width 17 height 17
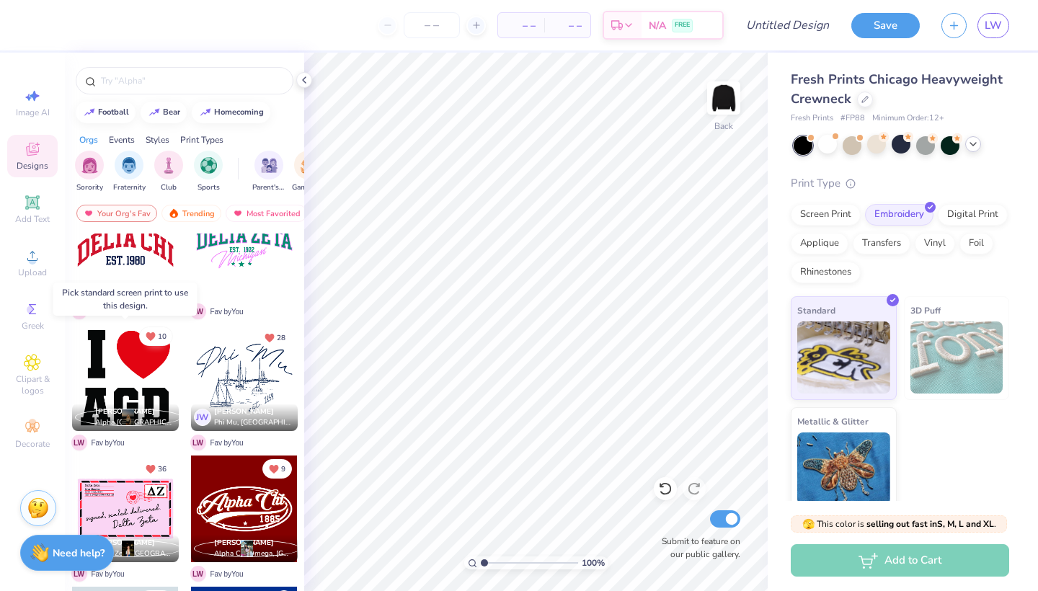
scroll to position [173, 0]
click at [266, 462] on button "9" at bounding box center [277, 466] width 30 height 19
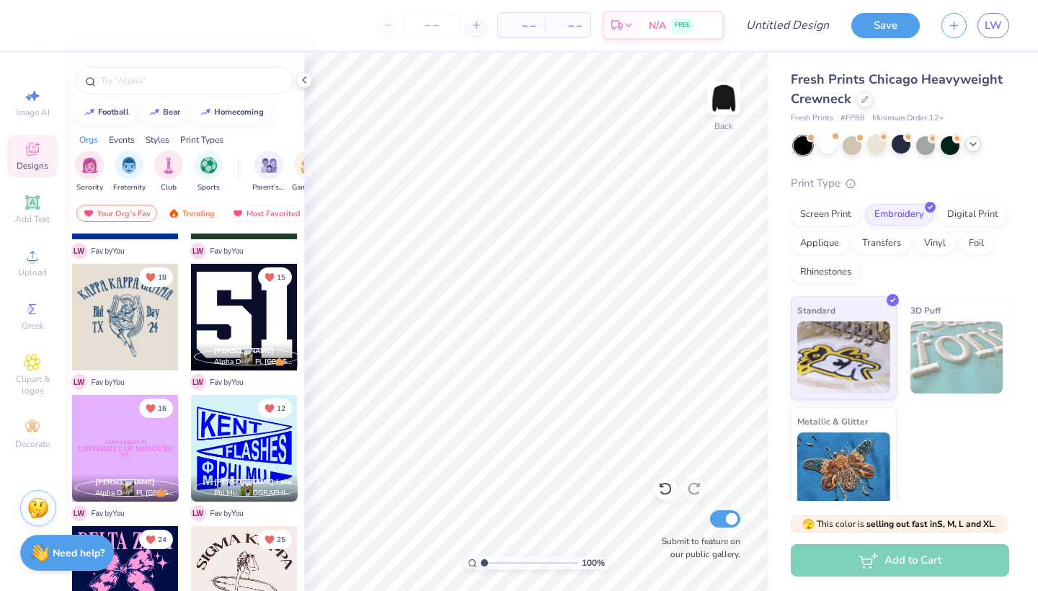
scroll to position [634, 0]
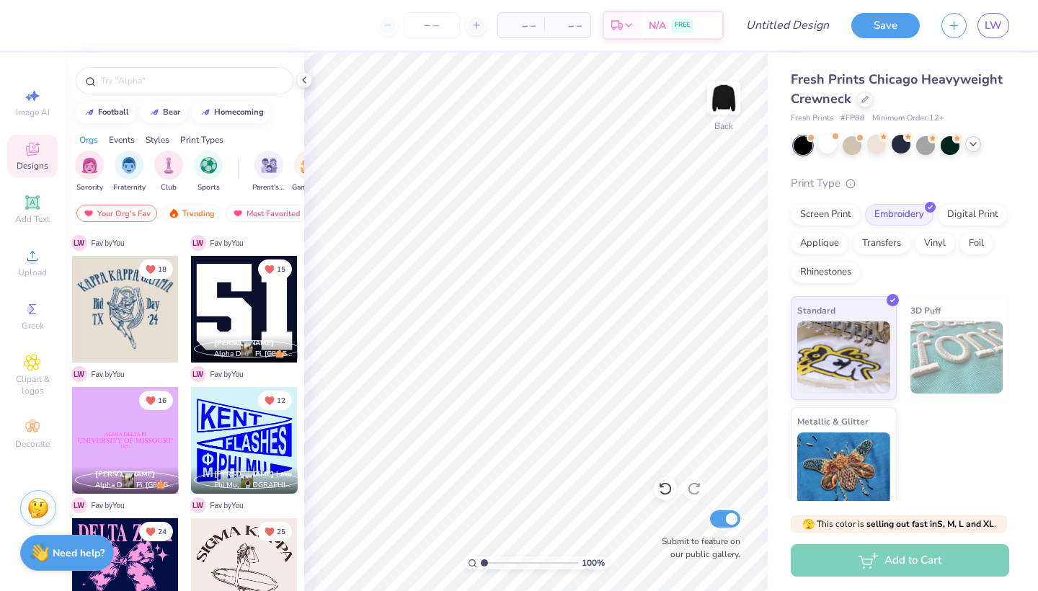
click at [226, 422] on div at bounding box center [244, 440] width 107 height 107
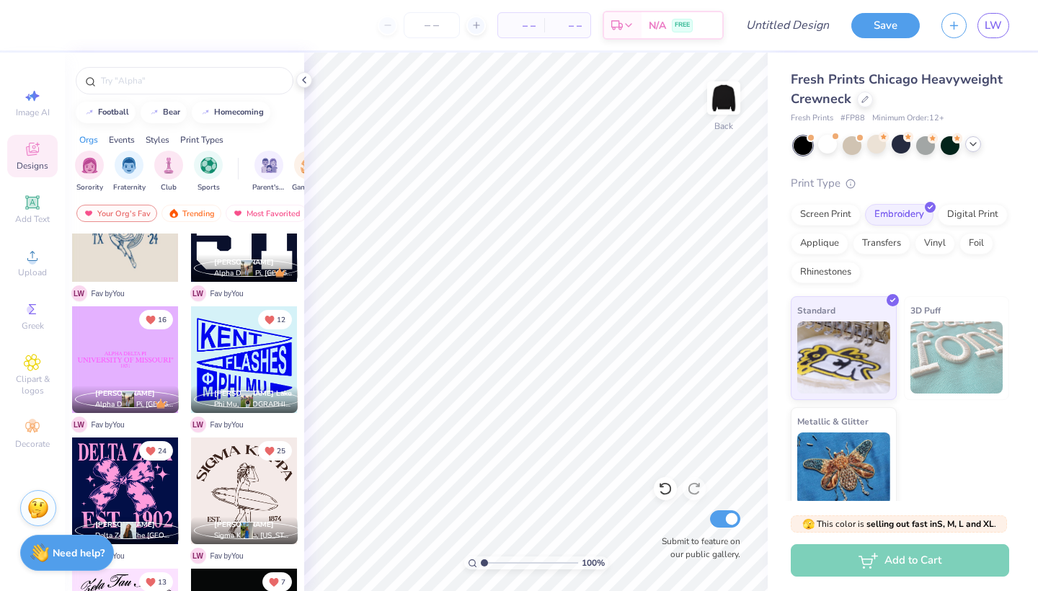
scroll to position [729, 0]
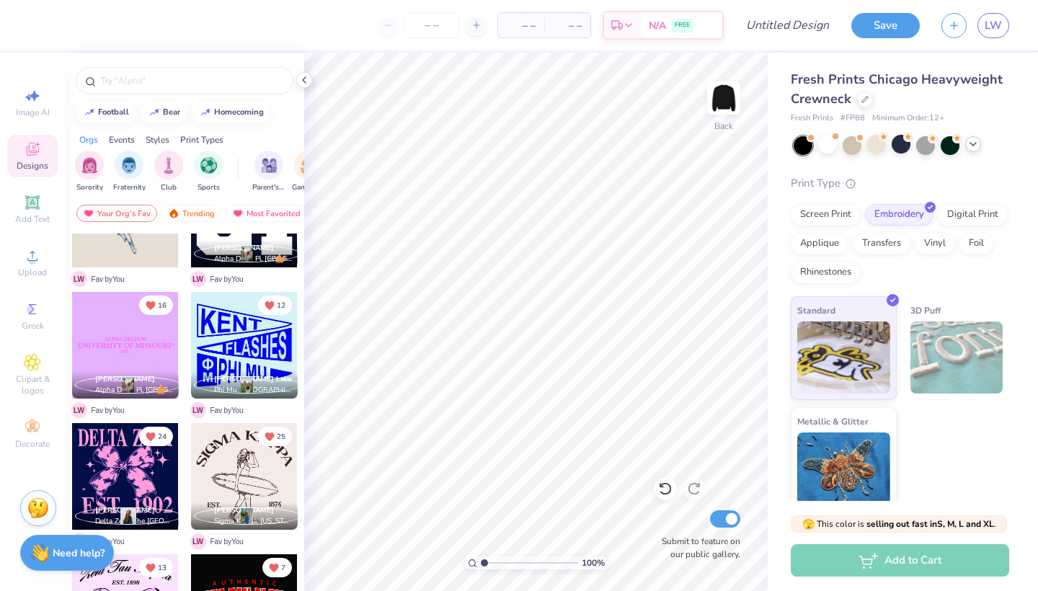
drag, startPoint x: 264, startPoint y: 437, endPoint x: 205, endPoint y: 437, distance: 59.8
click at [264, 437] on icon "Unlike" at bounding box center [269, 437] width 10 height 10
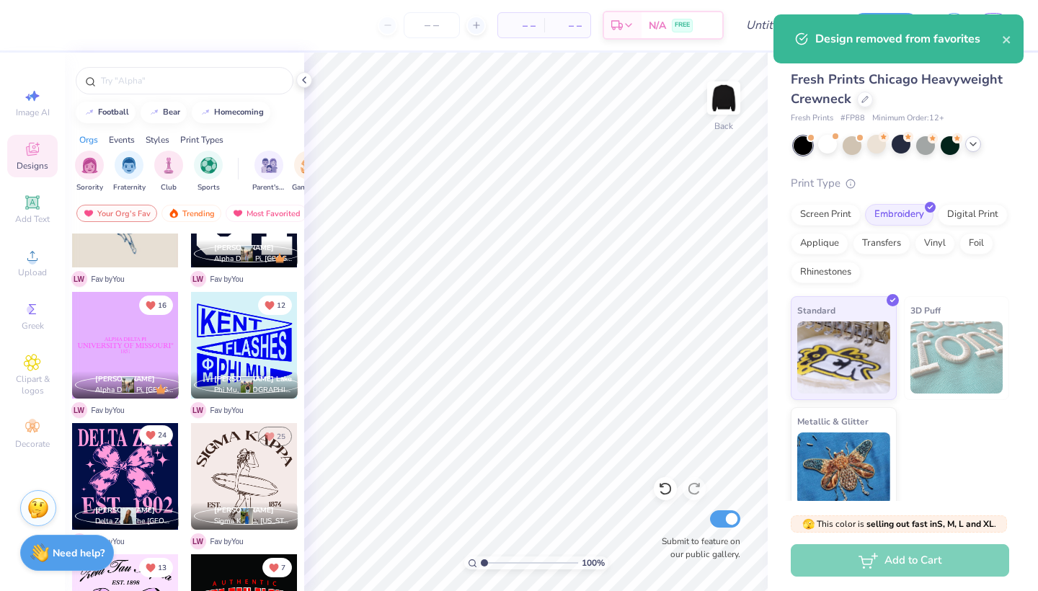
click at [157, 434] on button "24" at bounding box center [156, 434] width 34 height 19
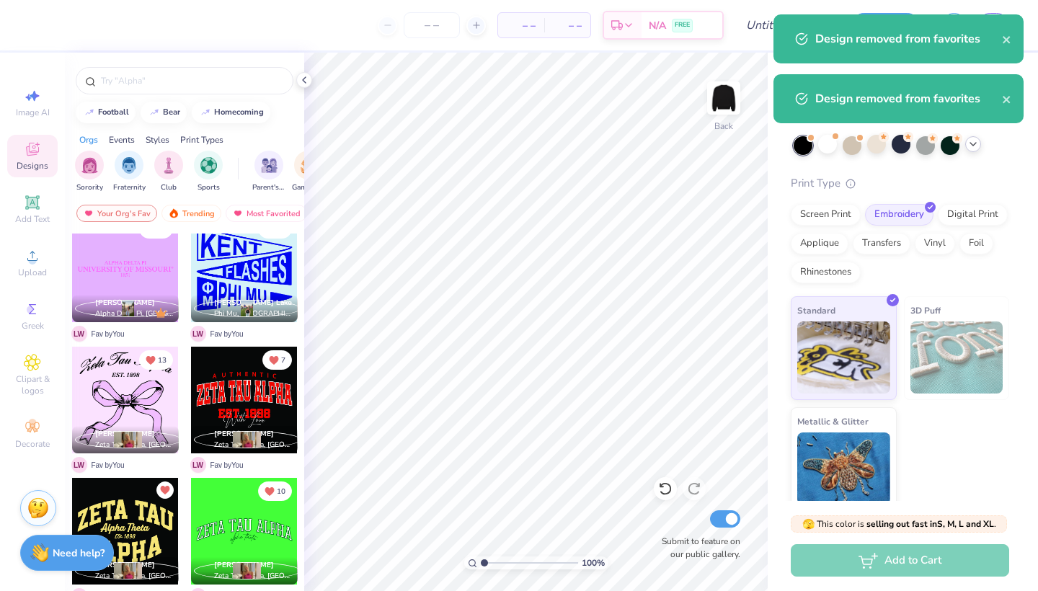
scroll to position [815, 0]
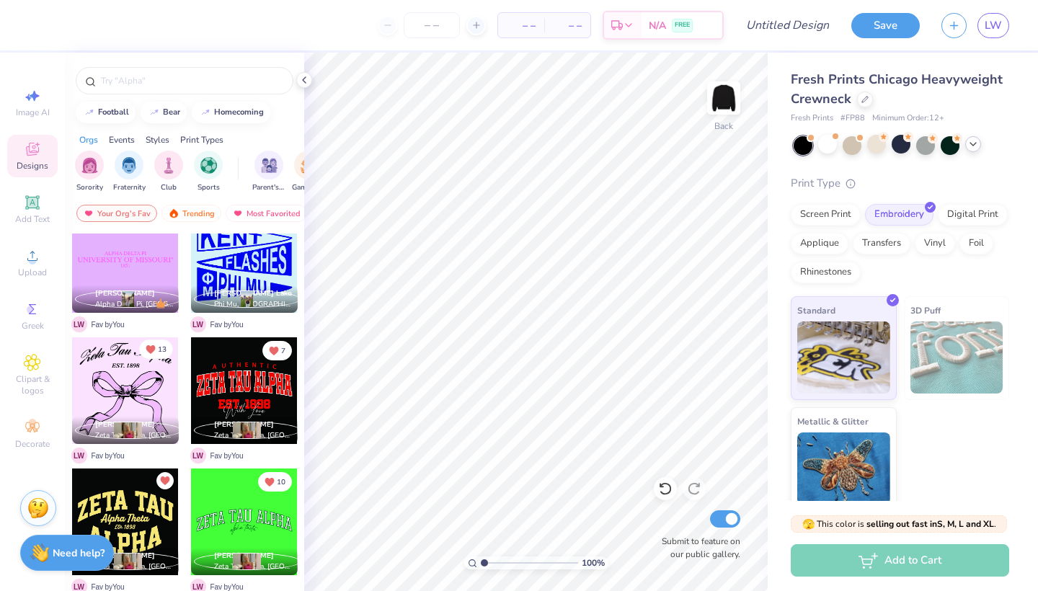
click at [163, 350] on span "13" at bounding box center [162, 349] width 9 height 7
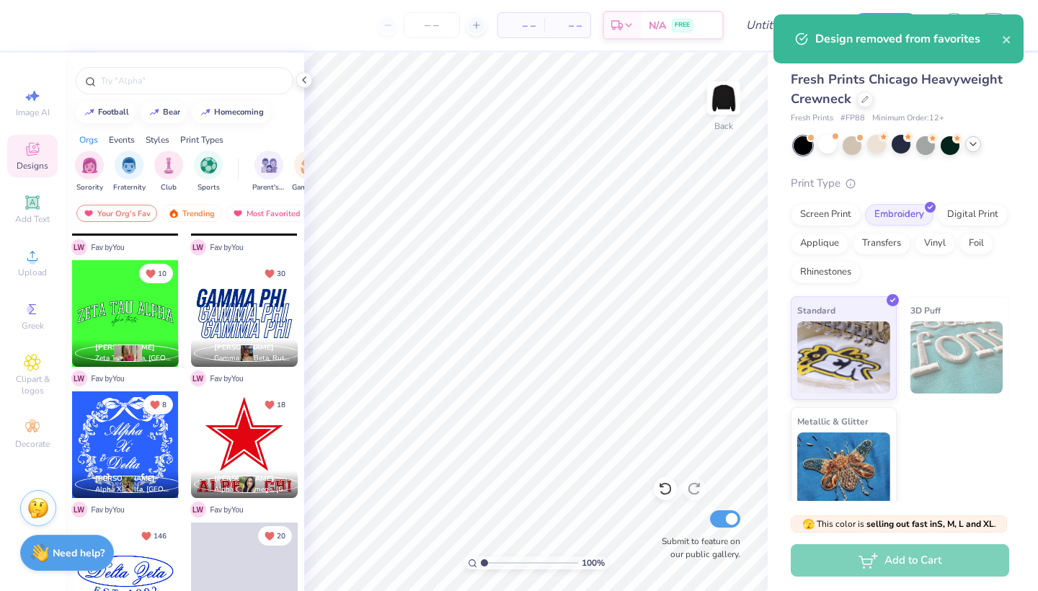
scroll to position [1046, 0]
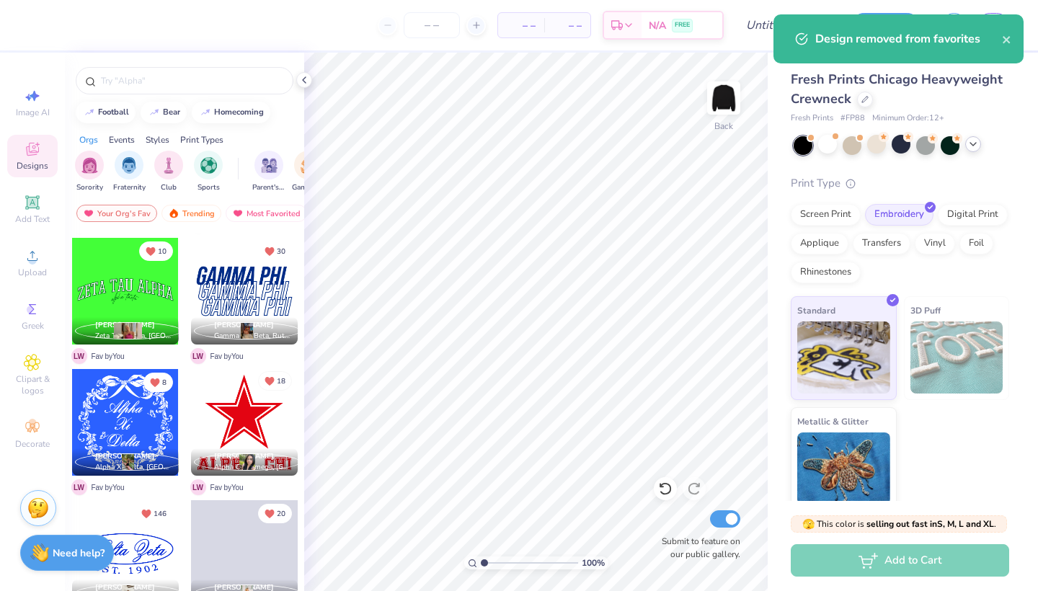
click at [275, 380] on button "18" at bounding box center [275, 380] width 34 height 19
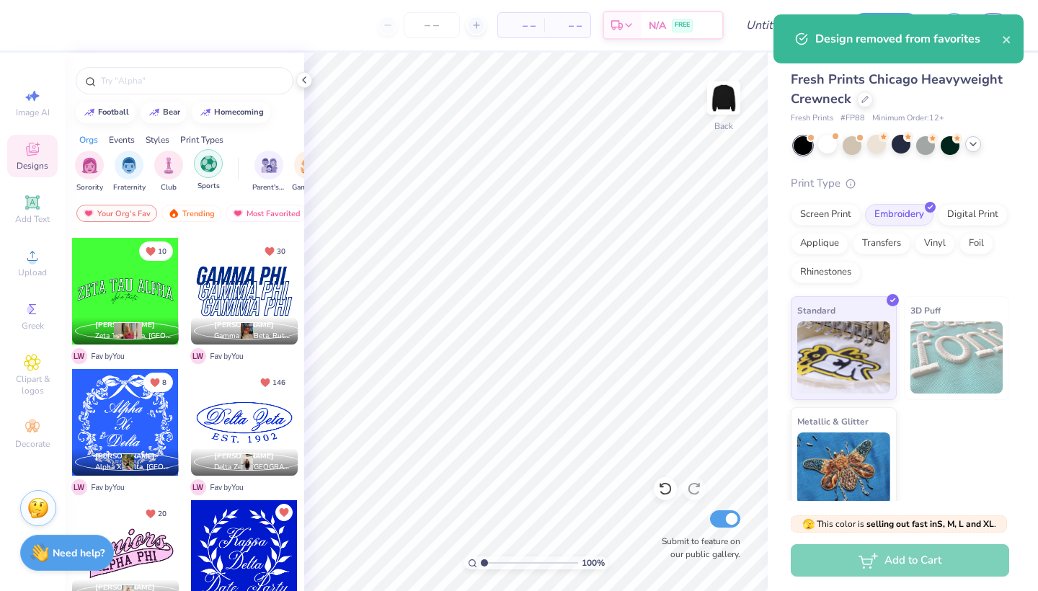
click at [205, 165] on img "filter for Sports" at bounding box center [208, 164] width 17 height 17
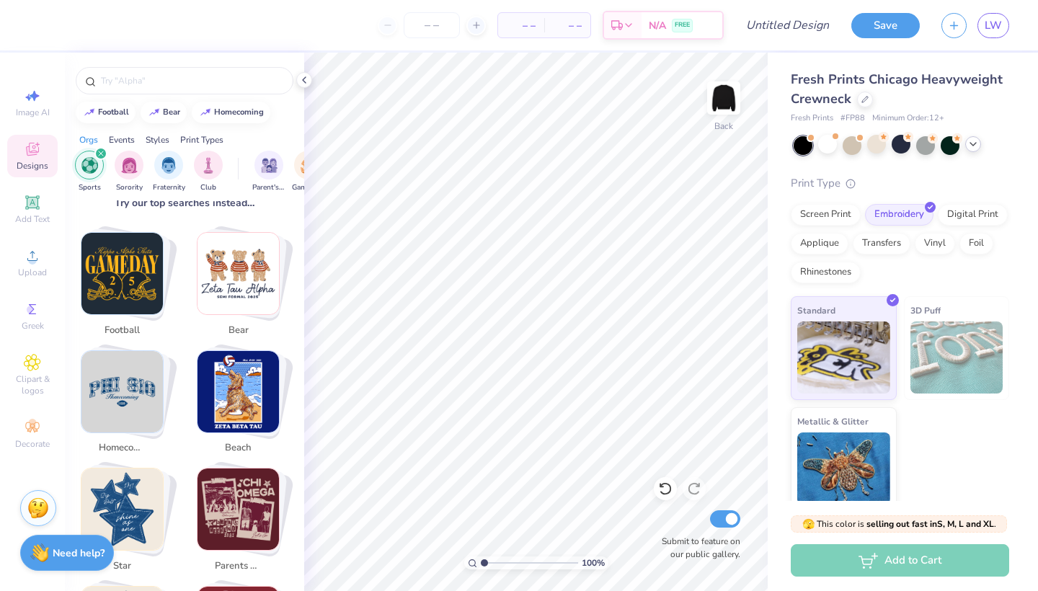
scroll to position [226, 0]
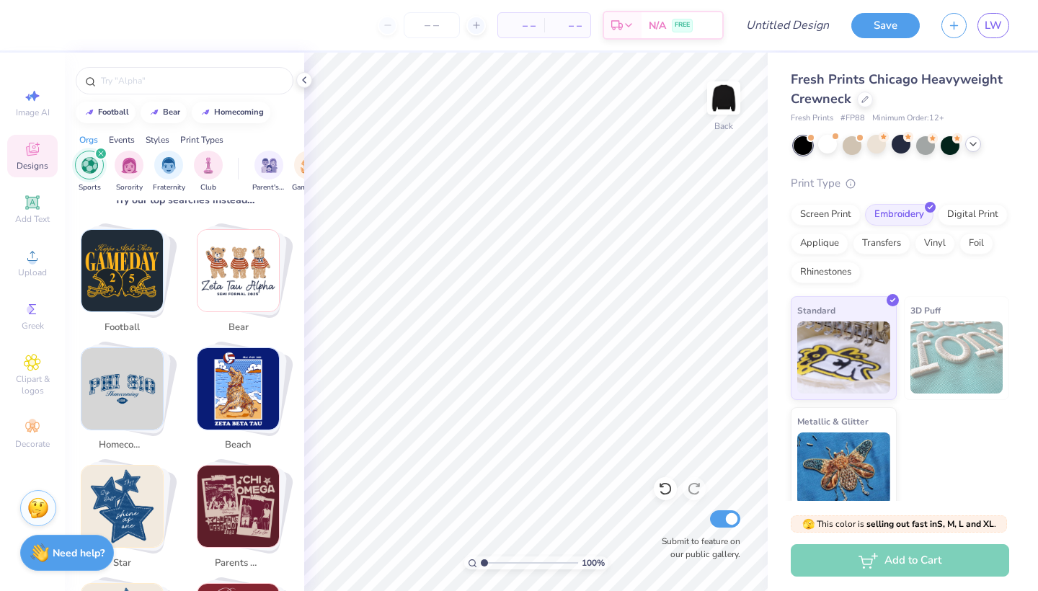
click at [120, 379] on img "Stack Card Button homecoming" at bounding box center [121, 388] width 81 height 81
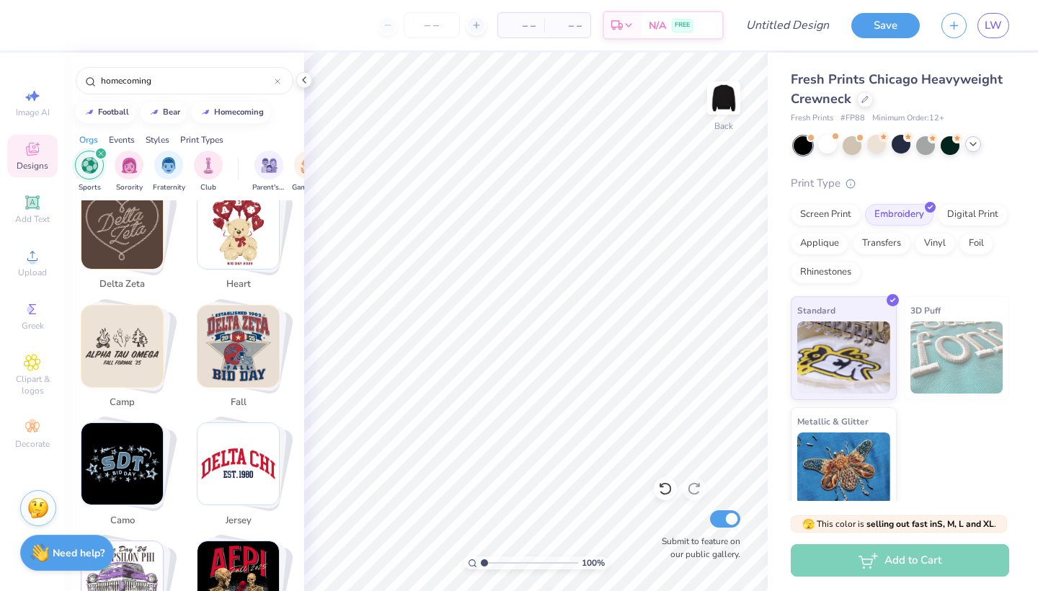
scroll to position [1115, 0]
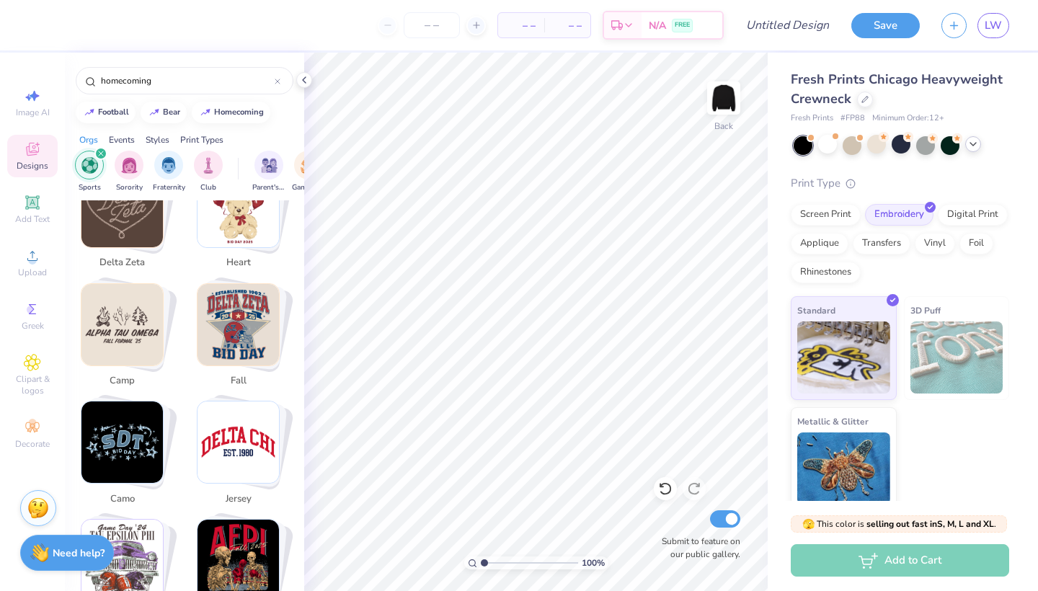
click at [226, 430] on img "Stack Card Button jersey" at bounding box center [237, 441] width 81 height 81
click at [232, 435] on img "Stack Card Button jersey" at bounding box center [237, 441] width 81 height 81
click at [265, 456] on img "Stack Card Button jersey" at bounding box center [237, 441] width 81 height 81
click at [281, 418] on div "Stack Card Button jersey" at bounding box center [241, 441] width 91 height 91
click at [250, 417] on img "Stack Card Button jersey" at bounding box center [237, 441] width 81 height 81
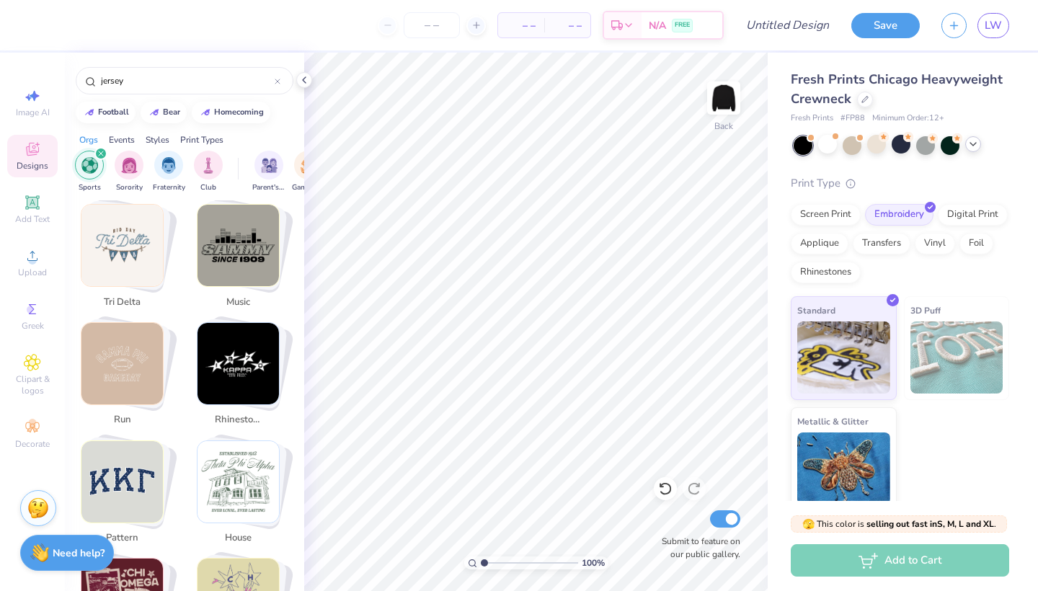
scroll to position [1667, 0]
click at [130, 450] on img "Stack Card Button pattern" at bounding box center [121, 480] width 81 height 81
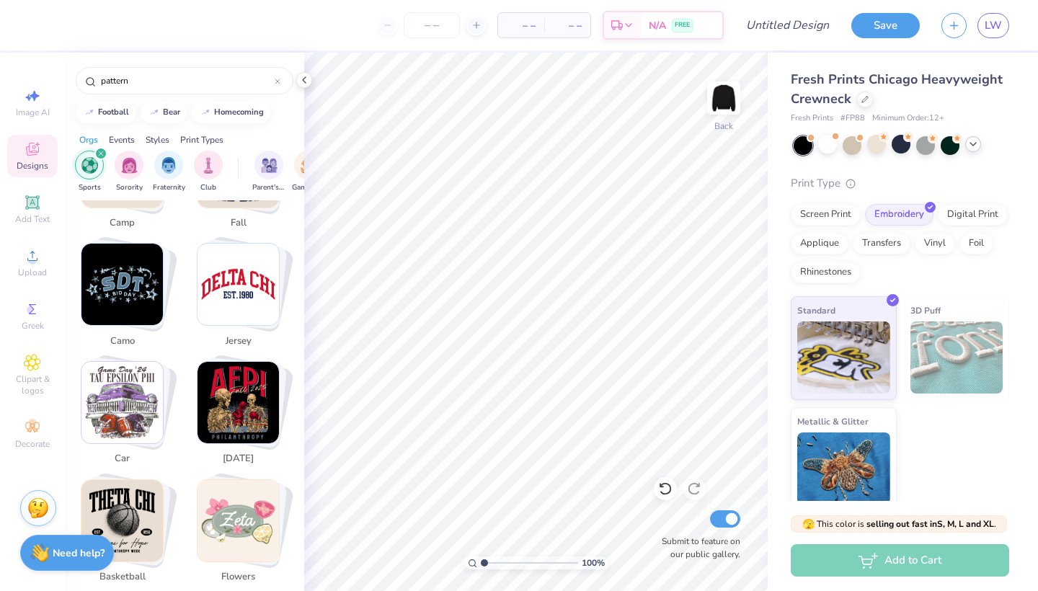
scroll to position [1263, 0]
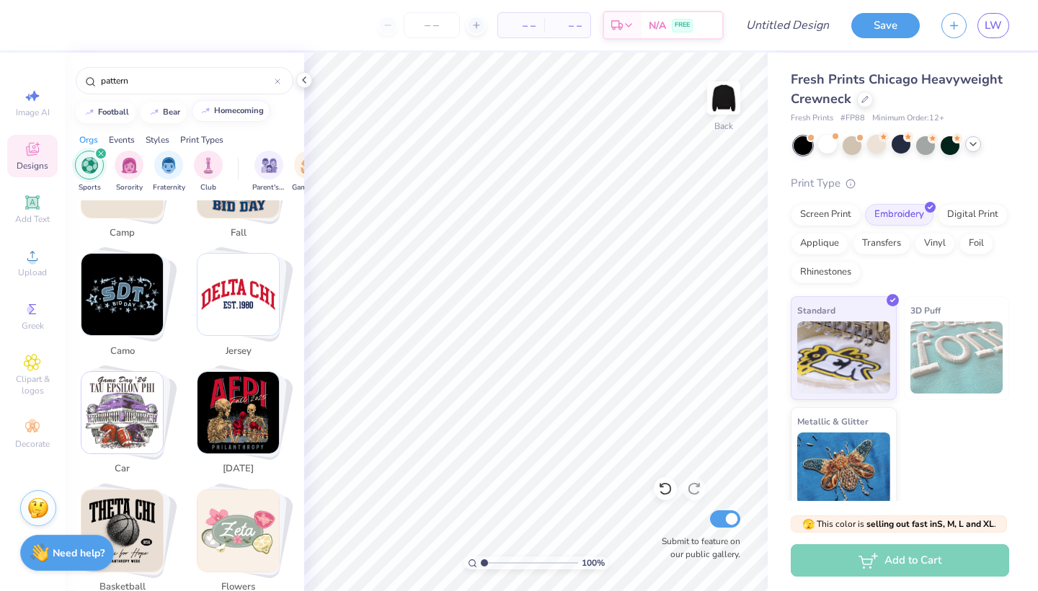
click at [257, 110] on div "homecoming" at bounding box center [239, 111] width 50 height 8
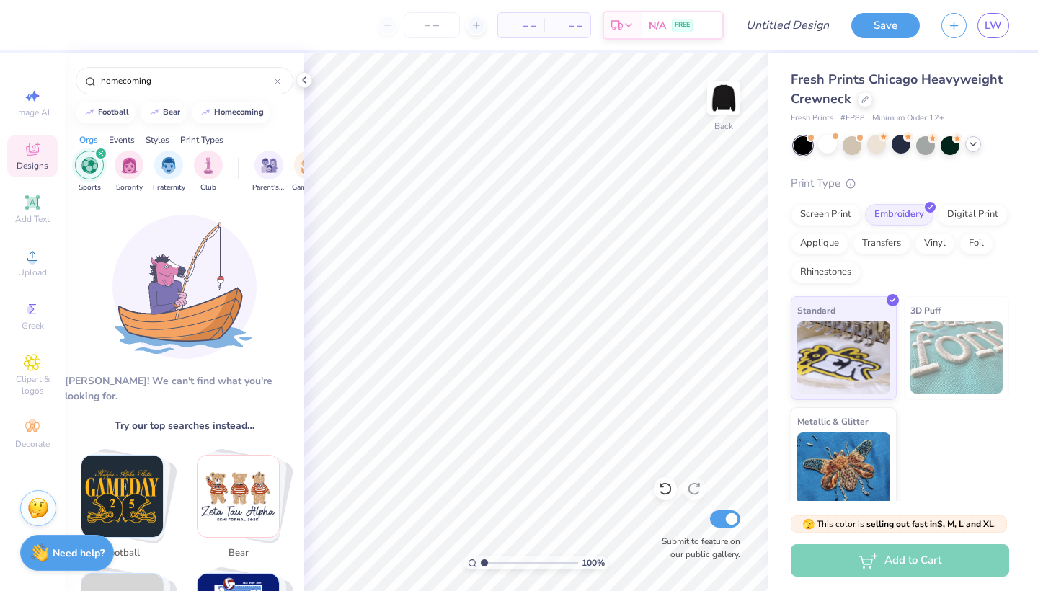
scroll to position [0, 0]
click at [103, 154] on icon "filter for Sports" at bounding box center [101, 154] width 6 height 6
click at [171, 78] on input "homecoming" at bounding box center [186, 80] width 175 height 14
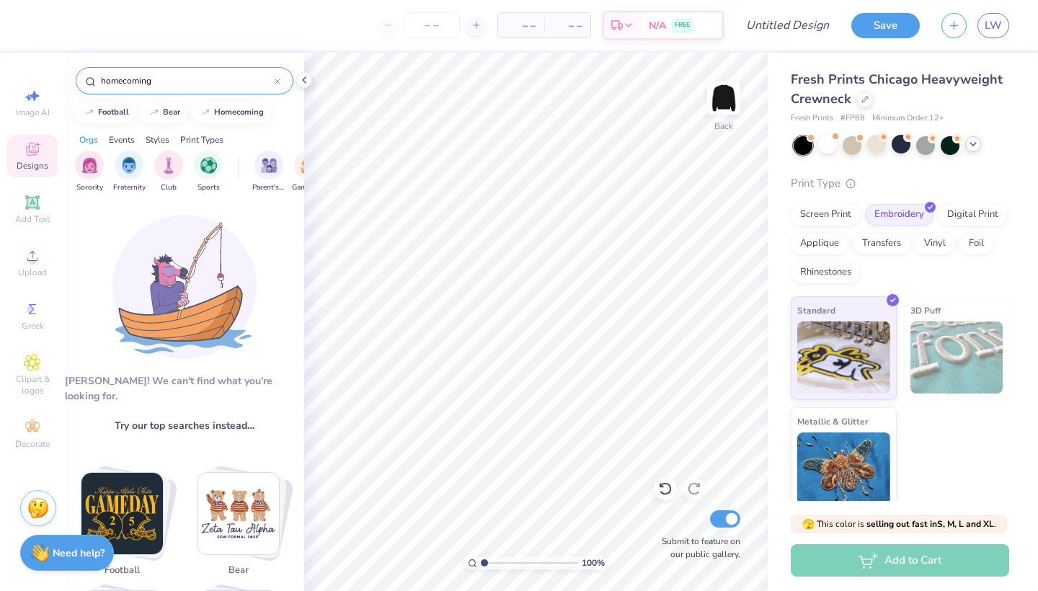
click at [155, 79] on input "homecoming" at bounding box center [186, 80] width 175 height 14
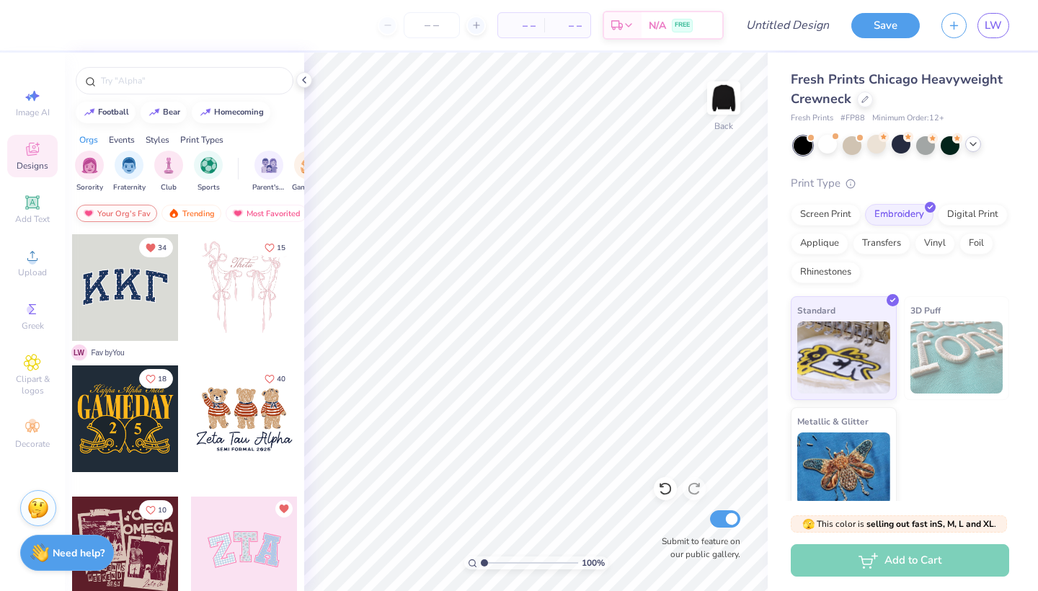
click at [136, 208] on div "Your Org's Fav" at bounding box center [116, 213] width 81 height 17
click at [206, 213] on div "Trending" at bounding box center [191, 213] width 60 height 17
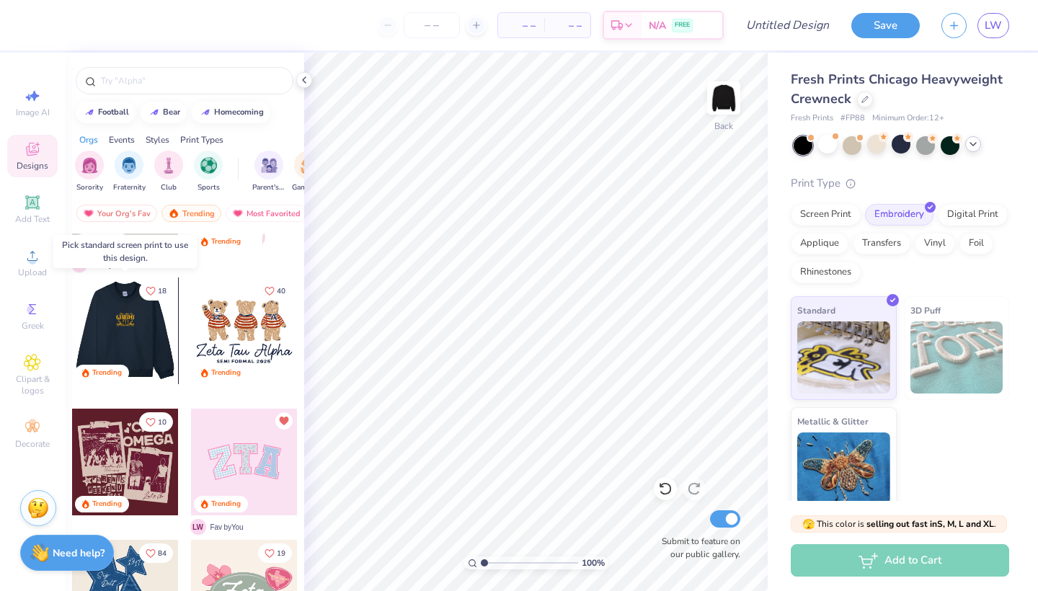
scroll to position [89, 0]
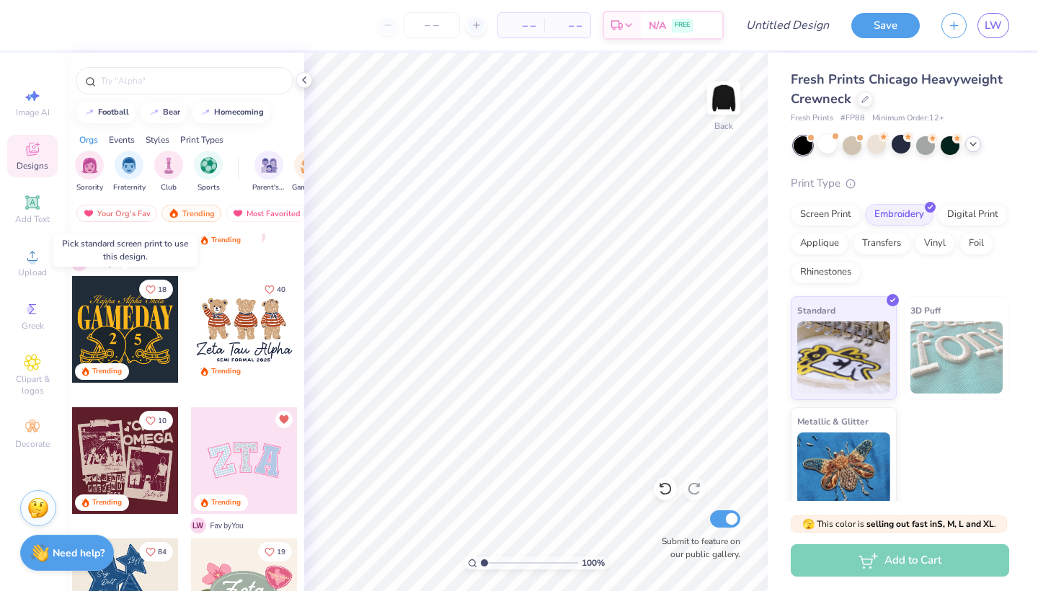
click at [136, 347] on div at bounding box center [125, 329] width 107 height 107
click at [243, 115] on div "homecoming" at bounding box center [239, 111] width 50 height 8
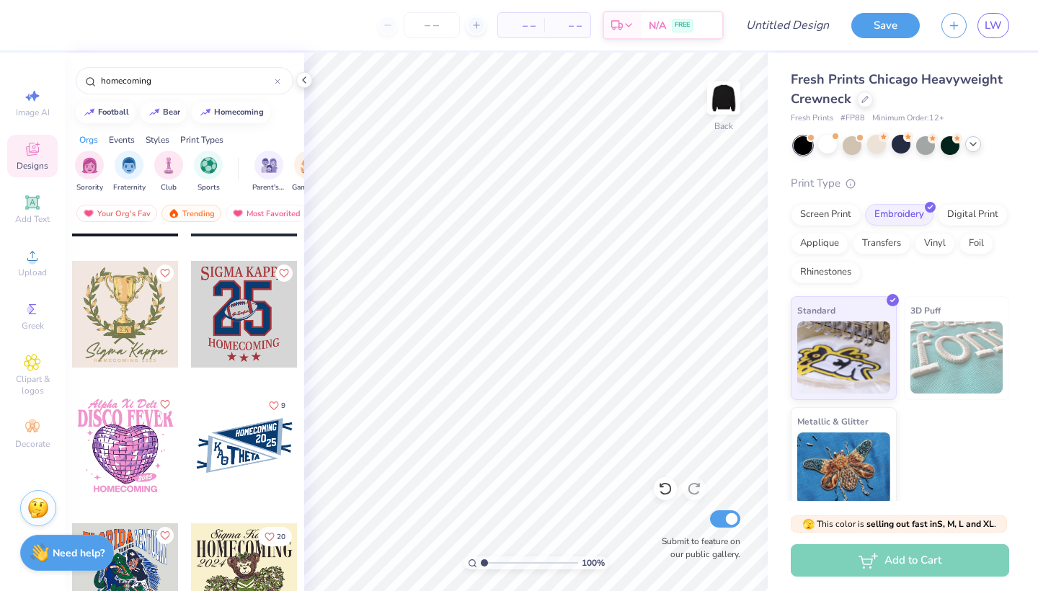
scroll to position [499, 0]
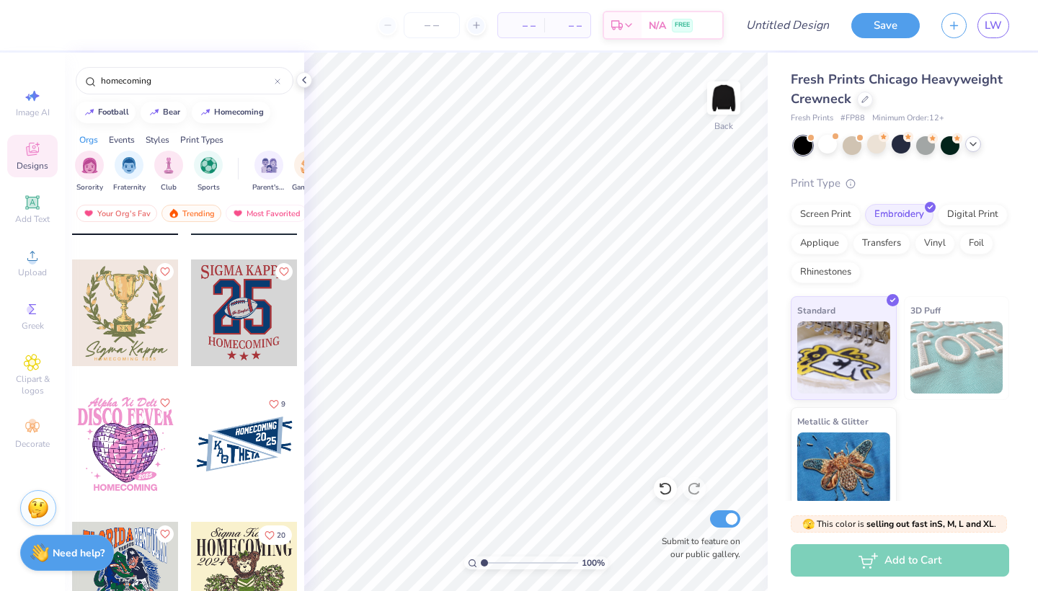
click at [239, 450] on div at bounding box center [244, 444] width 107 height 107
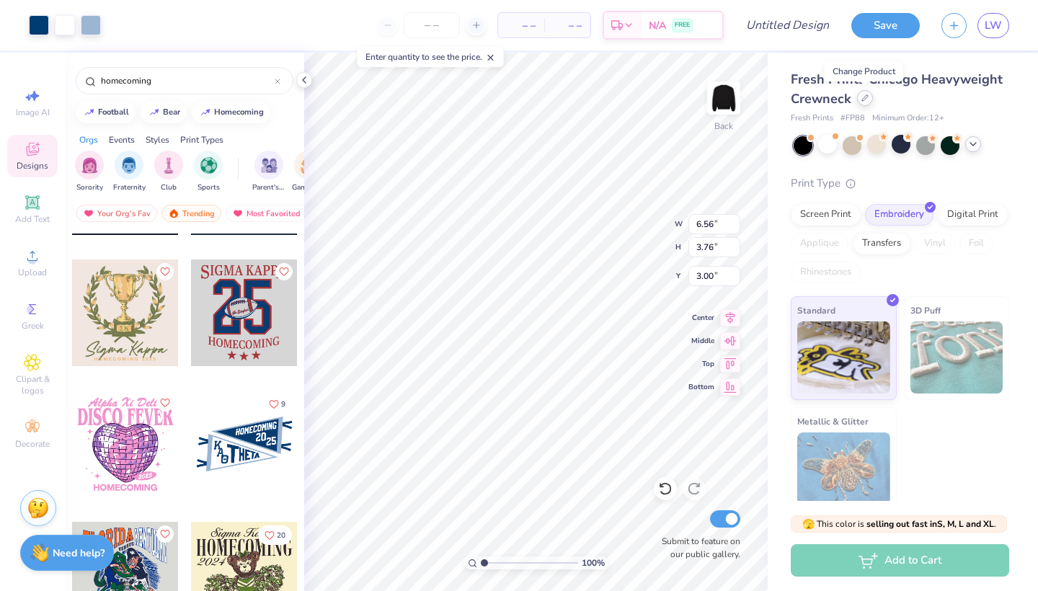
click at [864, 102] on div at bounding box center [865, 98] width 16 height 16
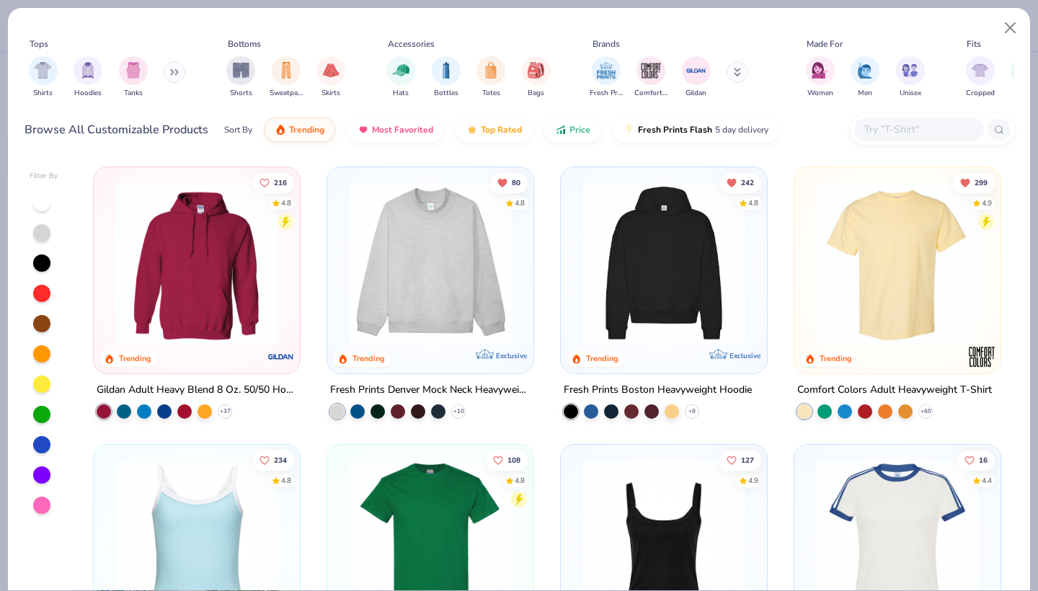
click at [173, 69] on button at bounding box center [175, 72] width 22 height 22
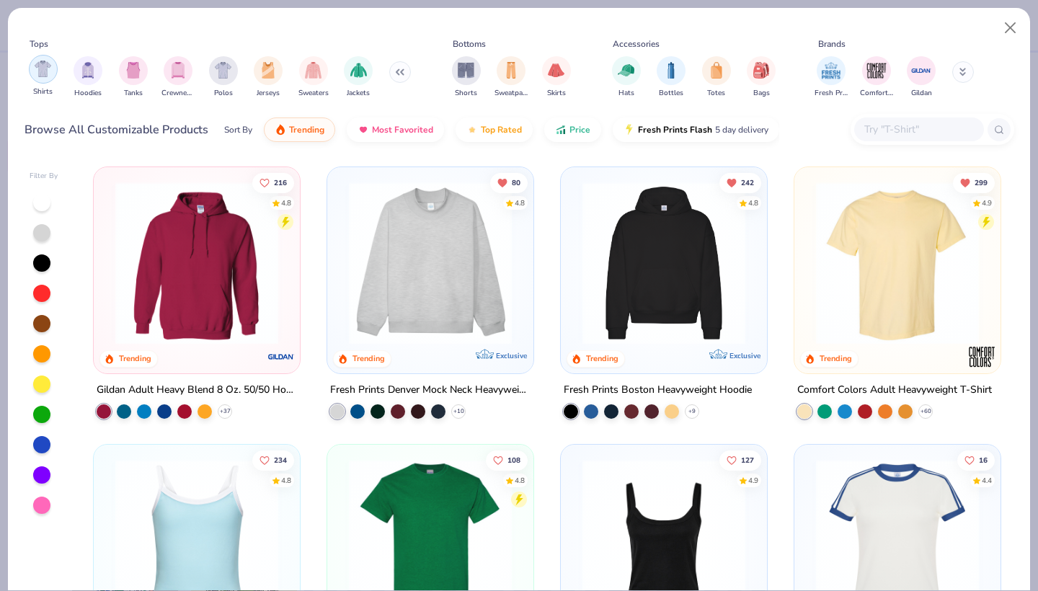
click at [39, 73] on img "filter for Shirts" at bounding box center [43, 69] width 17 height 17
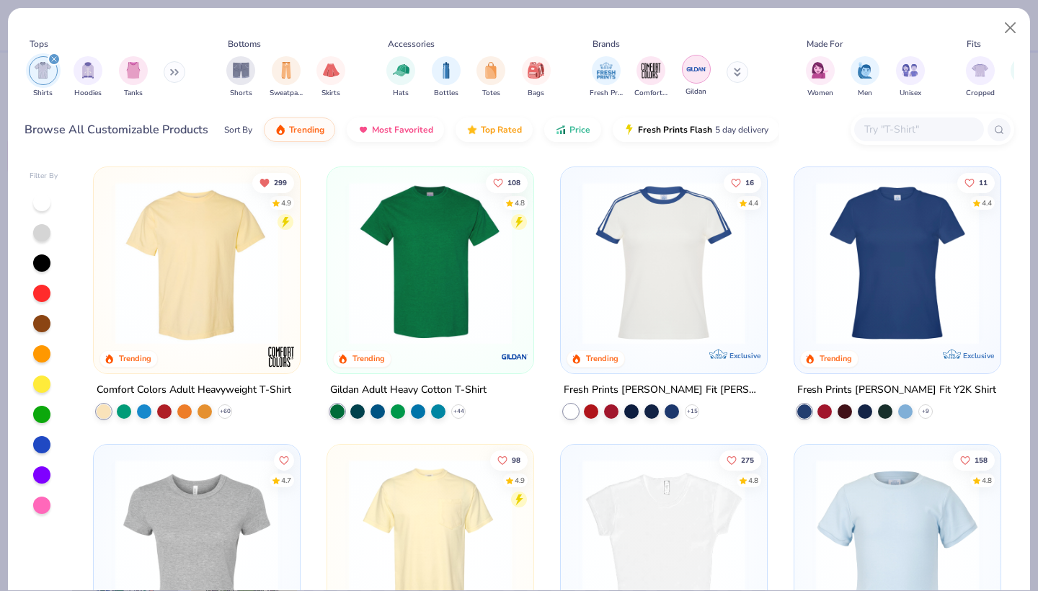
click at [704, 68] on img "filter for Gildan" at bounding box center [696, 69] width 22 height 22
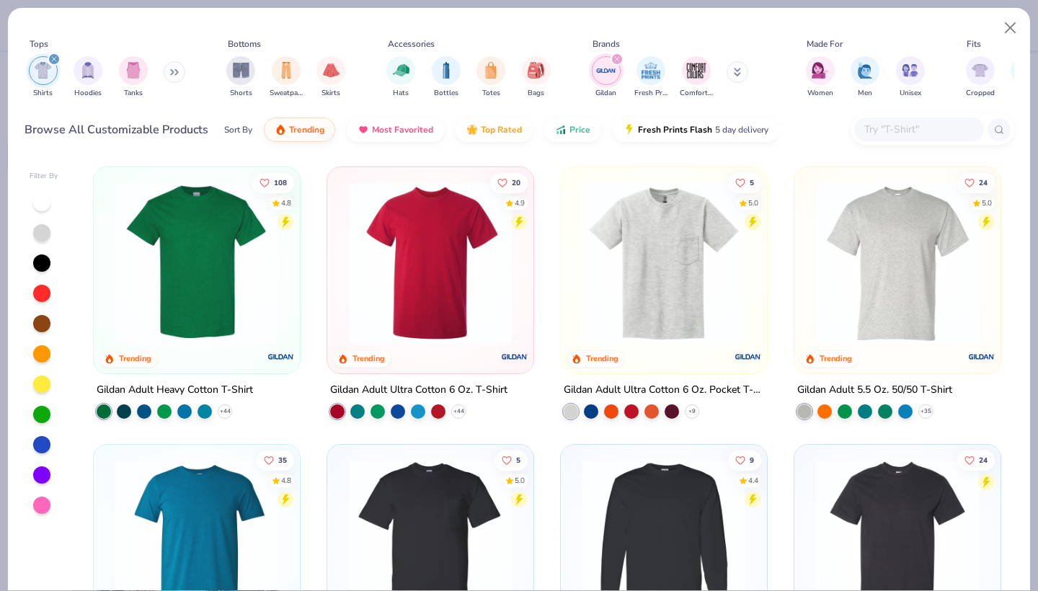
click at [237, 306] on img at bounding box center [196, 263] width 177 height 163
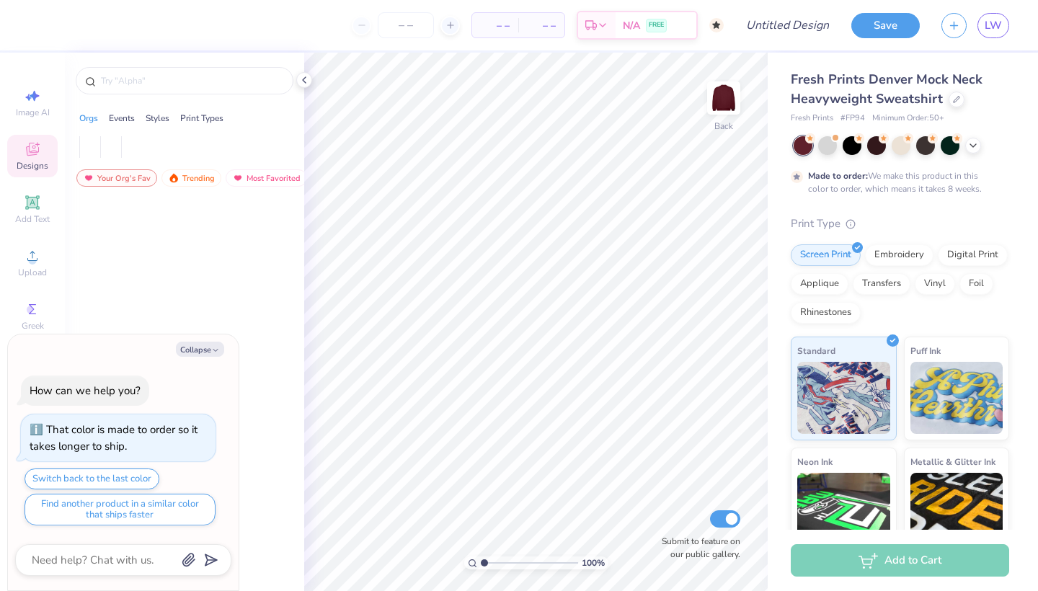
type textarea "x"
